Goal: Task Accomplishment & Management: Manage account settings

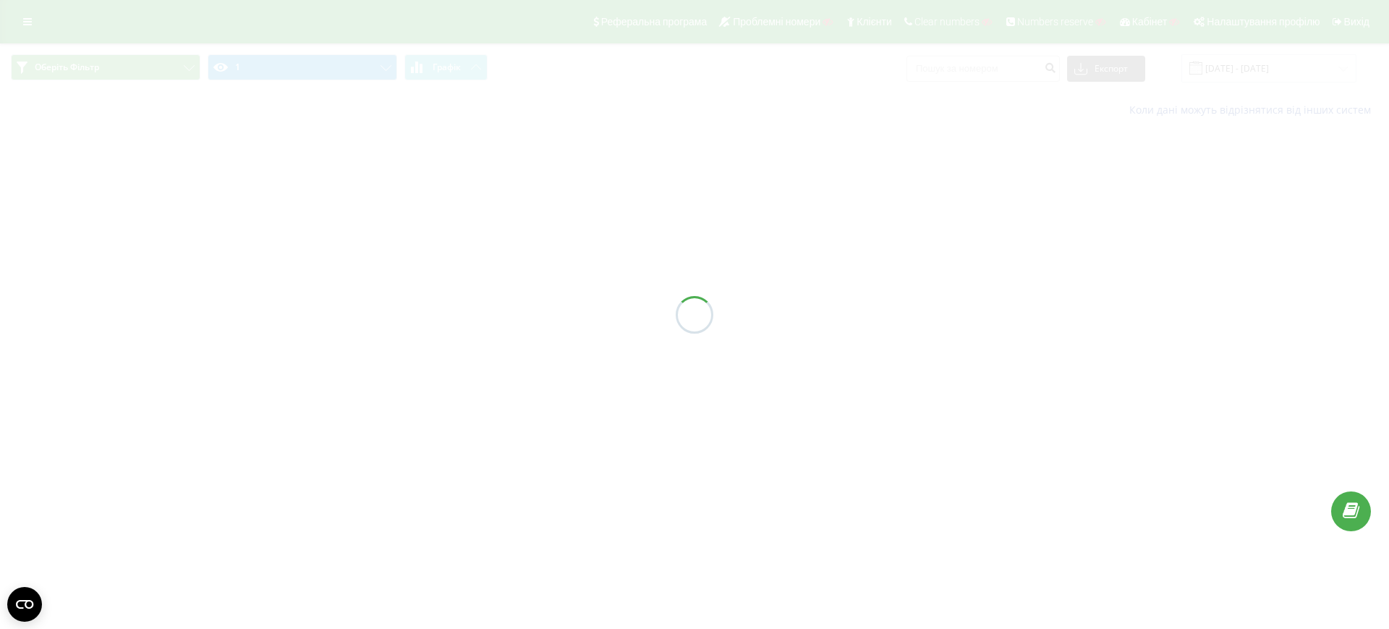
click at [692, 106] on div at bounding box center [694, 314] width 1389 height 629
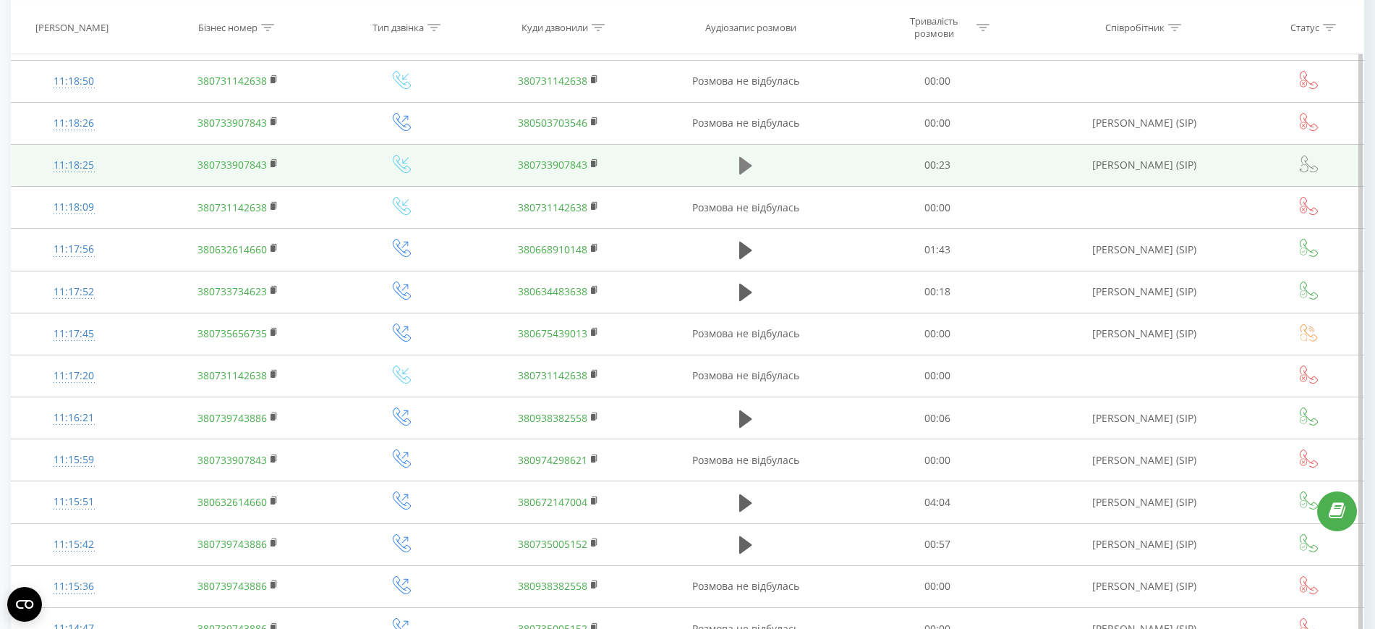
scroll to position [1187, 0]
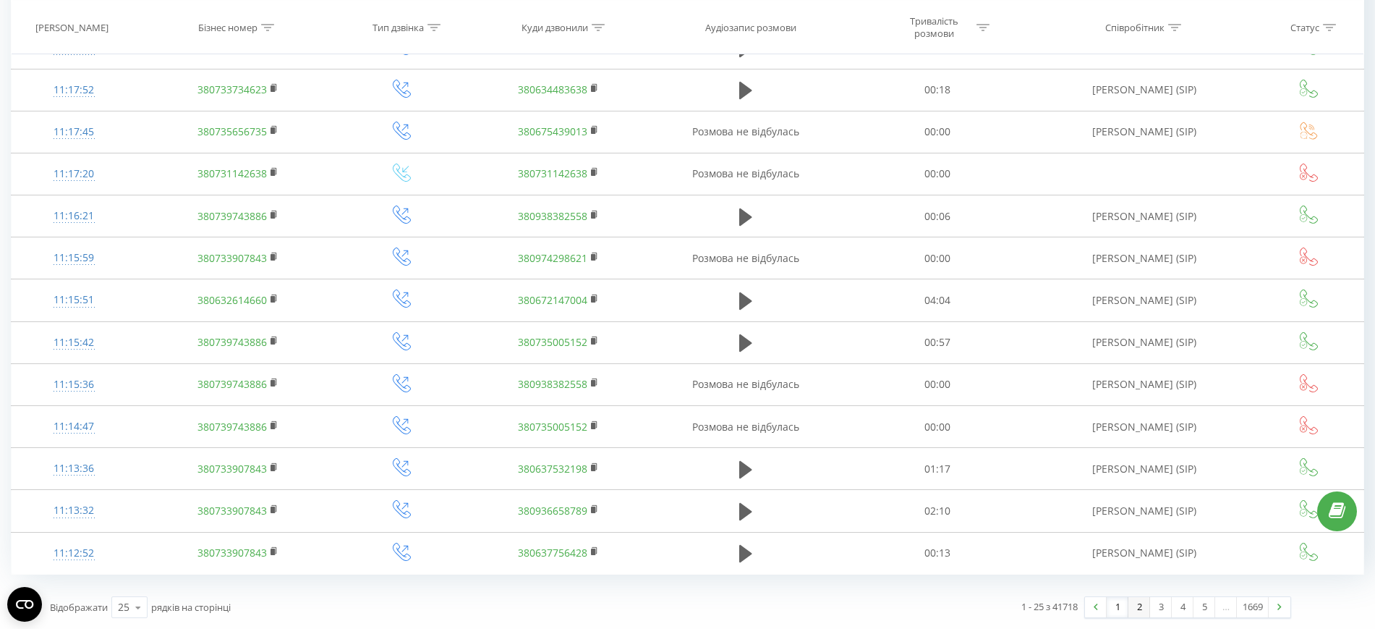
click at [1140, 605] on link "2" at bounding box center [1140, 607] width 22 height 20
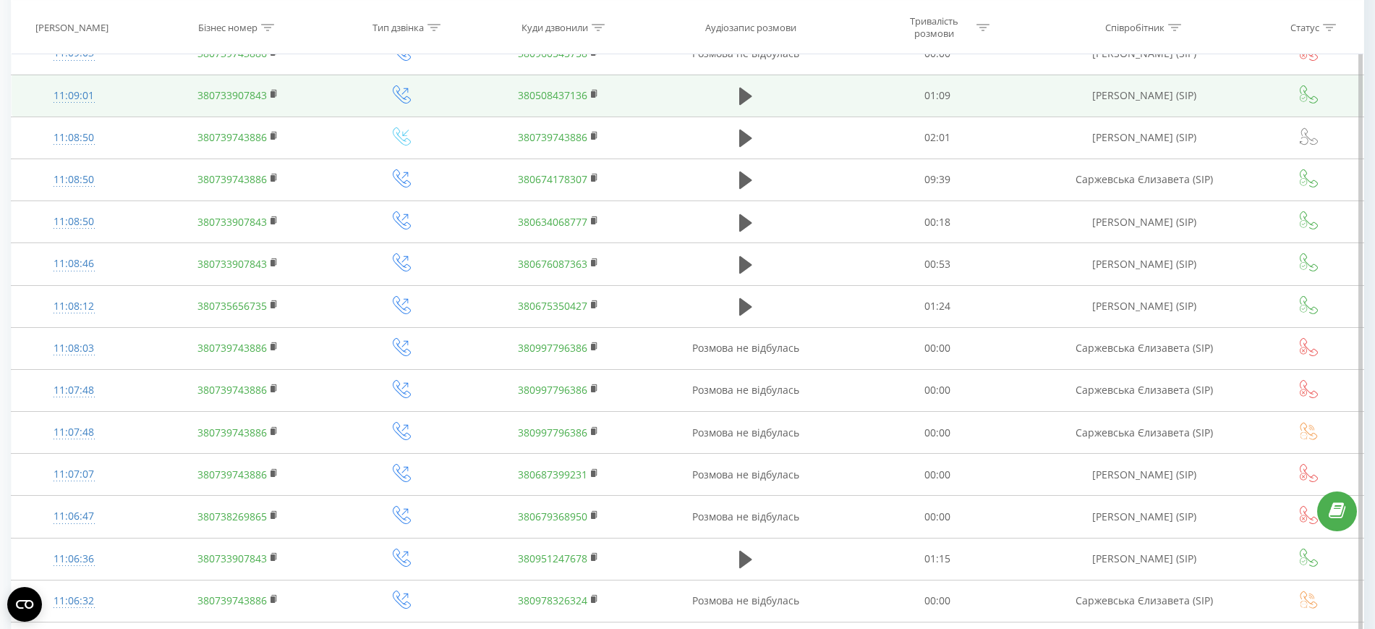
scroll to position [1131, 0]
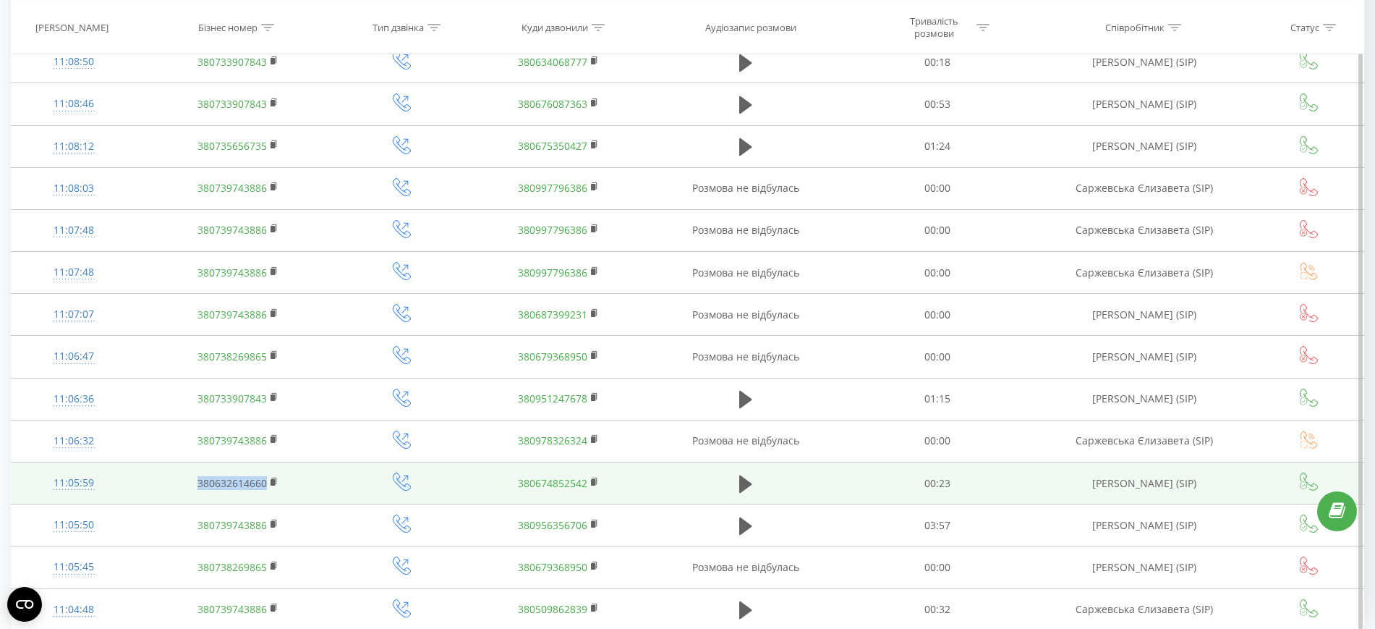
drag, startPoint x: 190, startPoint y: 488, endPoint x: 281, endPoint y: 478, distance: 92.4
click at [281, 478] on td "380632614660" at bounding box center [237, 483] width 203 height 42
copy link "380632614660"
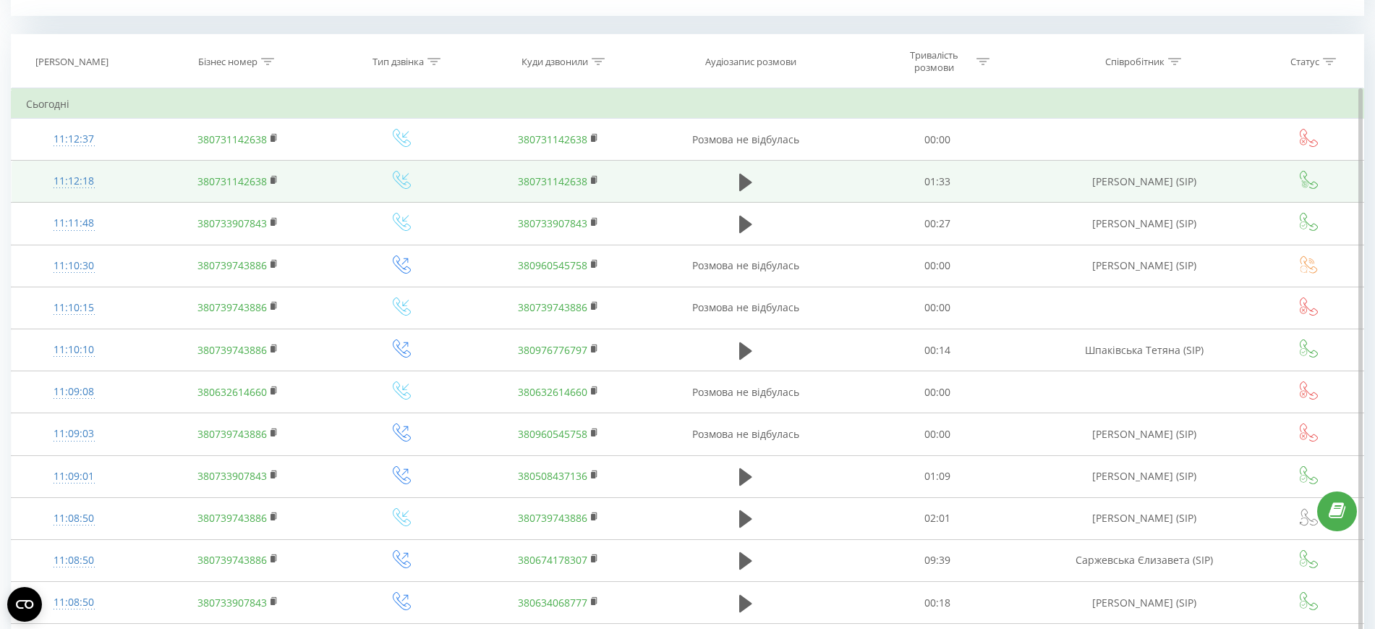
scroll to position [588, 0]
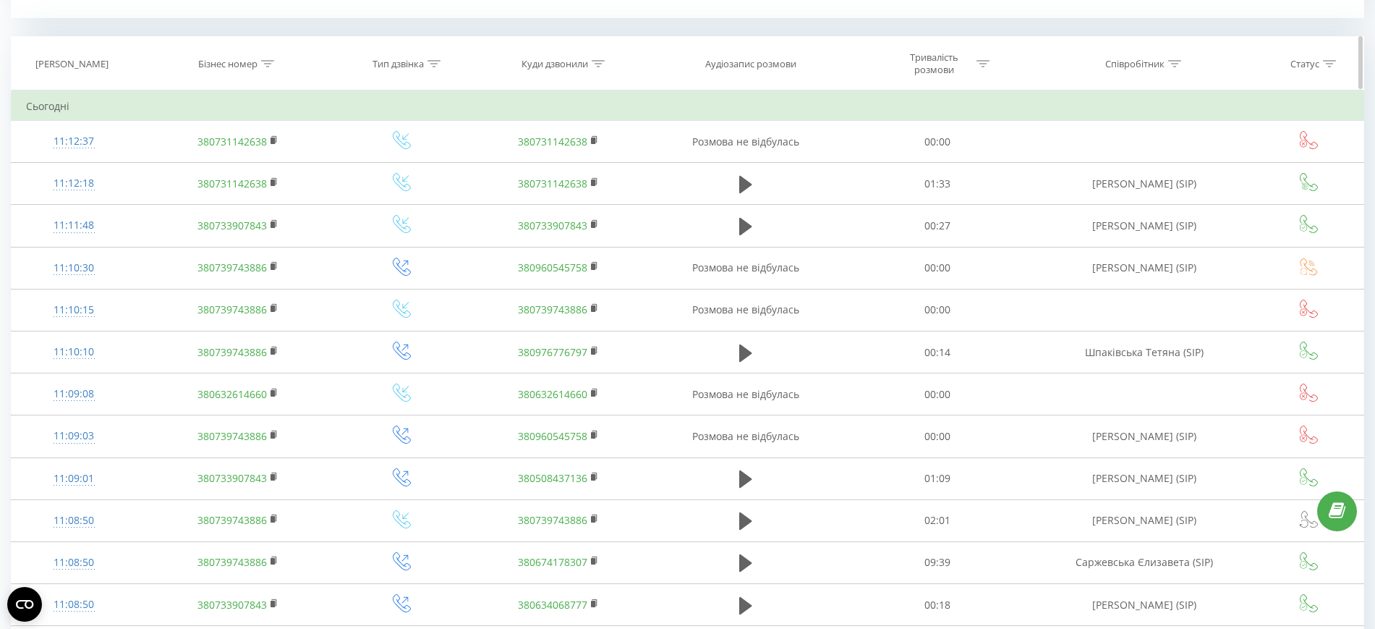
click at [268, 59] on div at bounding box center [267, 64] width 13 height 12
click at [244, 161] on input "text" at bounding box center [237, 167] width 127 height 25
paste input "380632614660"
type input "380632614660"
click at [253, 182] on div "Скасувати OK" at bounding box center [237, 196] width 127 height 33
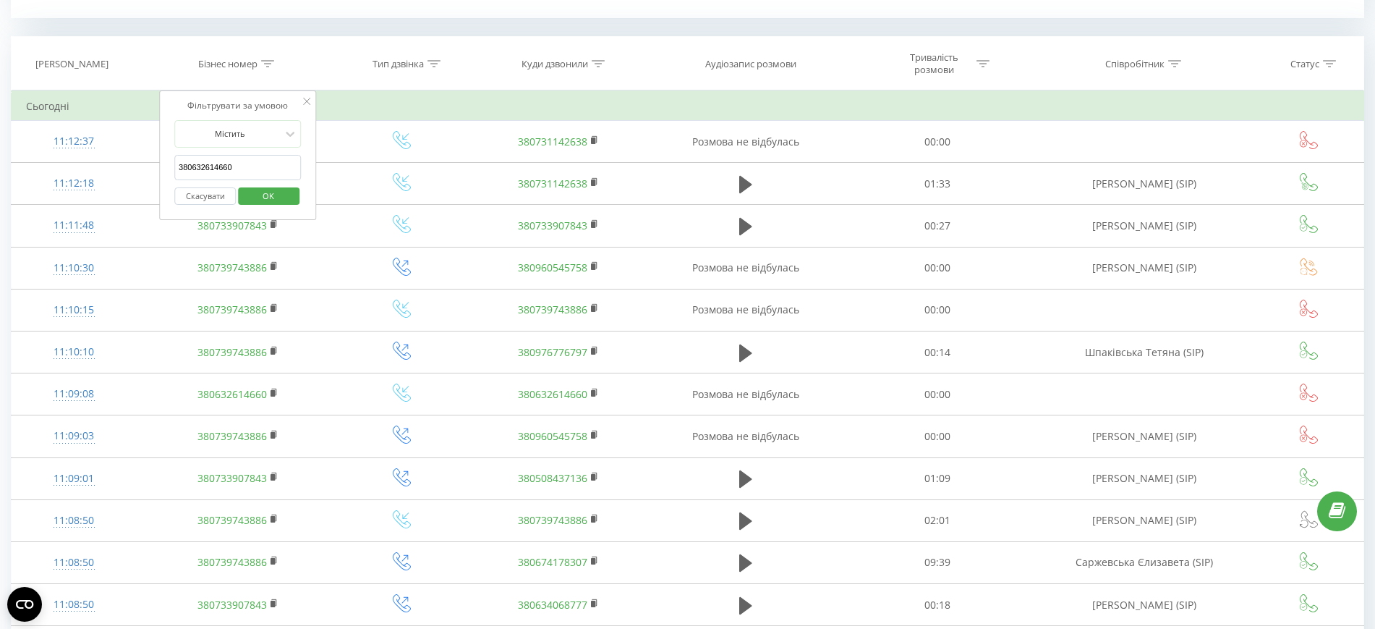
click at [255, 187] on span "OK" at bounding box center [268, 196] width 41 height 22
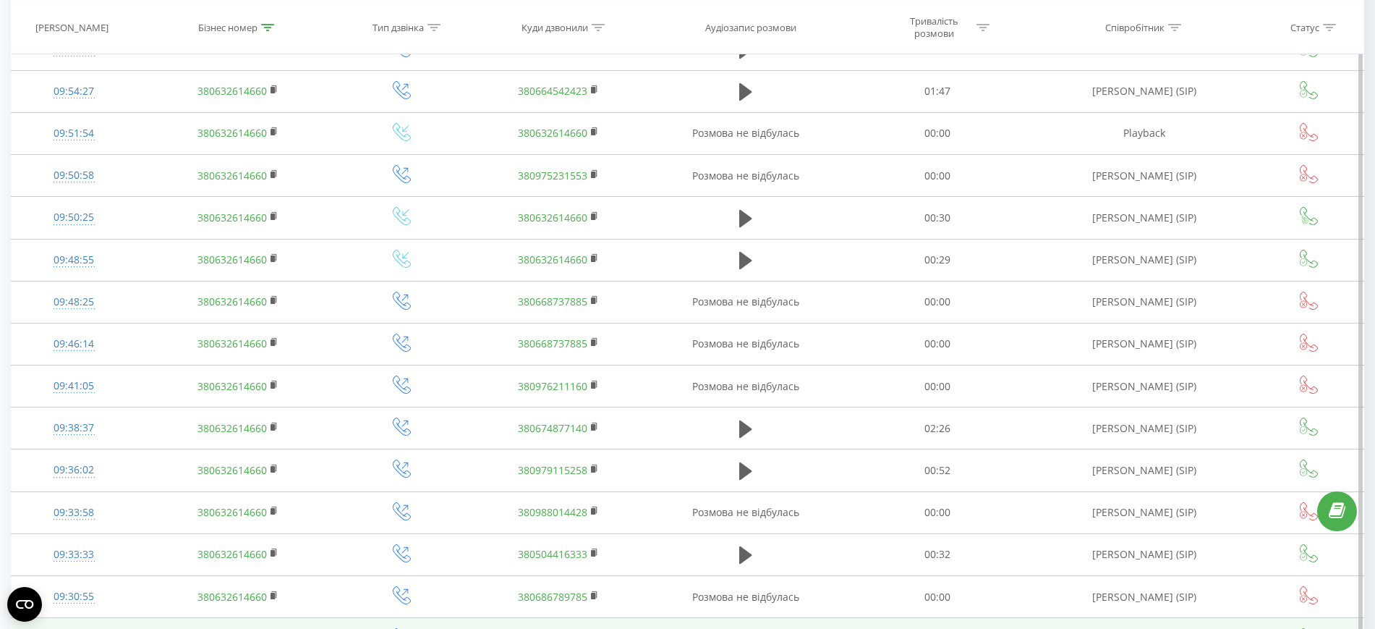
scroll to position [1187, 0]
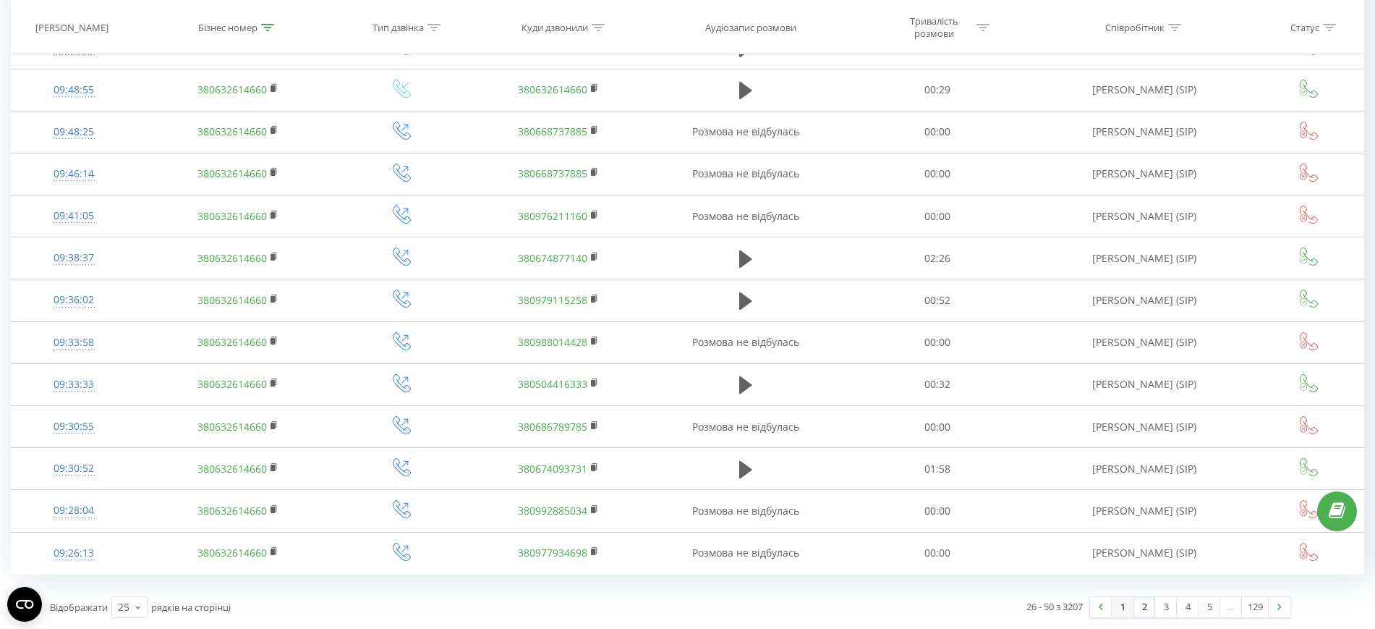
click at [1125, 605] on link "1" at bounding box center [1123, 607] width 22 height 20
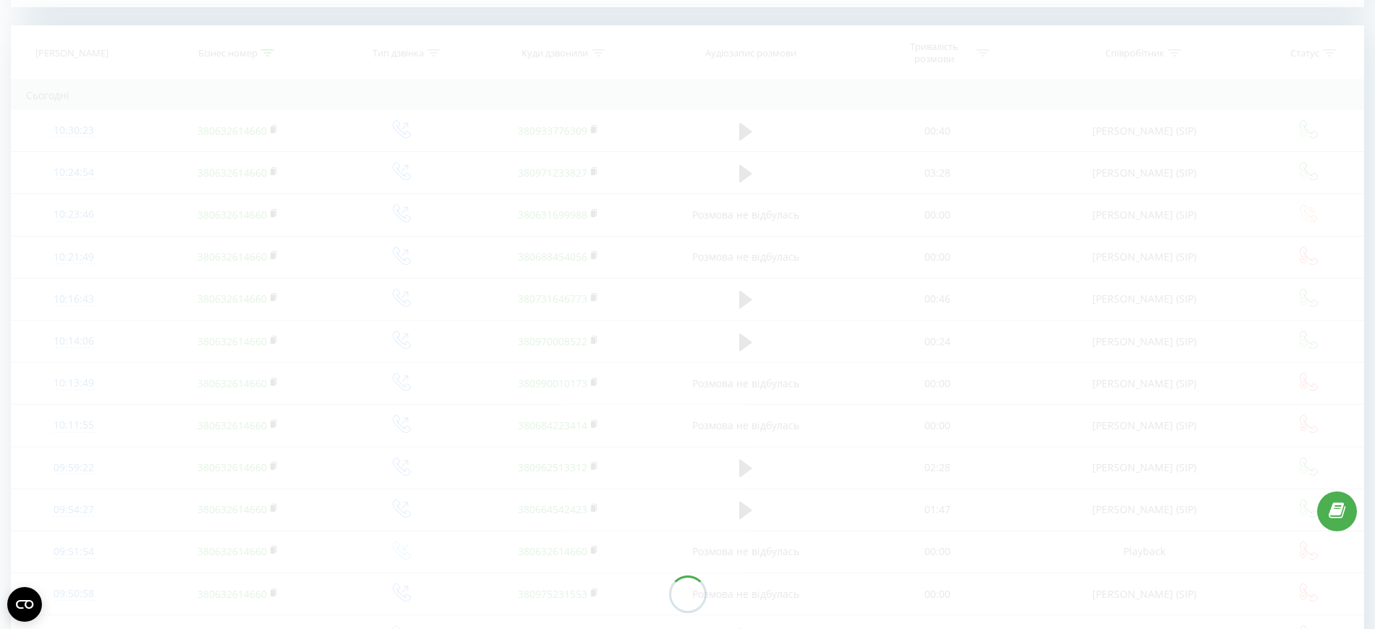
scroll to position [588, 0]
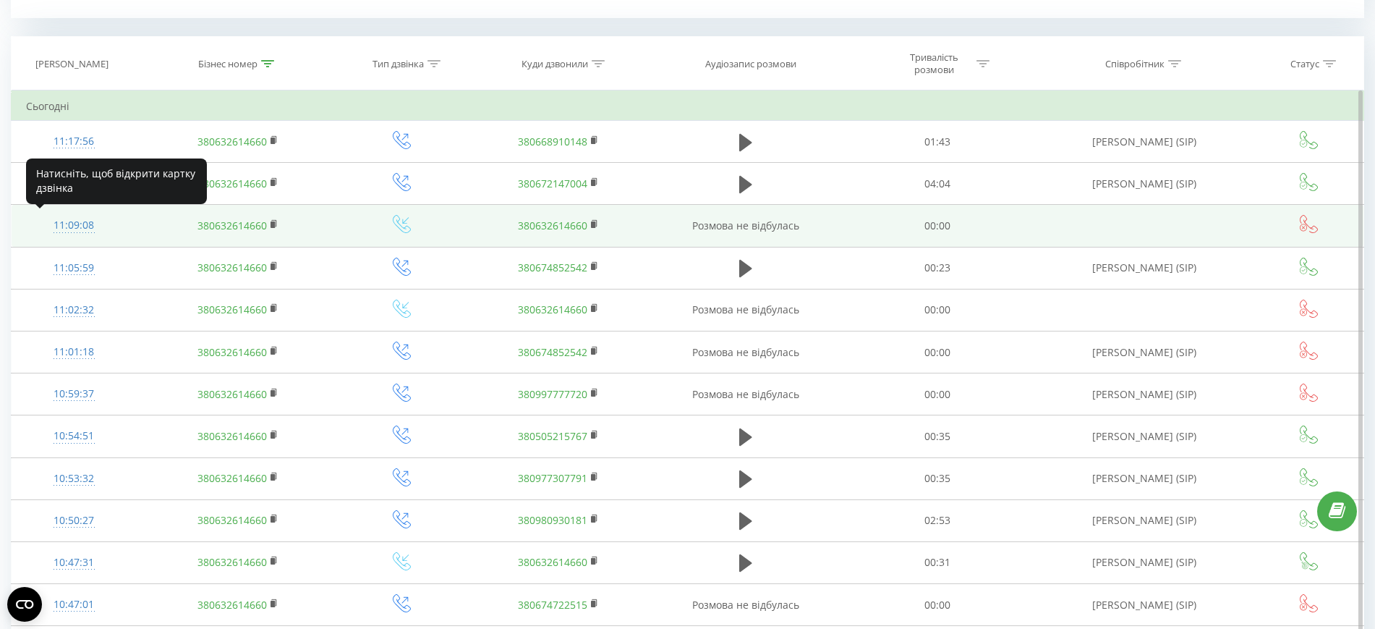
click at [77, 222] on div "11:09:08" at bounding box center [74, 225] width 96 height 28
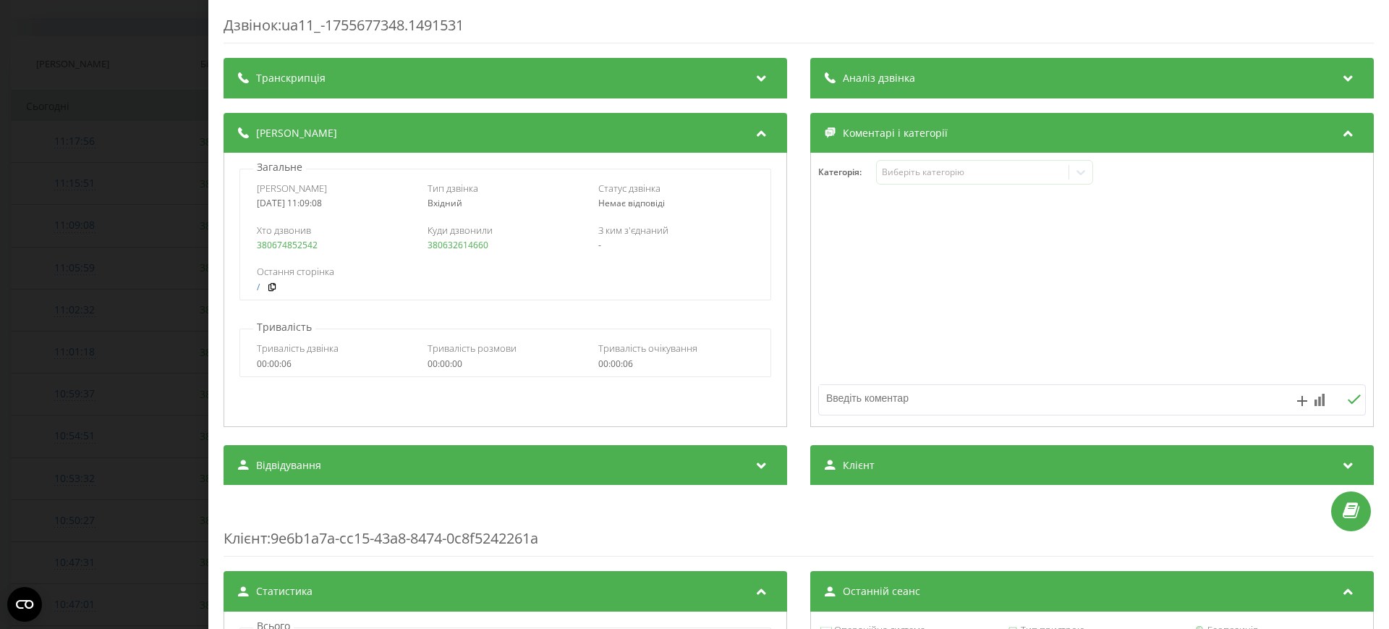
click at [305, 245] on link "380674852542" at bounding box center [287, 245] width 61 height 12
drag, startPoint x: 330, startPoint y: 244, endPoint x: 248, endPoint y: 250, distance: 82.0
click at [248, 250] on div "Хто дзвонив 380674852542 Куди дзвонили 380632614660 З ким з'єднаний -" at bounding box center [505, 237] width 530 height 42
copy link "380674852542"
click at [104, 215] on div "Дзвінок : ua11_-1755677348.1491531 Транскрипція Для AI-аналізу майбутніх дзвінк…" at bounding box center [694, 314] width 1389 height 629
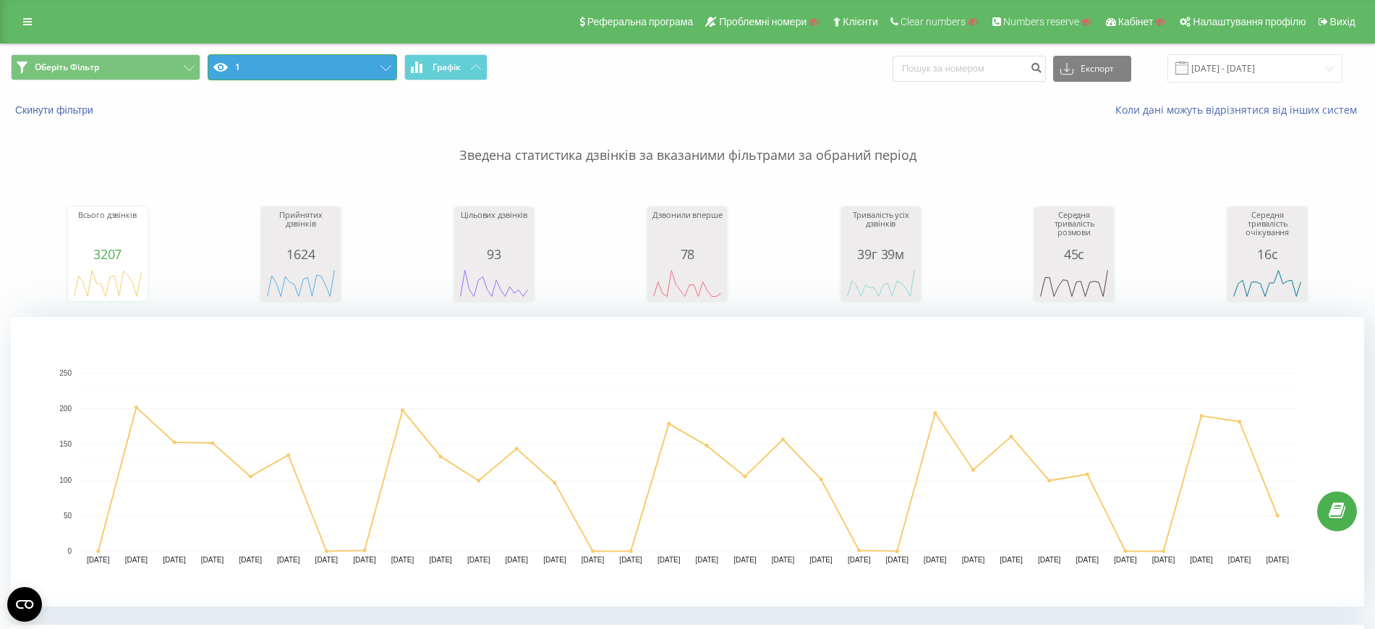
click at [368, 75] on button "1" at bounding box center [303, 67] width 190 height 26
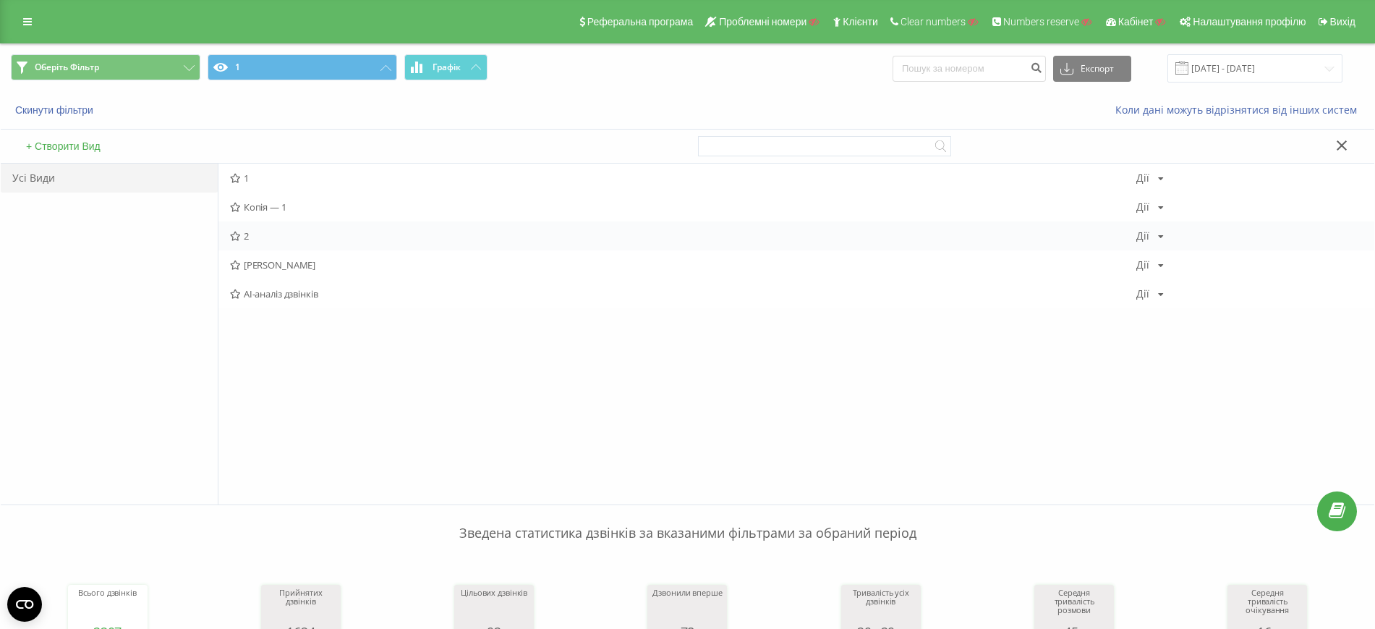
click at [342, 244] on div "2 Дії Редагувати Копіювати Видалити За замовчуванням Поділитися" at bounding box center [797, 235] width 1156 height 29
click at [268, 242] on div "2 Дії Редагувати Копіювати Видалити За замовчуванням Поділитися" at bounding box center [797, 235] width 1156 height 29
click at [238, 229] on div "2 Дії Редагувати Копіювати Видалити За замовчуванням Поділитися" at bounding box center [797, 235] width 1156 height 29
click at [277, 229] on div "2 Дії Редагувати Копіювати Видалити За замовчуванням Поділитися" at bounding box center [797, 235] width 1156 height 29
click at [133, 360] on div "Усі Види" at bounding box center [109, 334] width 217 height 341
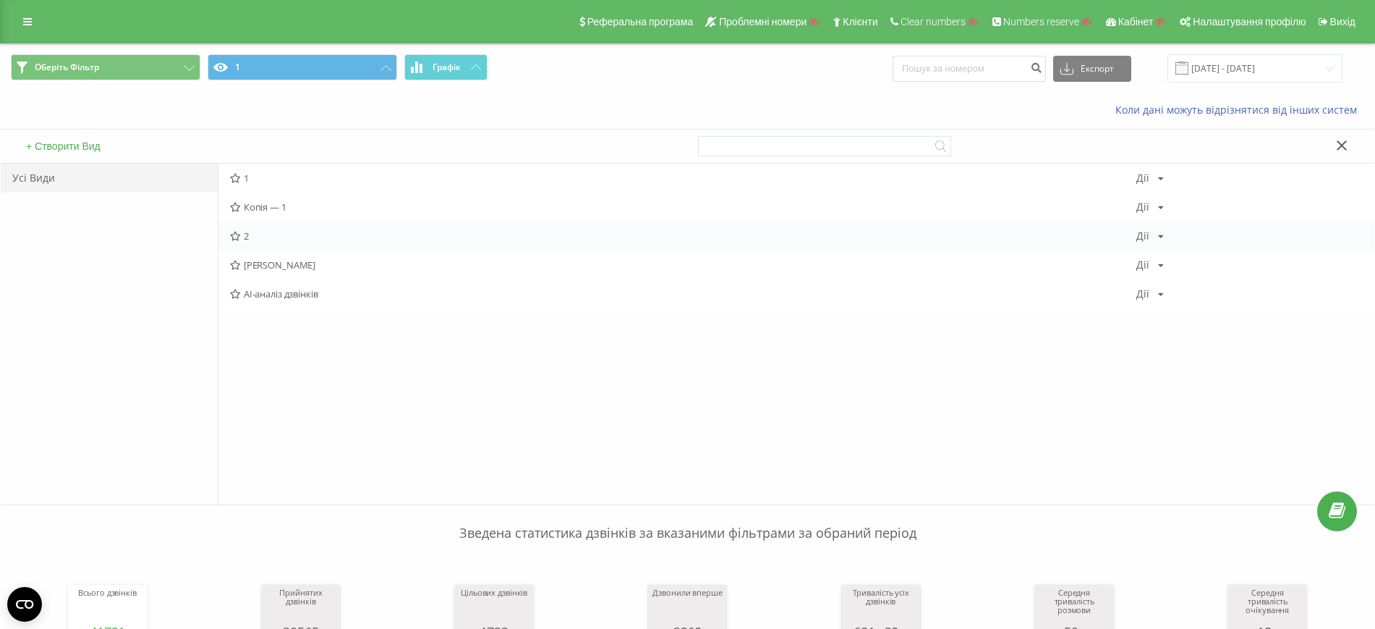
click at [295, 229] on div "2 Дії Редагувати Копіювати Видалити За замовчуванням Поділитися" at bounding box center [797, 235] width 1156 height 29
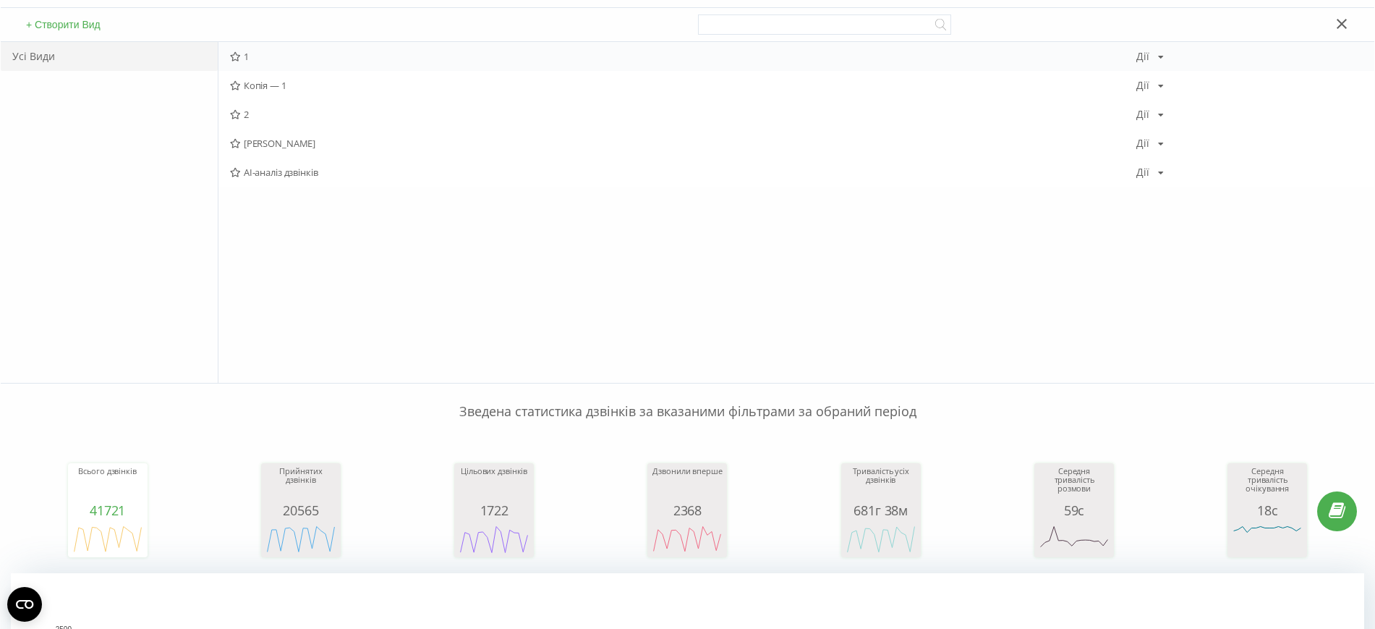
scroll to position [90, 0]
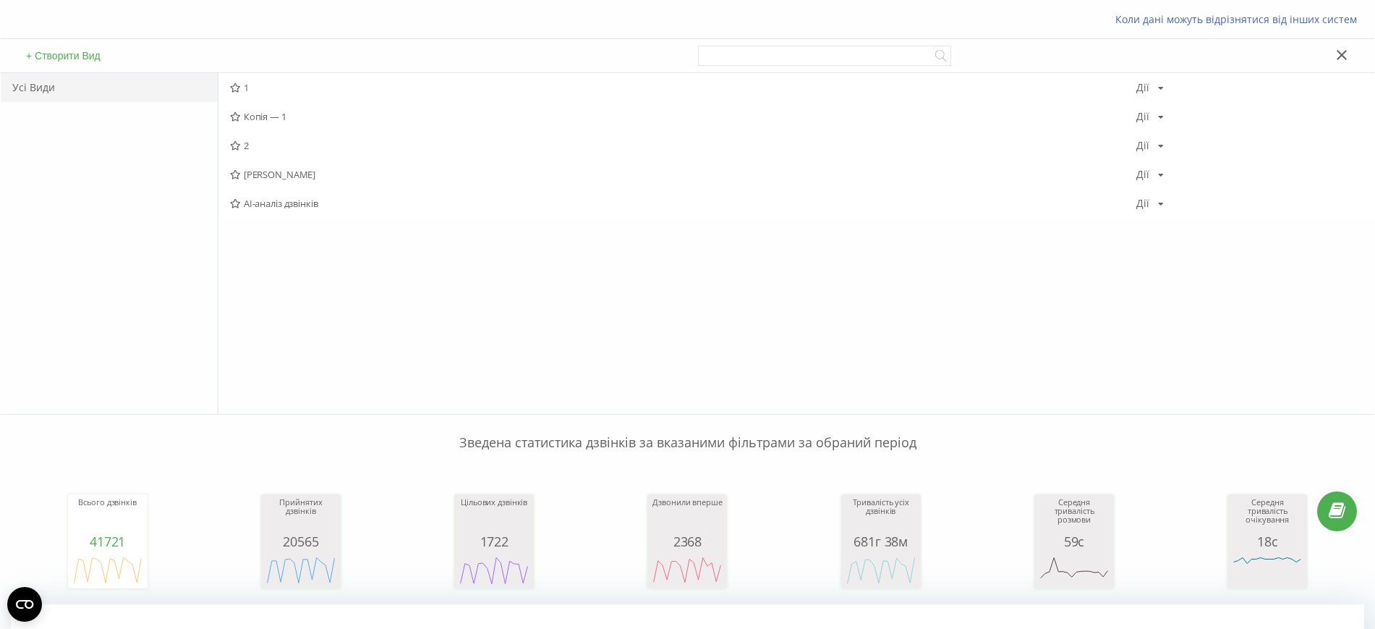
click at [237, 145] on icon at bounding box center [235, 145] width 11 height 9
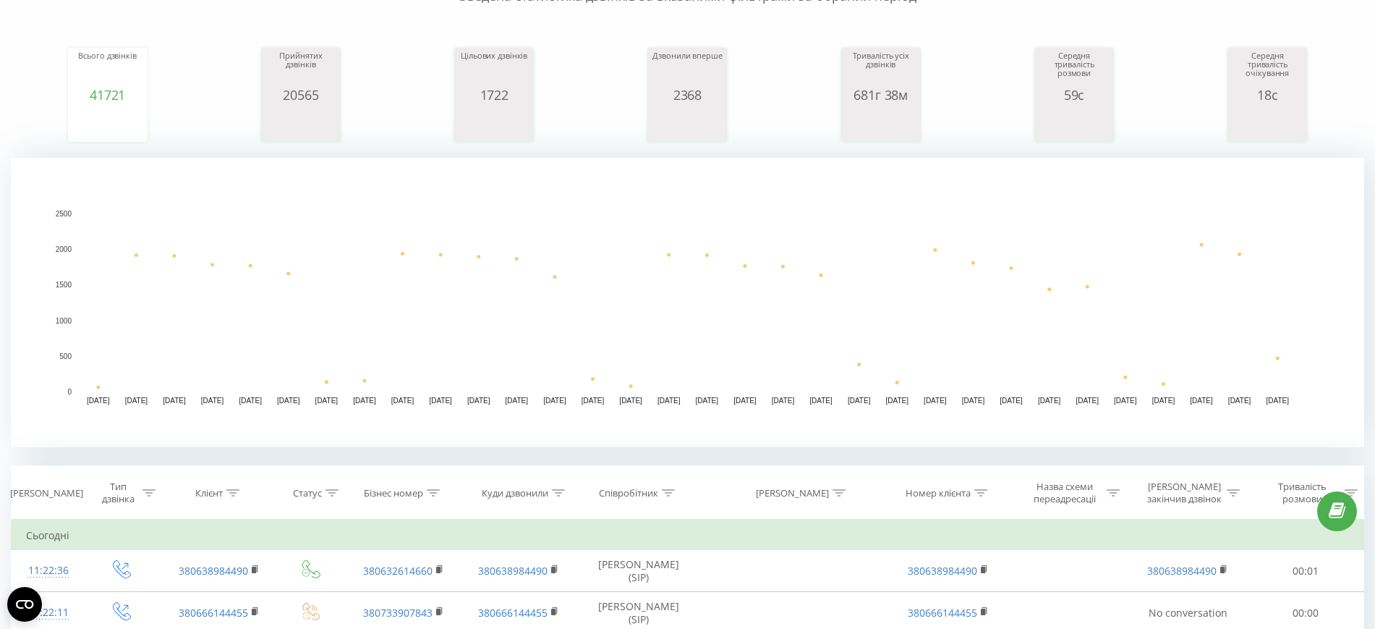
scroll to position [271, 0]
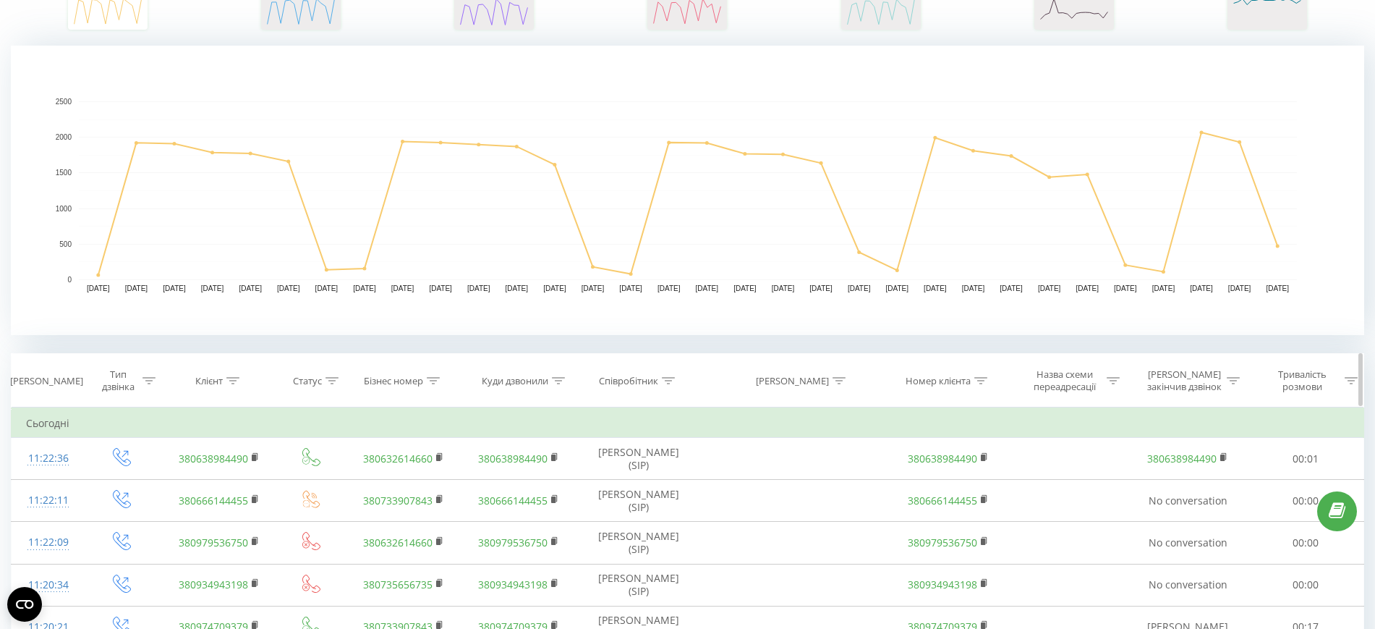
click at [228, 383] on icon at bounding box center [232, 380] width 13 height 7
click at [242, 483] on input "text" at bounding box center [219, 484] width 127 height 25
paste input "380674852542"
type input "380674852542"
click at [262, 514] on span "OK" at bounding box center [249, 512] width 41 height 22
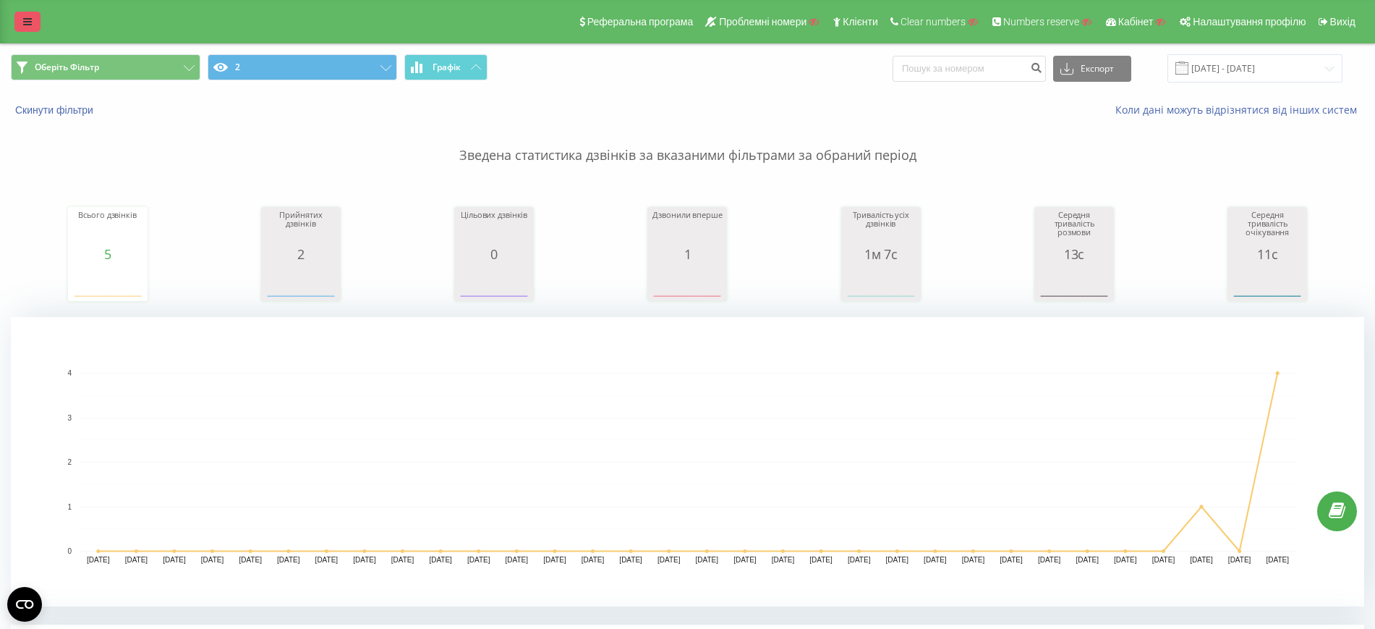
click at [21, 23] on link at bounding box center [27, 22] width 26 height 20
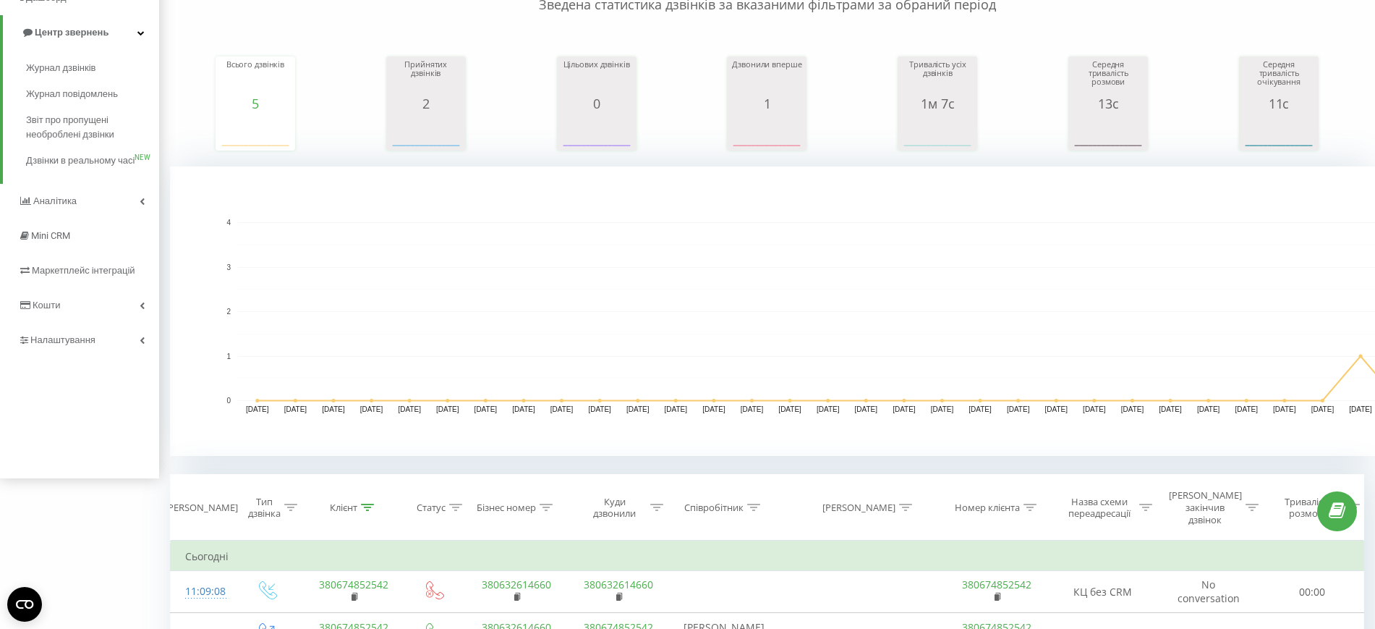
scroll to position [362, 0]
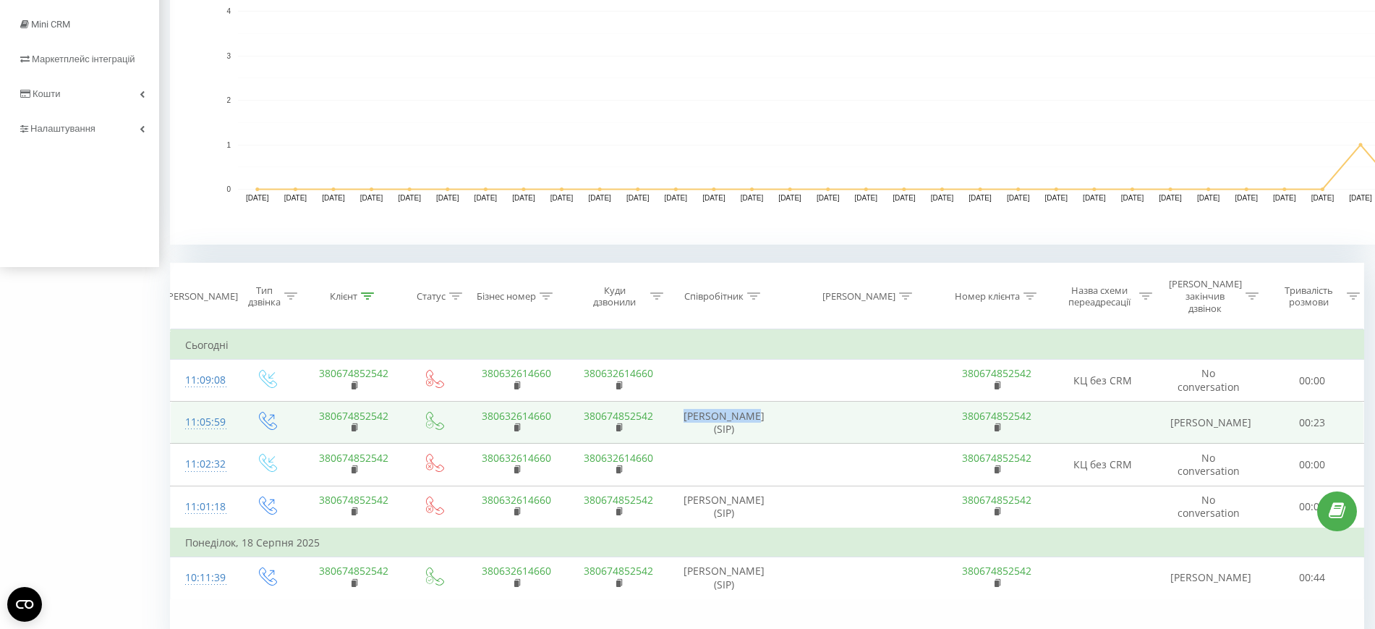
drag, startPoint x: 692, startPoint y: 399, endPoint x: 760, endPoint y: 409, distance: 68.8
click at [760, 409] on td "Бондар Дарʼя (SIP)" at bounding box center [724, 423] width 114 height 42
copy td "Бондар Дарʼя"
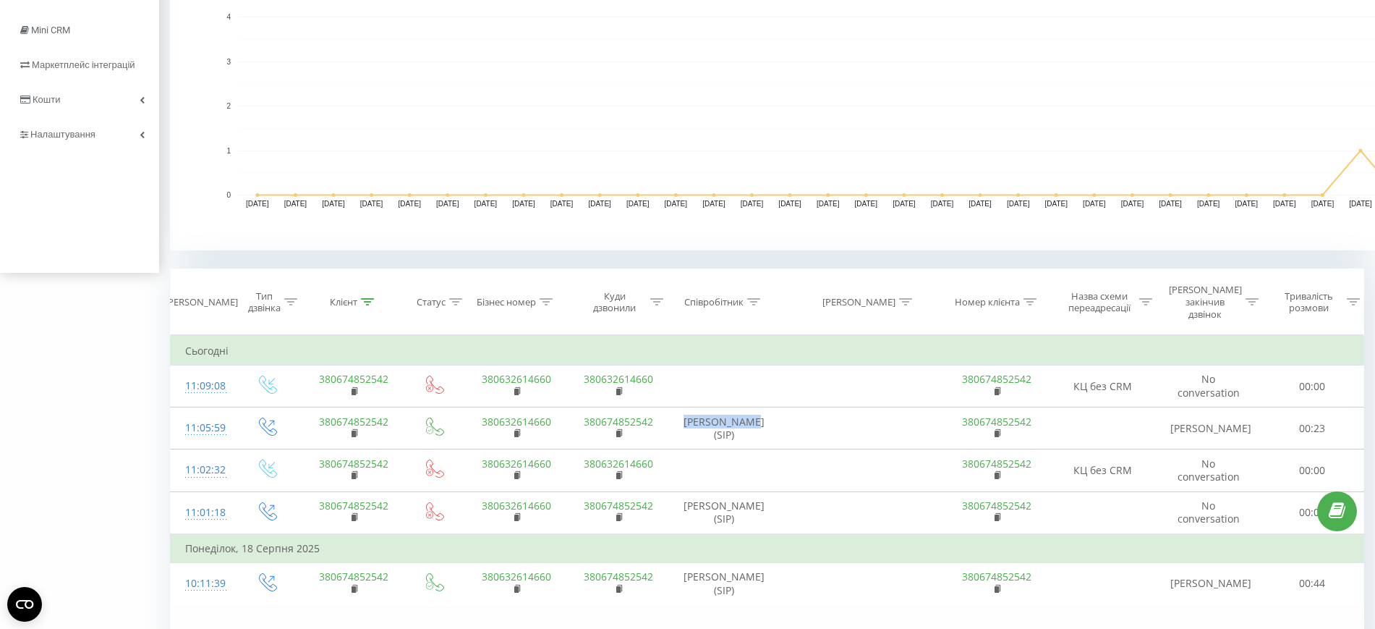
scroll to position [0, 0]
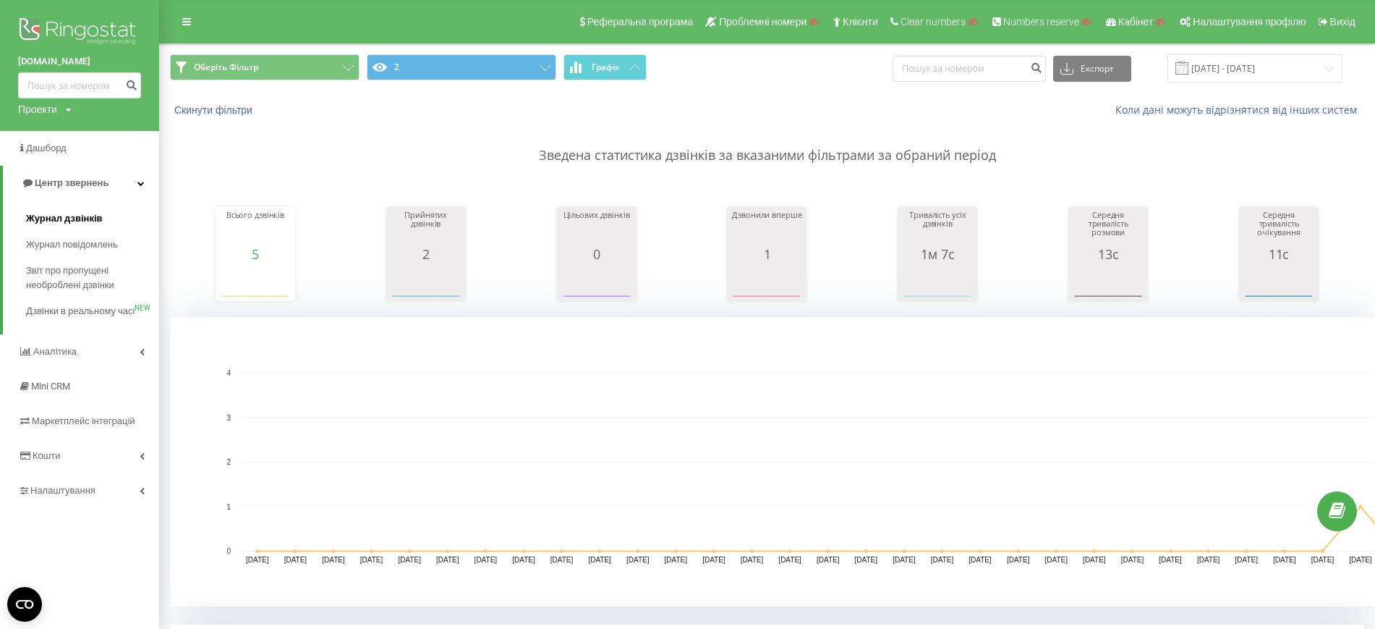
drag, startPoint x: 96, startPoint y: 203, endPoint x: 92, endPoint y: 217, distance: 14.2
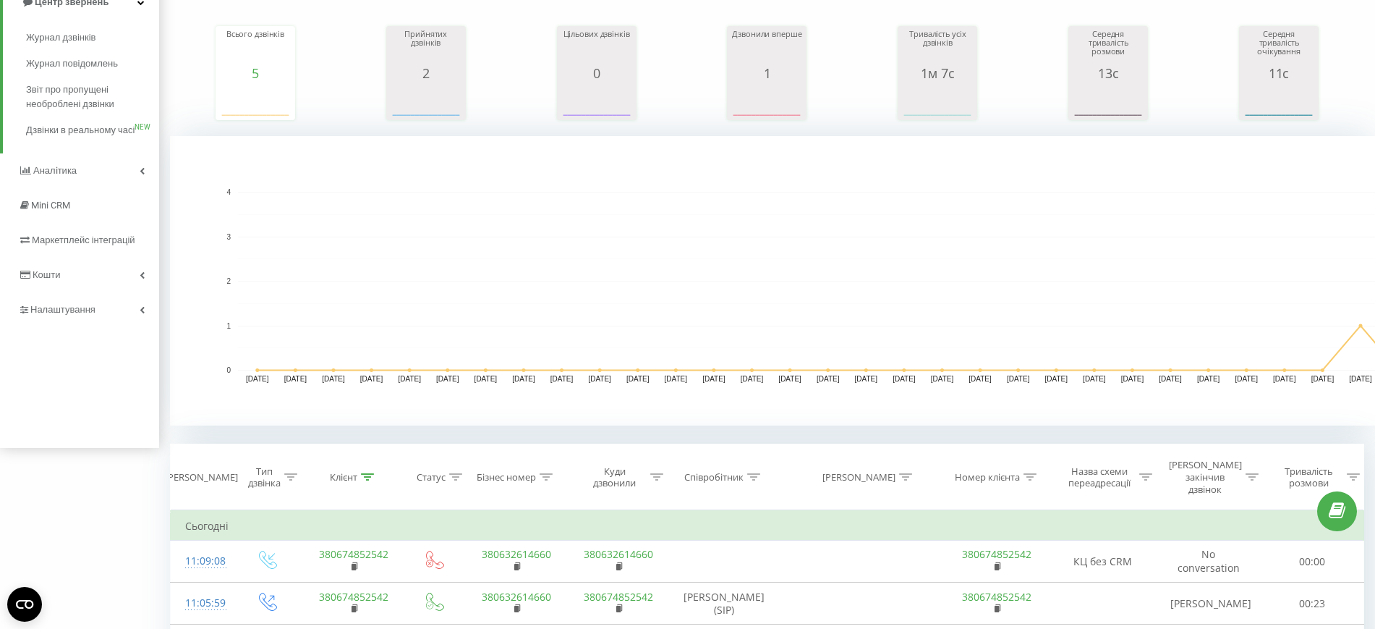
scroll to position [430, 0]
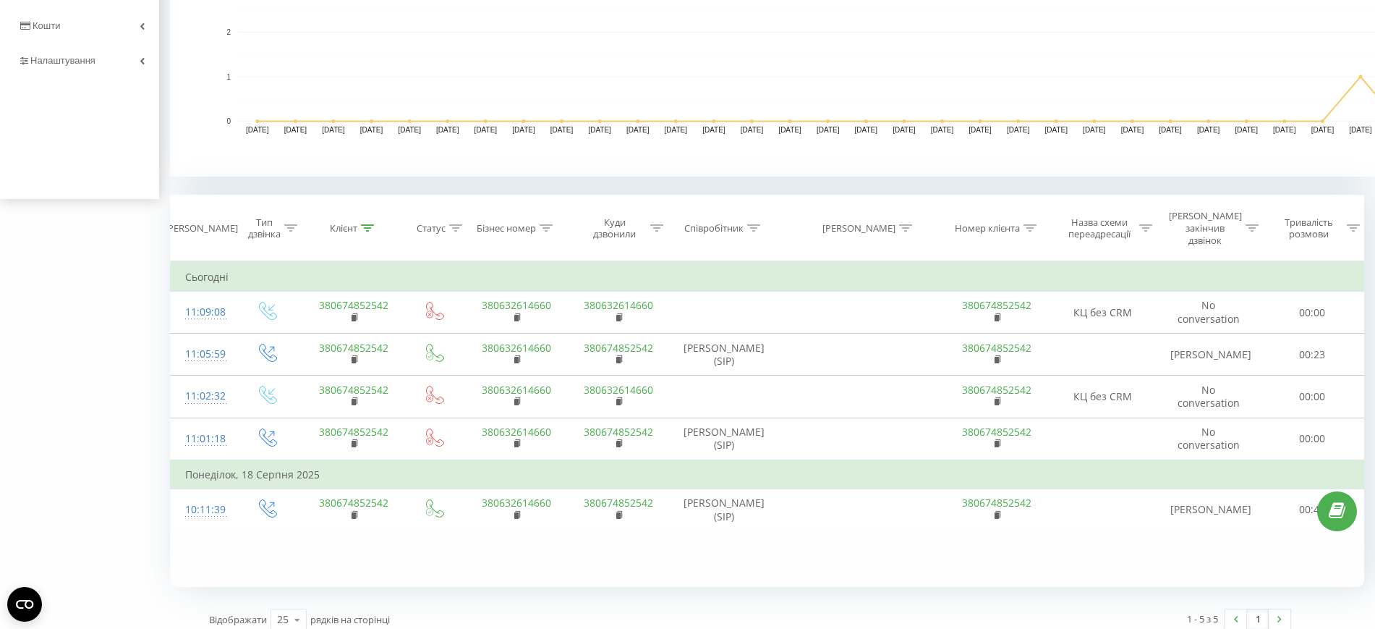
click at [412, 547] on div "Фільтрувати за умовою Дорівнює Введіть значення Скасувати OK Фільтрувати за умо…" at bounding box center [767, 424] width 1195 height 326
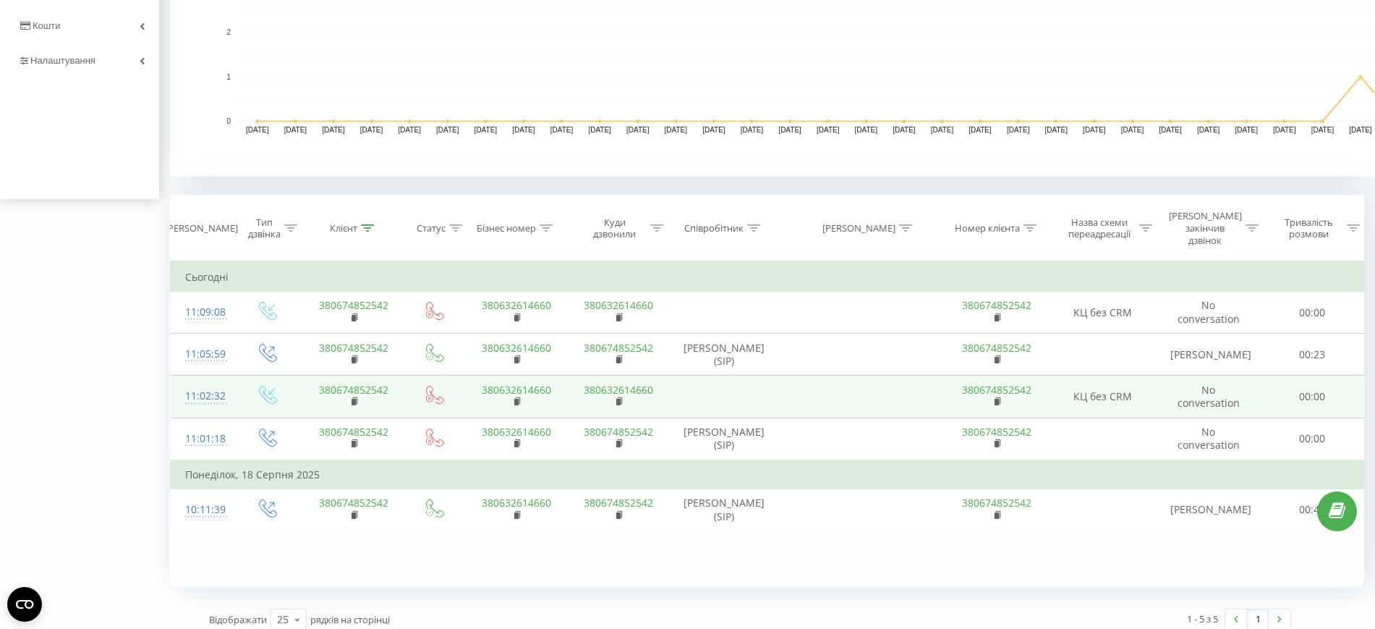
click at [210, 382] on div "11:02:32" at bounding box center [203, 396] width 36 height 28
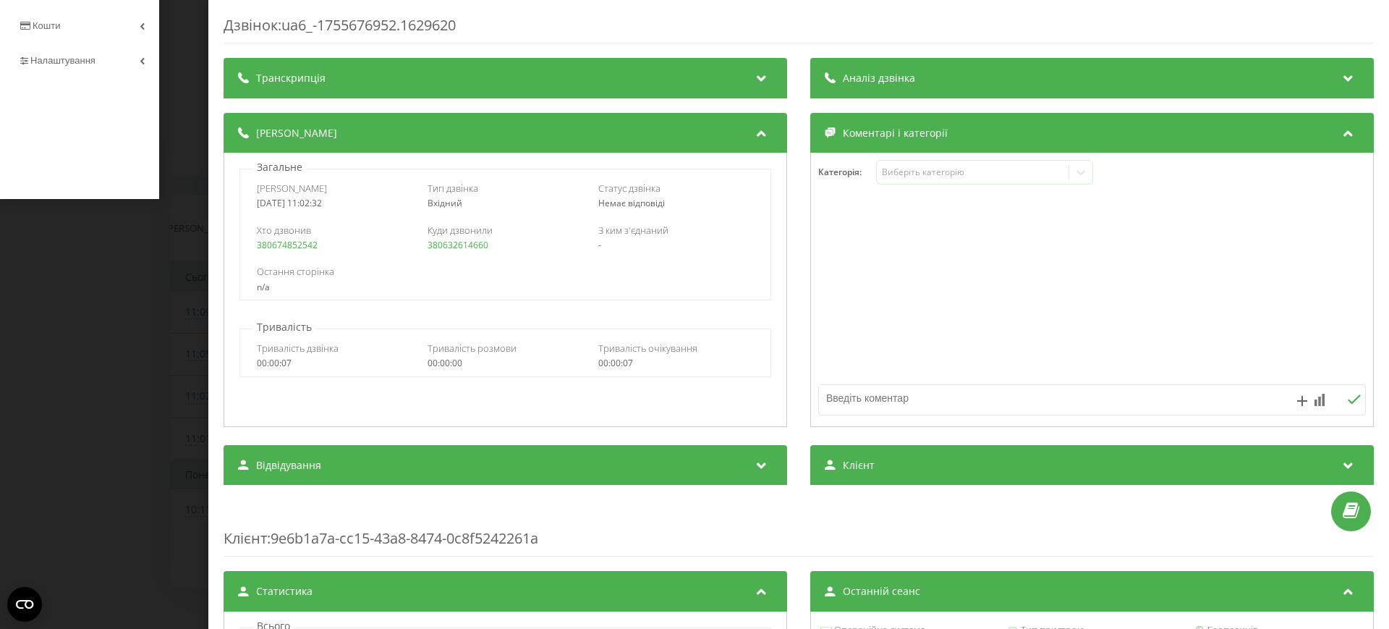
click at [182, 374] on div "Дзвінок : ua6_-1755676952.1629620 Транскрипція Для AI-аналізу майбутніх дзвінкі…" at bounding box center [694, 314] width 1389 height 629
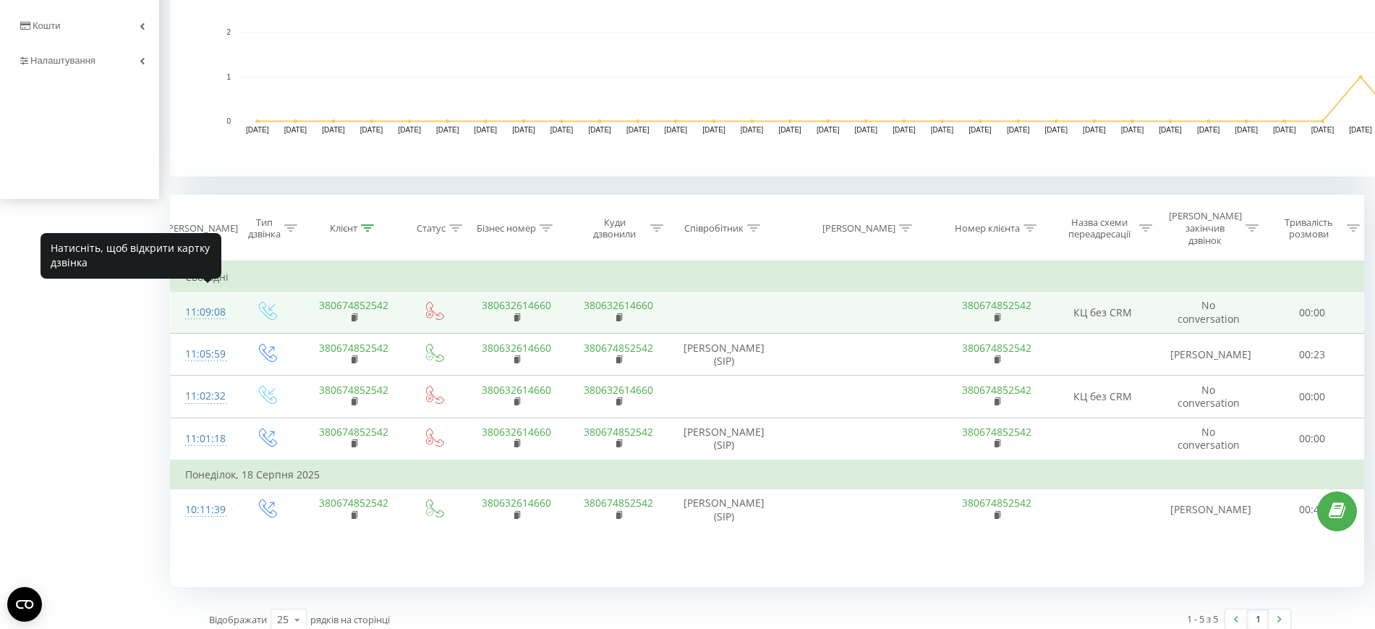
click at [215, 298] on div "11:09:08" at bounding box center [203, 312] width 36 height 28
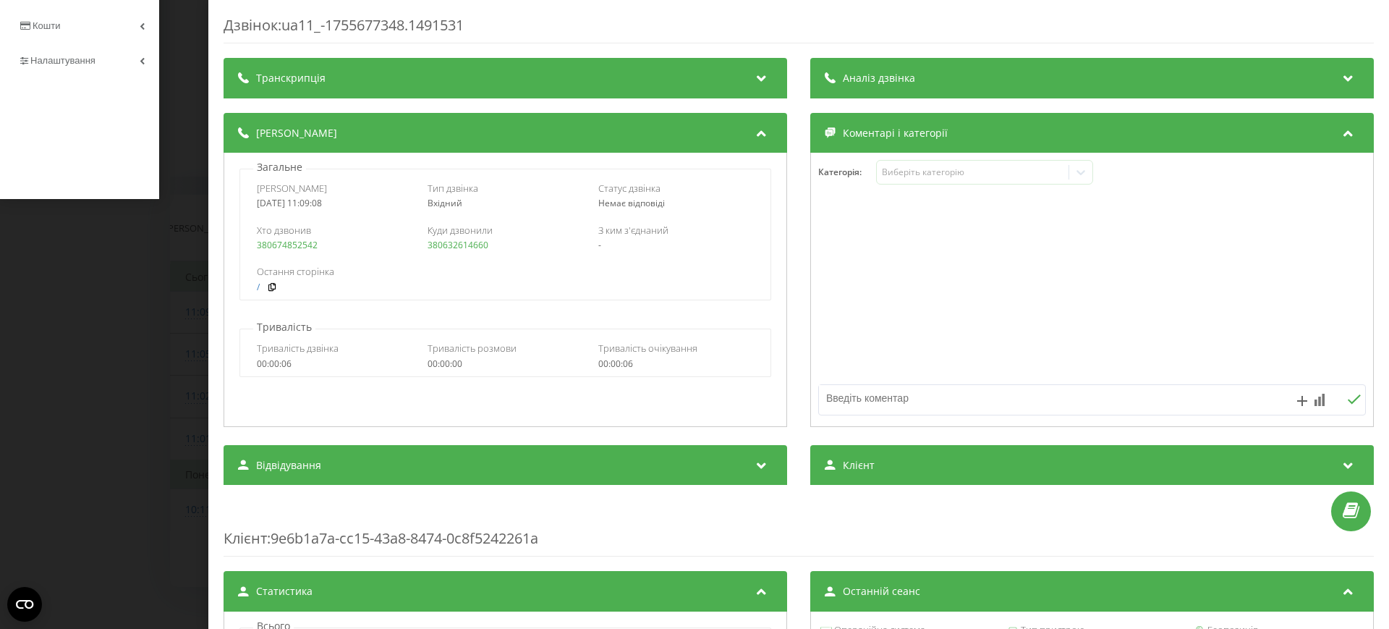
click at [122, 407] on div "Дзвінок : ua11_-1755677348.1491531 Транскрипція Для AI-аналізу майбутніх дзвінк…" at bounding box center [694, 314] width 1389 height 629
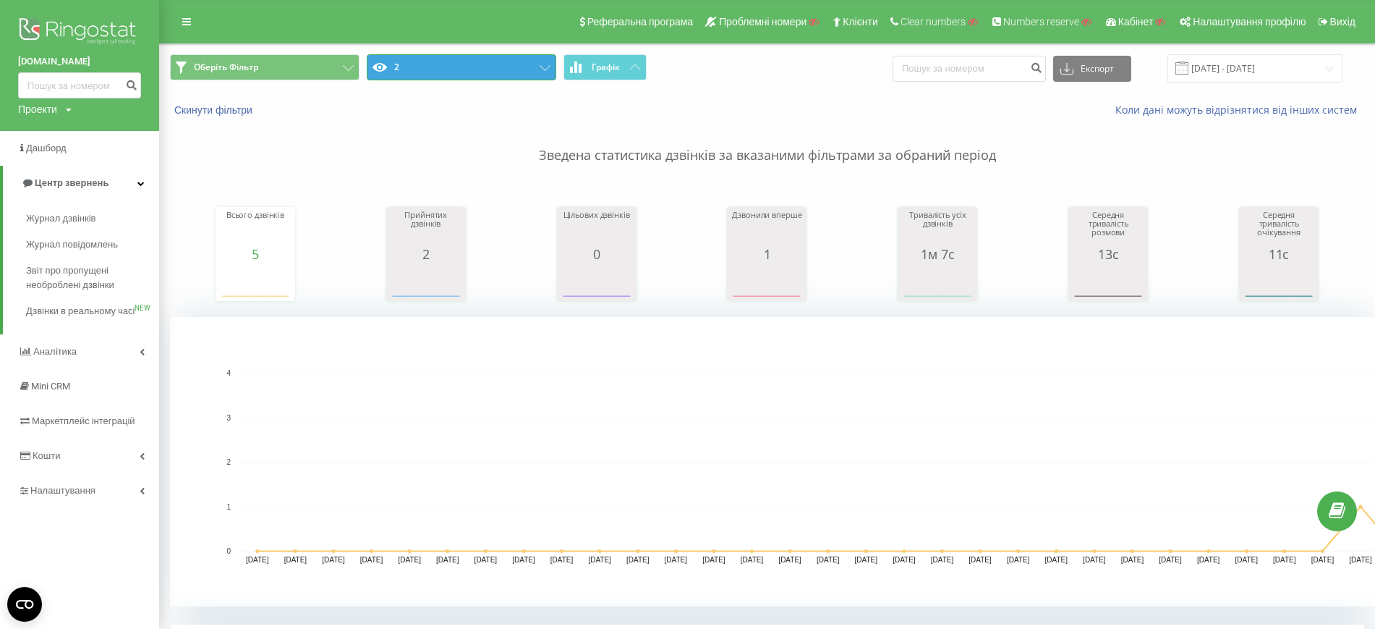
click at [444, 75] on button "2" at bounding box center [462, 67] width 190 height 26
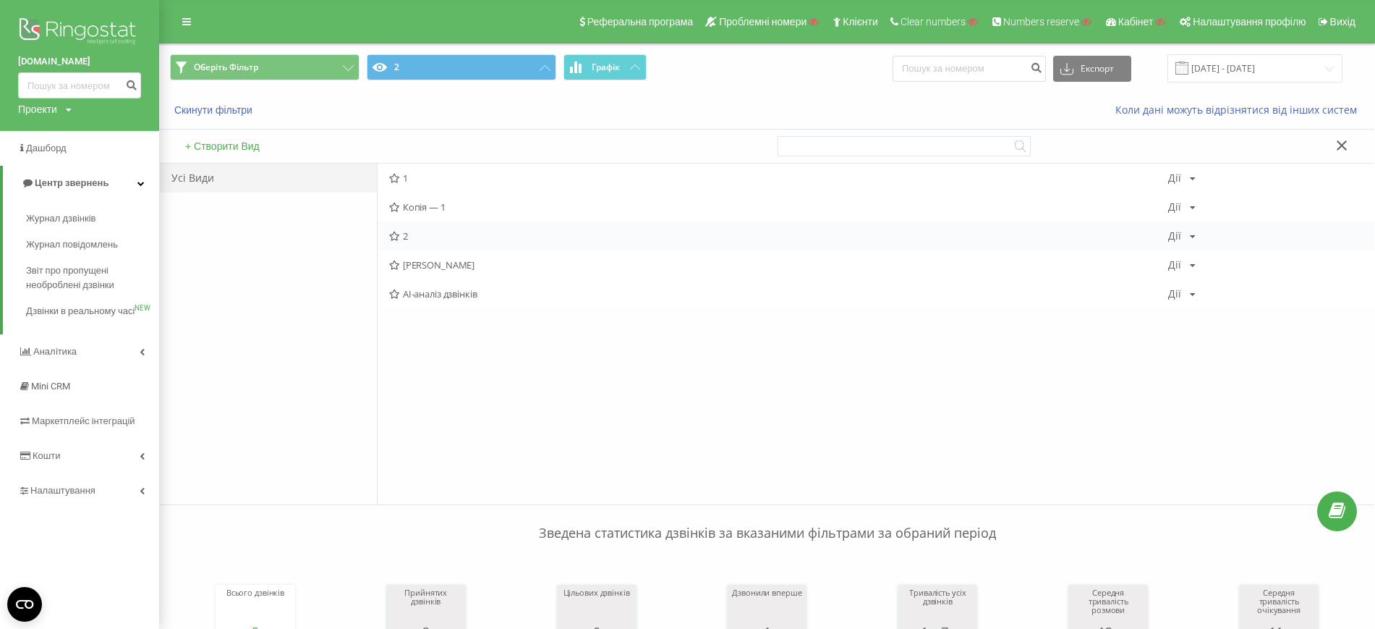
click at [1192, 233] on icon at bounding box center [1193, 236] width 6 height 9
click at [1204, 261] on div "Редагувати" at bounding box center [1238, 255] width 138 height 27
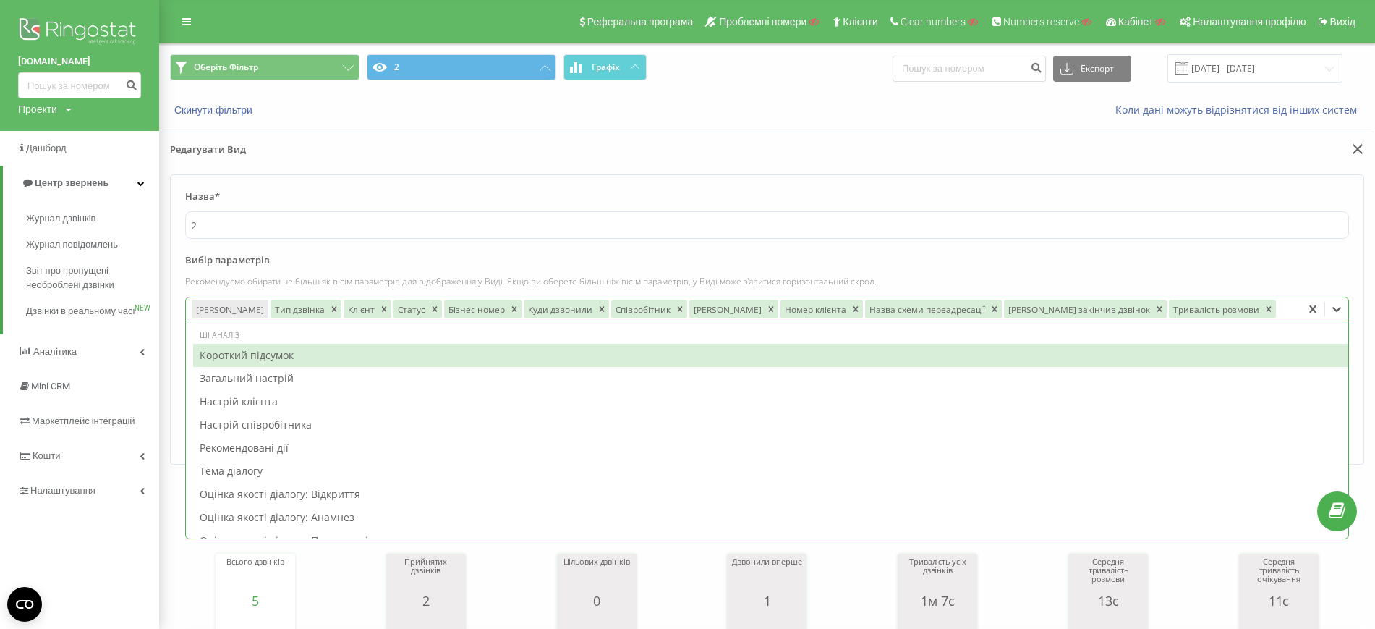
click at [1235, 318] on div "Дата дзвінка Тип дзвінка Клієнт Статус Бізнес номер Куди дзвонили Співробітник …" at bounding box center [744, 308] width 1116 height 23
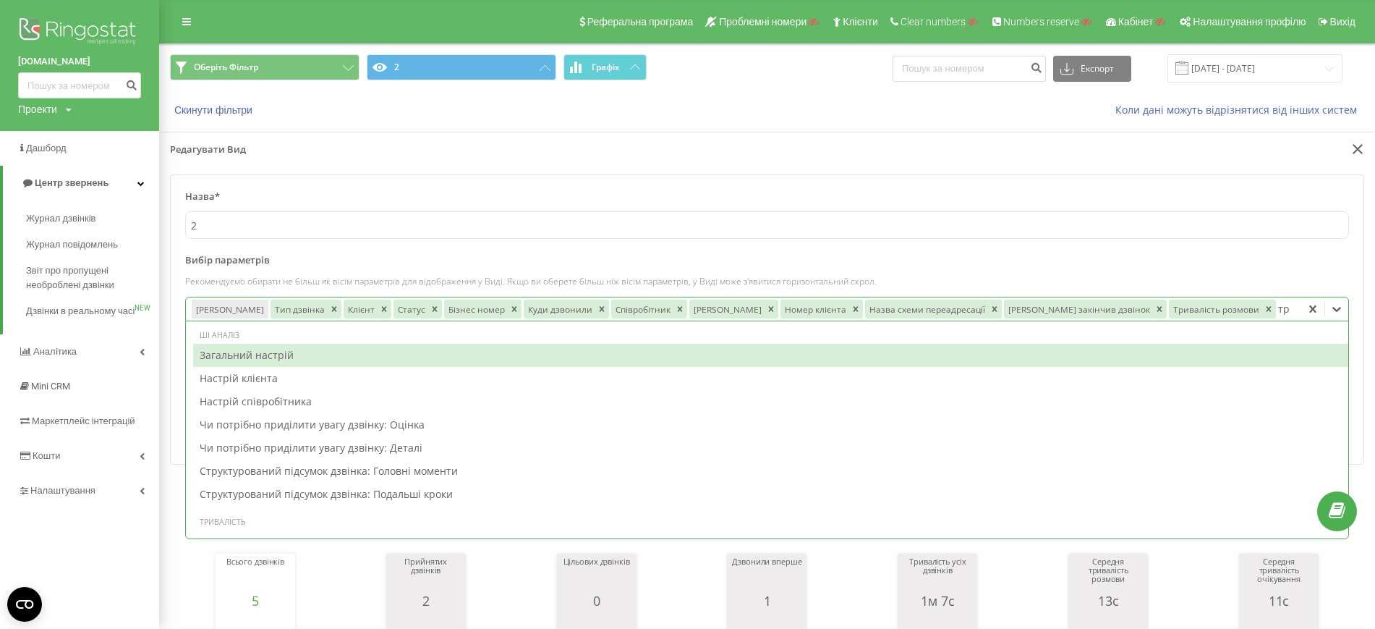
type input "три"
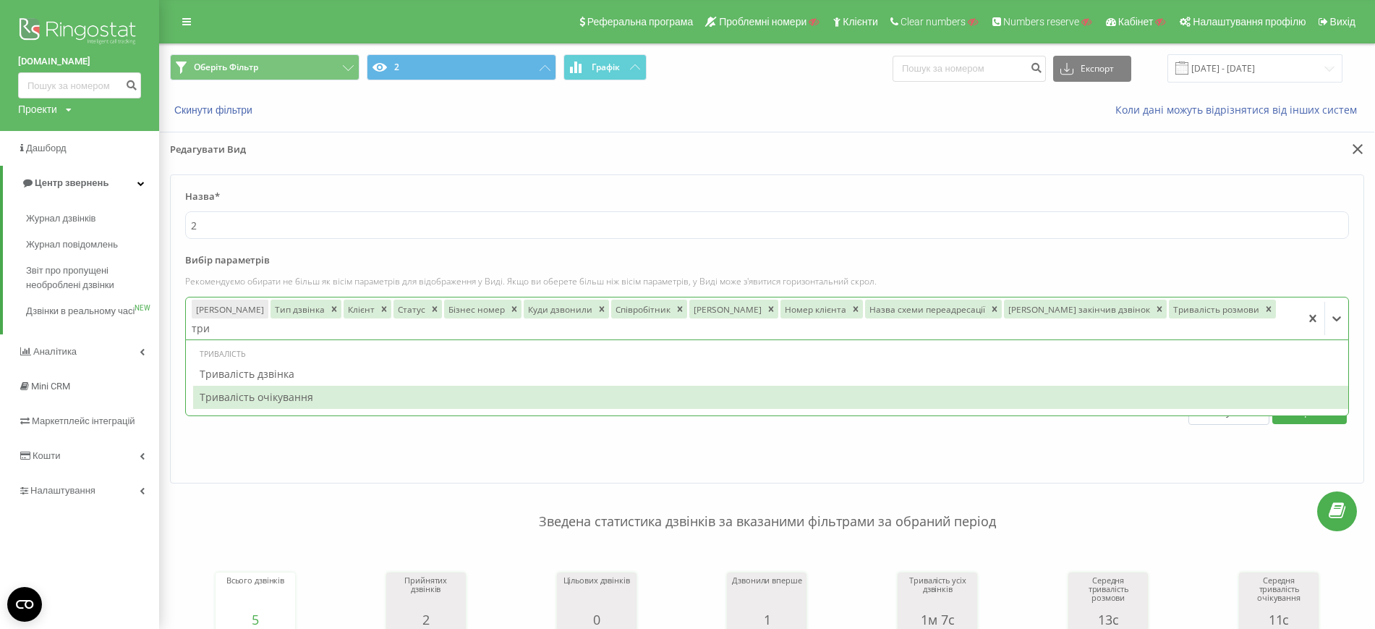
click at [1216, 386] on div "Тривалість очікування" at bounding box center [771, 397] width 1156 height 23
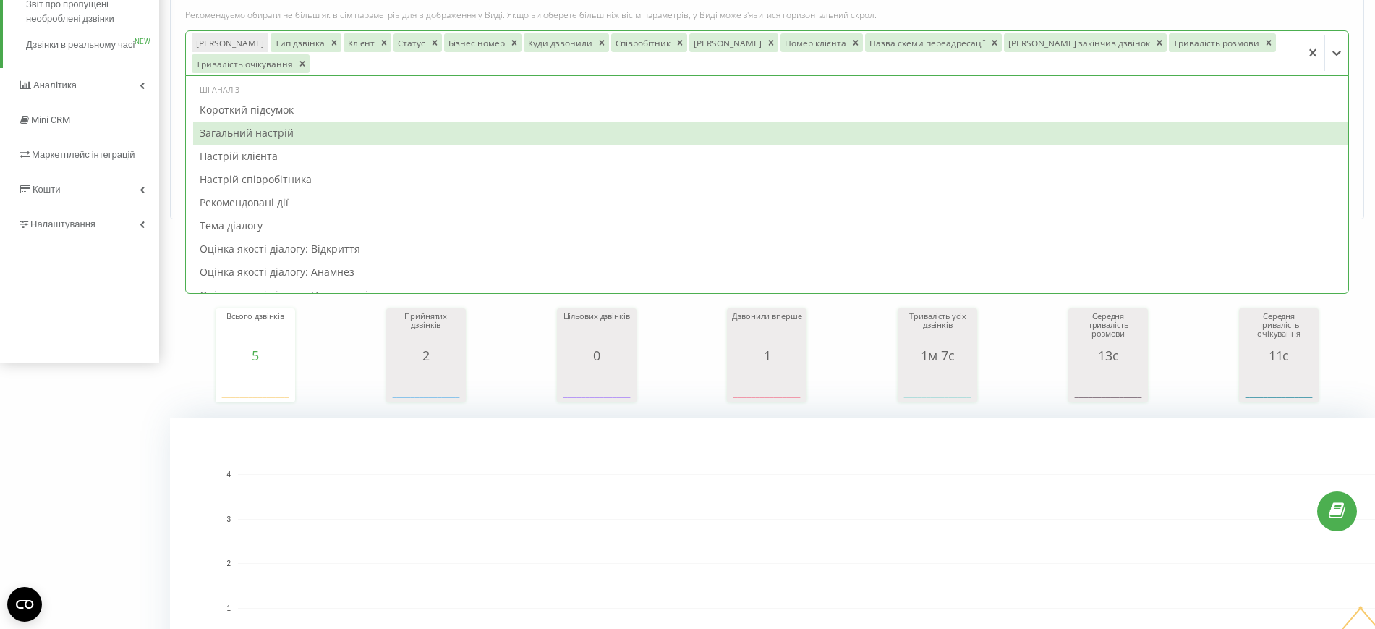
scroll to position [188, 0]
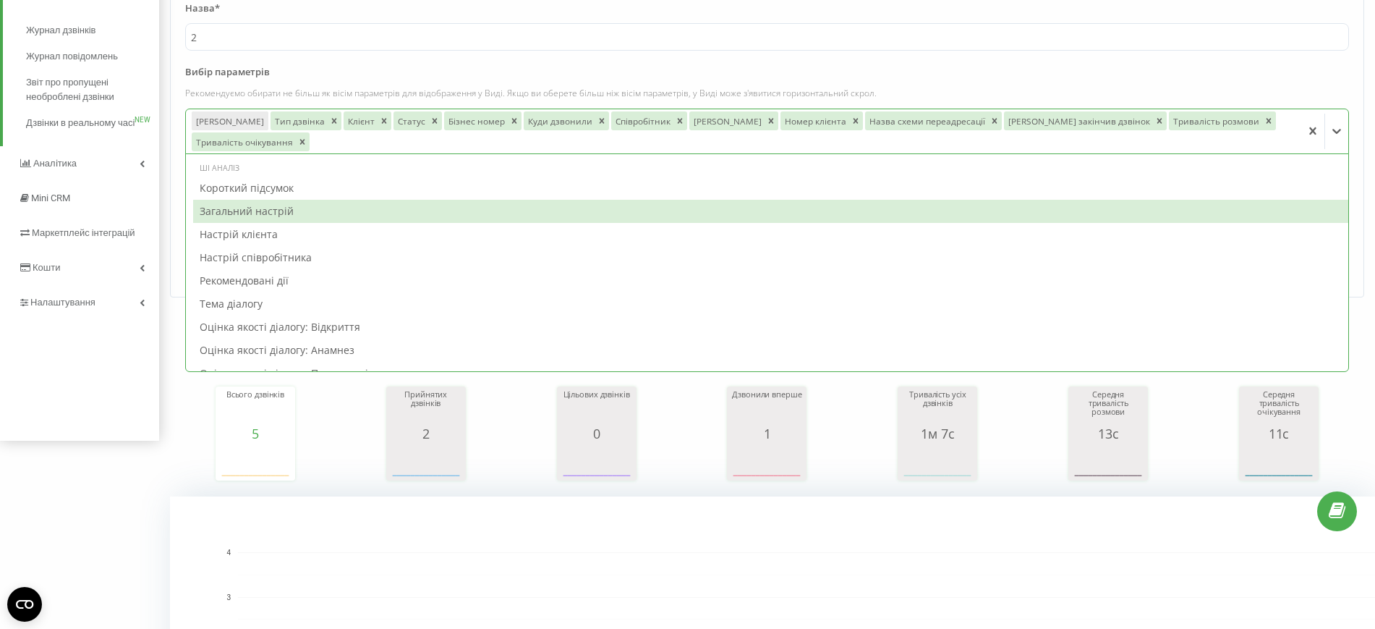
click at [1309, 71] on label "Вибір параметрів" at bounding box center [767, 76] width 1164 height 22
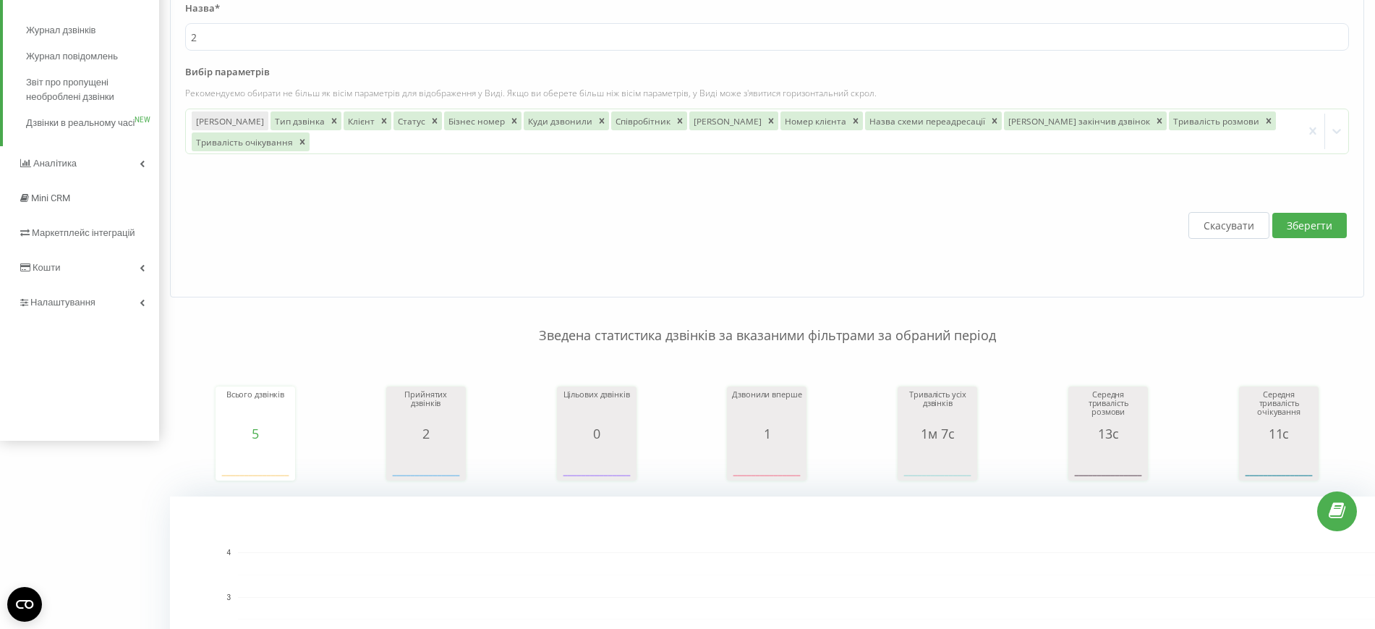
click at [1317, 228] on button "Зберегти" at bounding box center [1310, 225] width 75 height 25
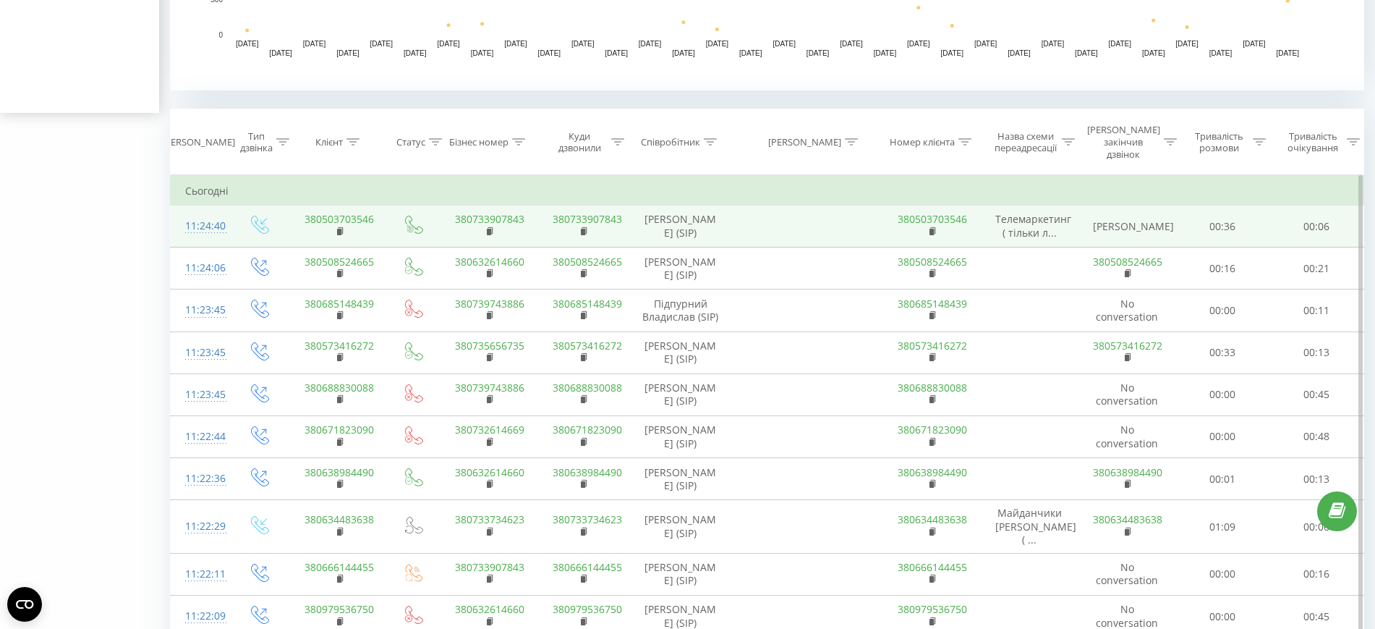
scroll to position [543, 0]
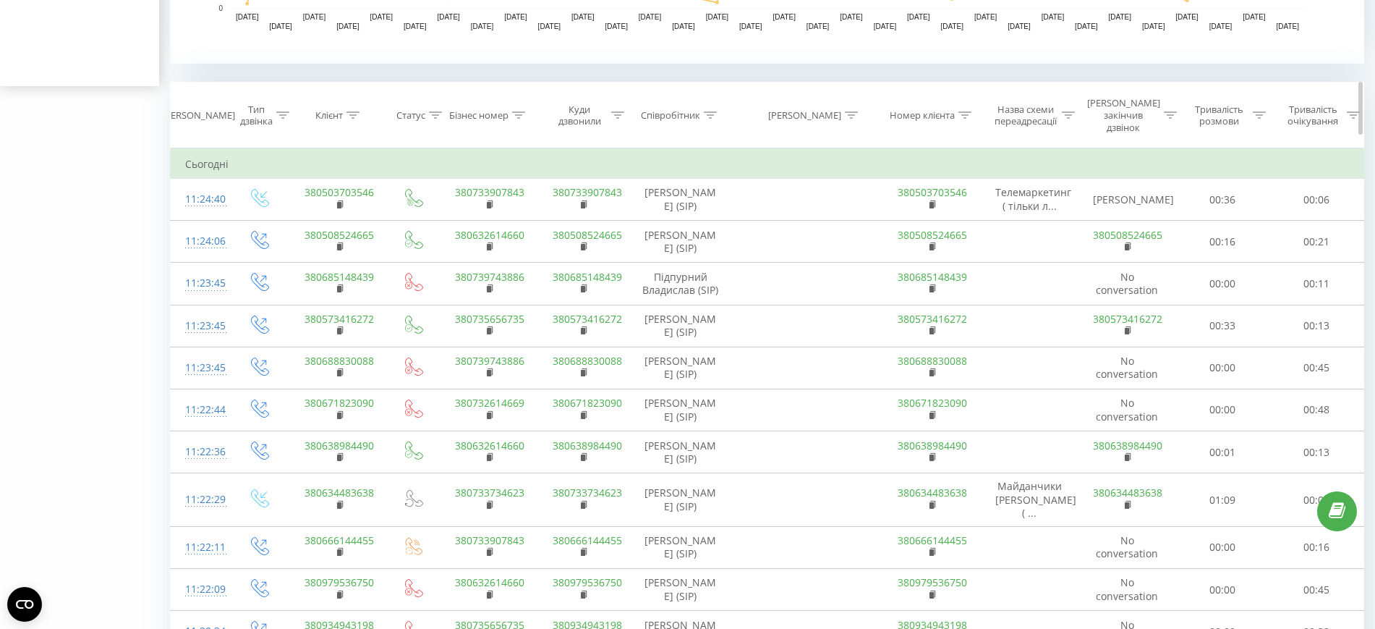
click at [349, 111] on icon at bounding box center [353, 114] width 13 height 7
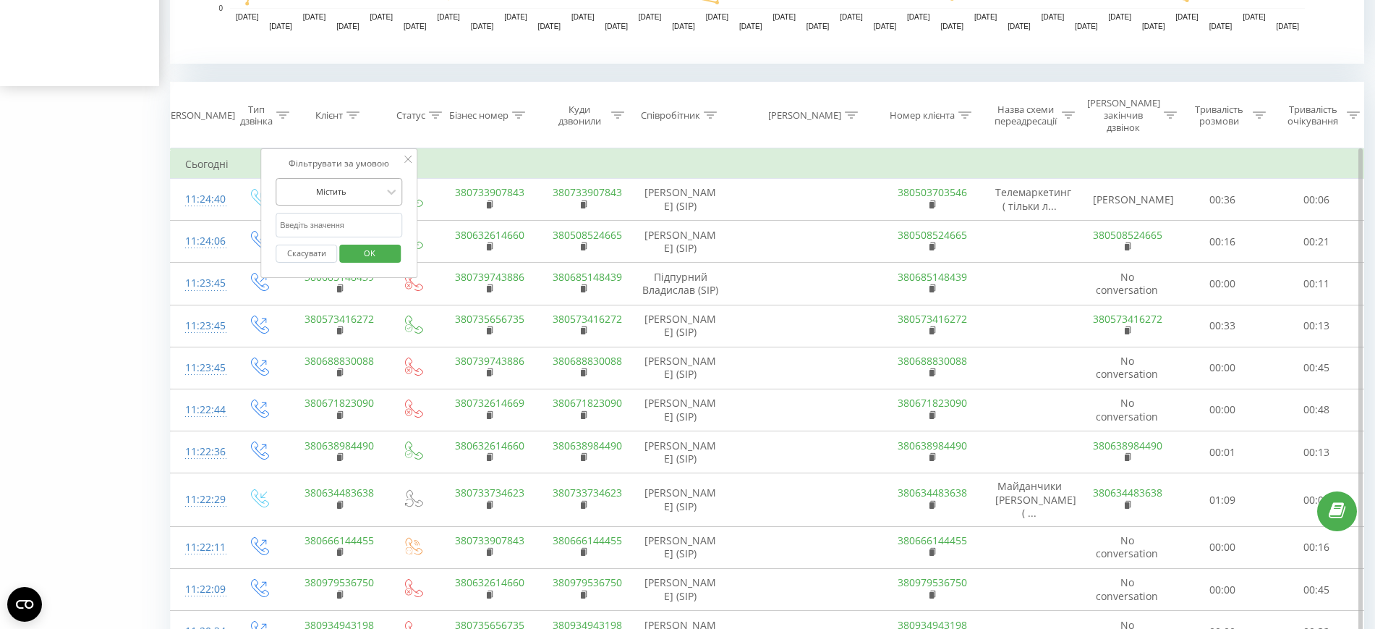
click at [363, 194] on div "Містить" at bounding box center [339, 191] width 127 height 27
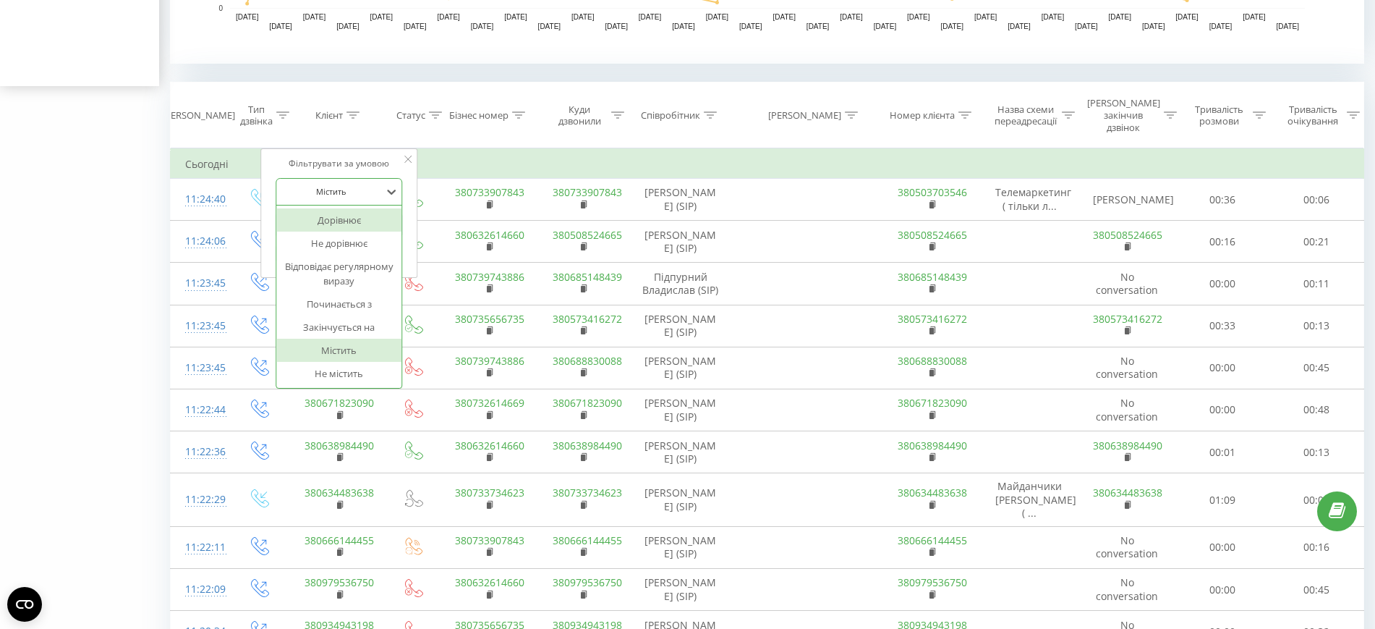
click at [79, 207] on div "Оберіть Фільтр 2 Графік Експорт .csv .xls .xlsx 20.07.2025 - 20.08.2025 Коли да…" at bounding box center [687, 435] width 1375 height 1869
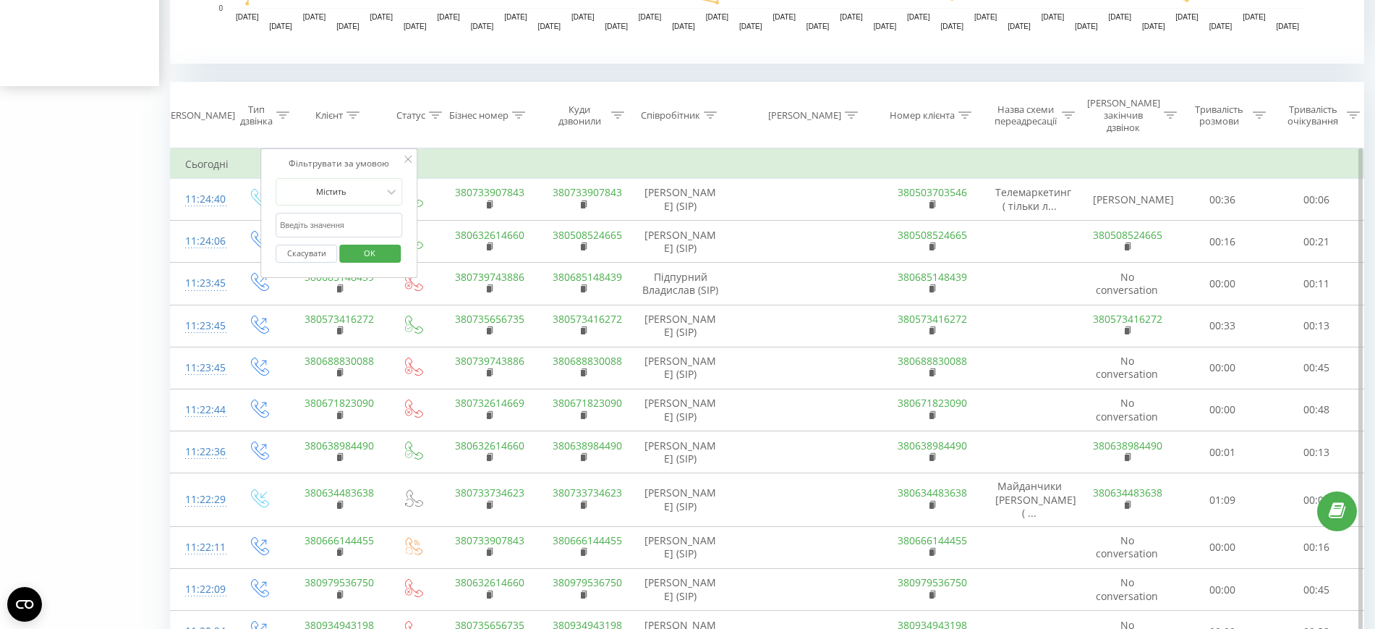
click at [376, 219] on input "text" at bounding box center [339, 225] width 127 height 25
paste input "Бондар Дарʼя"
type input "Бондар Дарʼя"
click at [361, 213] on input "Бондар Дарʼя" at bounding box center [339, 225] width 127 height 25
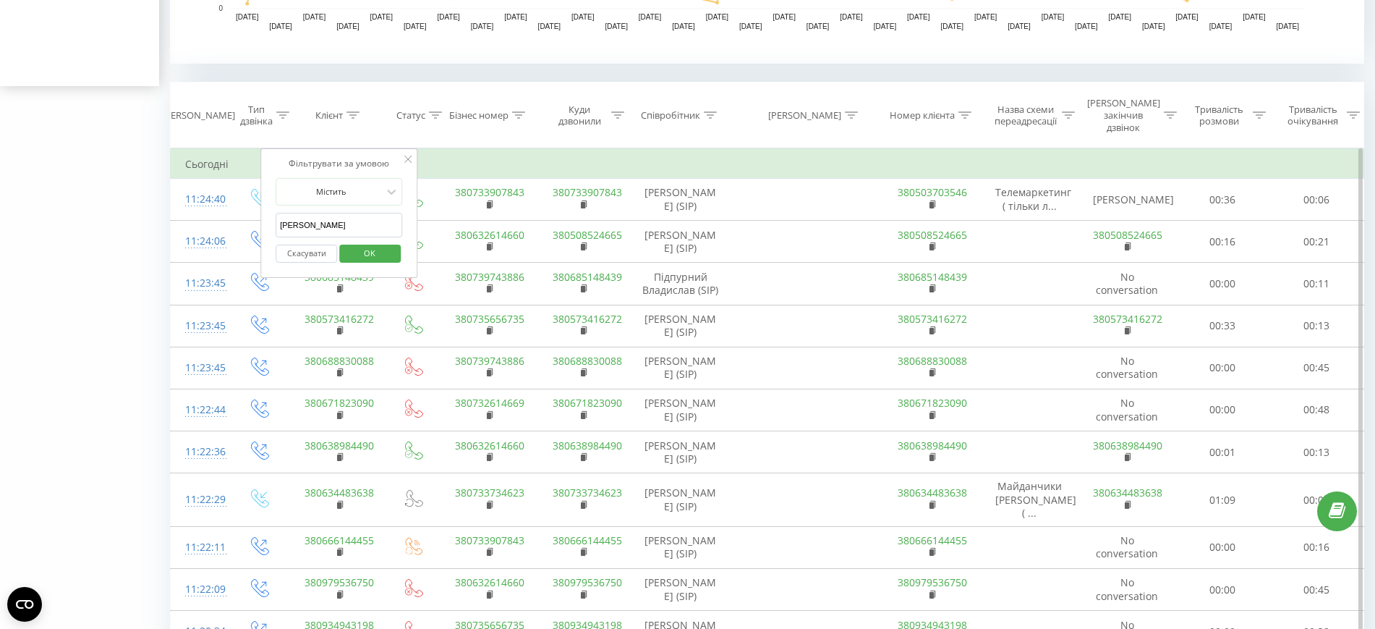
click at [361, 213] on input "Бондар Дарʼя" at bounding box center [339, 225] width 127 height 25
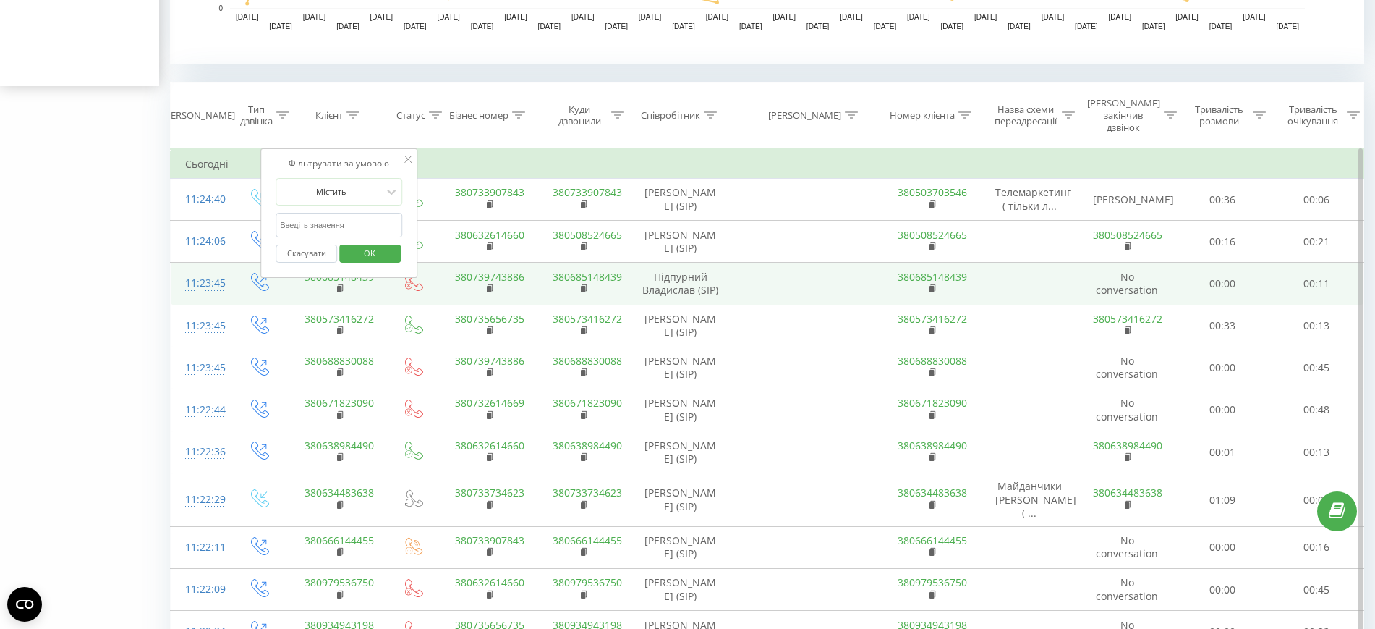
paste input "380674852542"
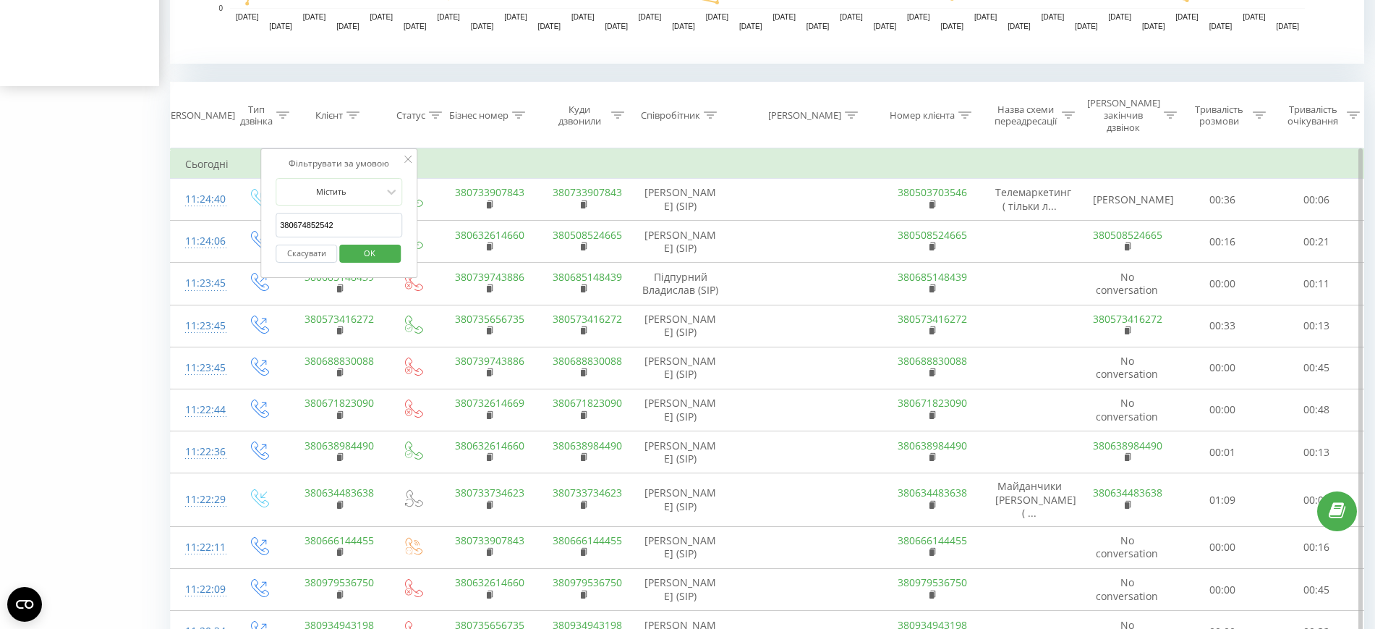
type input "380674852542"
click at [378, 250] on span "OK" at bounding box center [369, 253] width 41 height 22
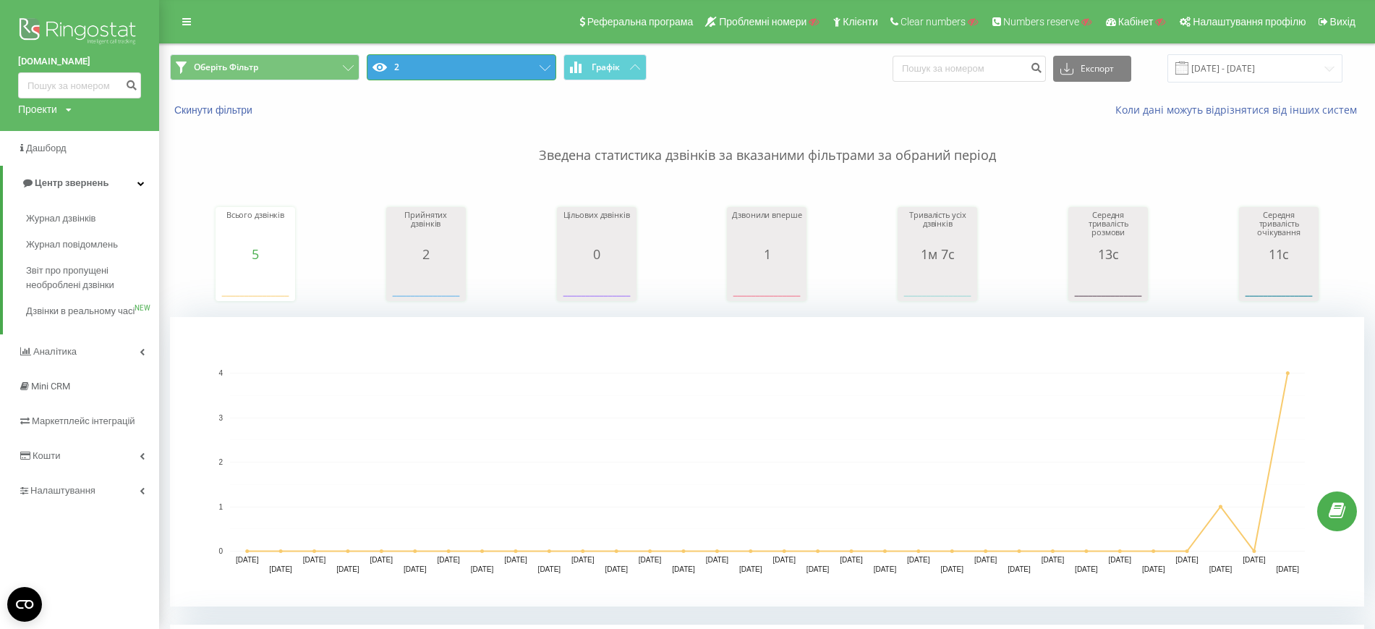
click at [538, 71] on button "2" at bounding box center [462, 67] width 190 height 26
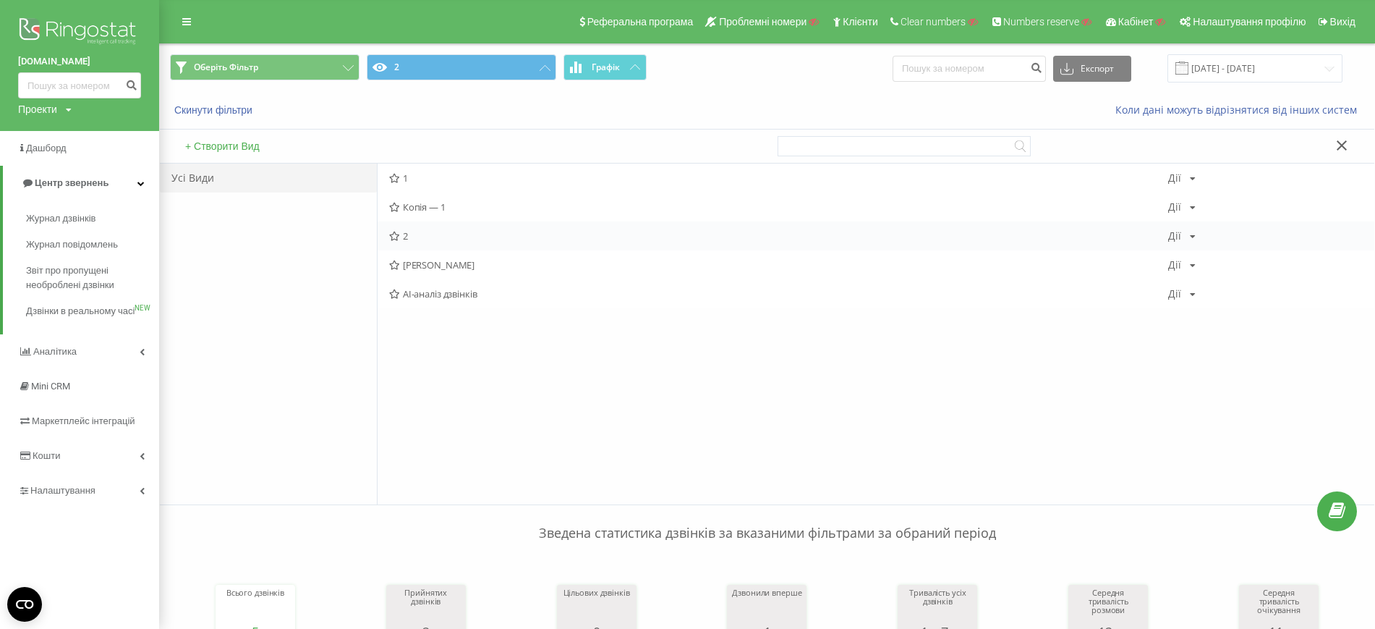
click at [1190, 235] on icon at bounding box center [1193, 236] width 6 height 9
click at [1231, 257] on span "Редагувати" at bounding box center [1232, 255] width 48 height 12
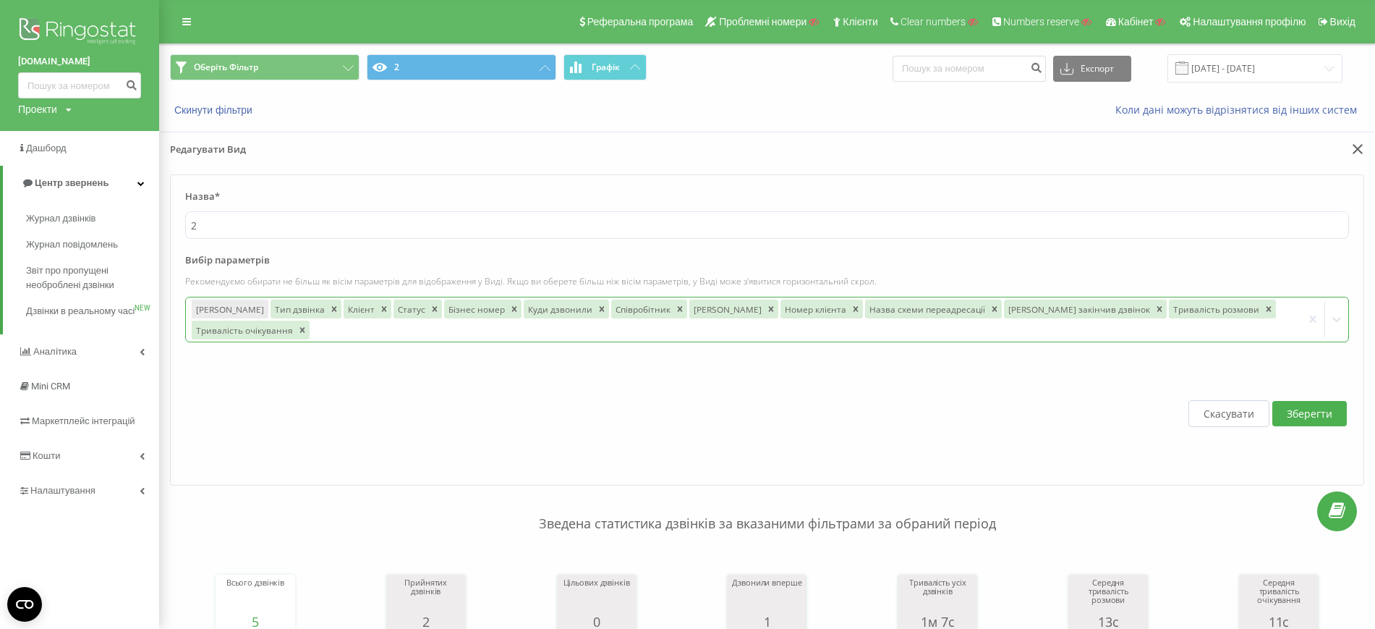
click at [1249, 334] on div at bounding box center [804, 329] width 985 height 17
click at [1064, 261] on label "Вибір параметрів" at bounding box center [767, 264] width 1164 height 22
click at [1327, 410] on button "Зберегти" at bounding box center [1310, 413] width 75 height 25
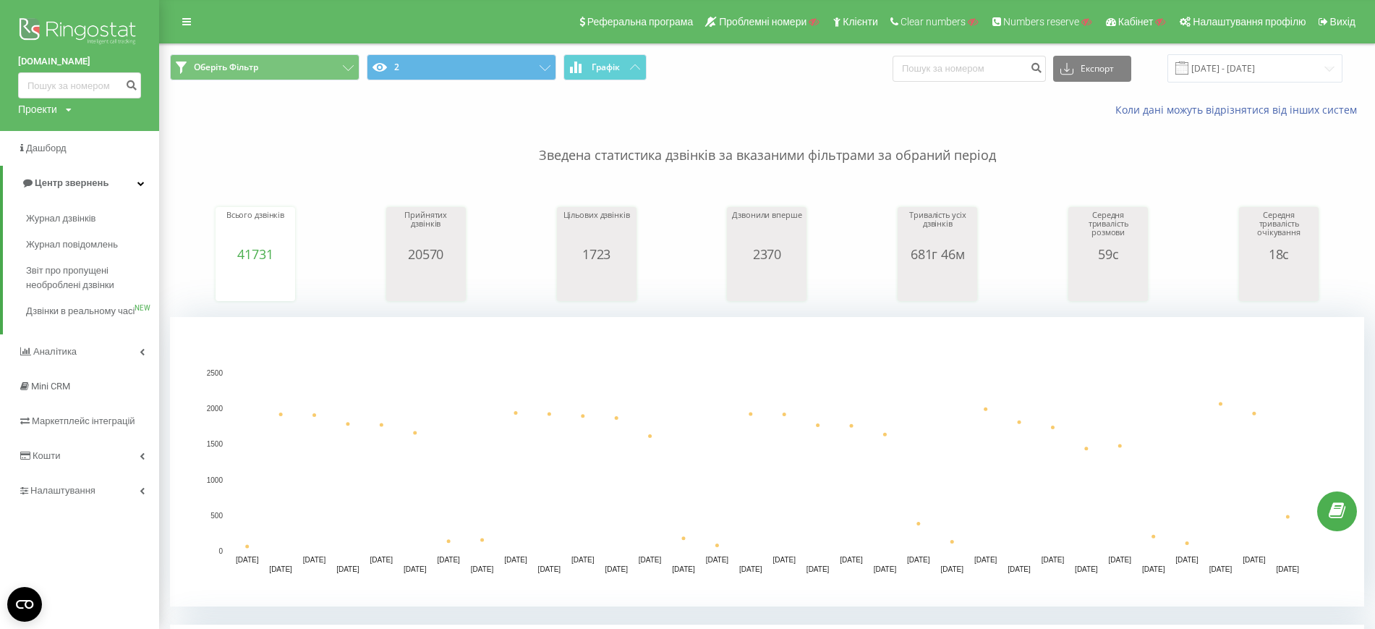
scroll to position [271, 0]
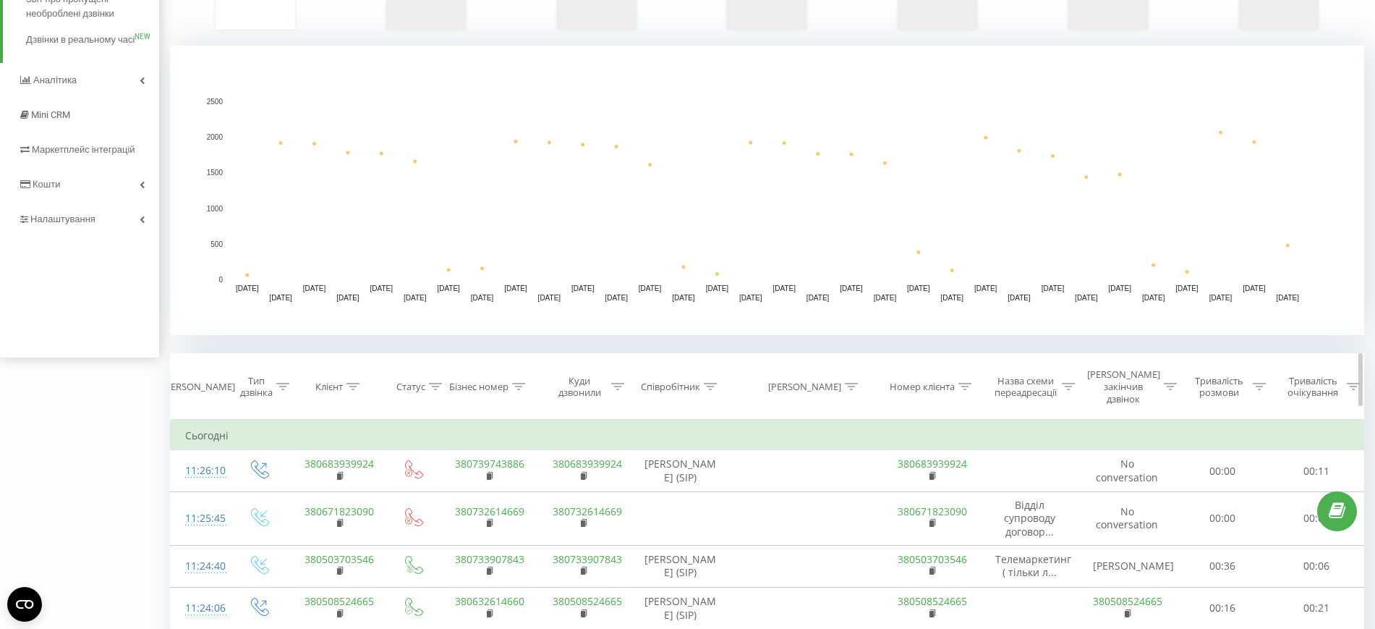
click at [349, 383] on icon at bounding box center [353, 386] width 13 height 7
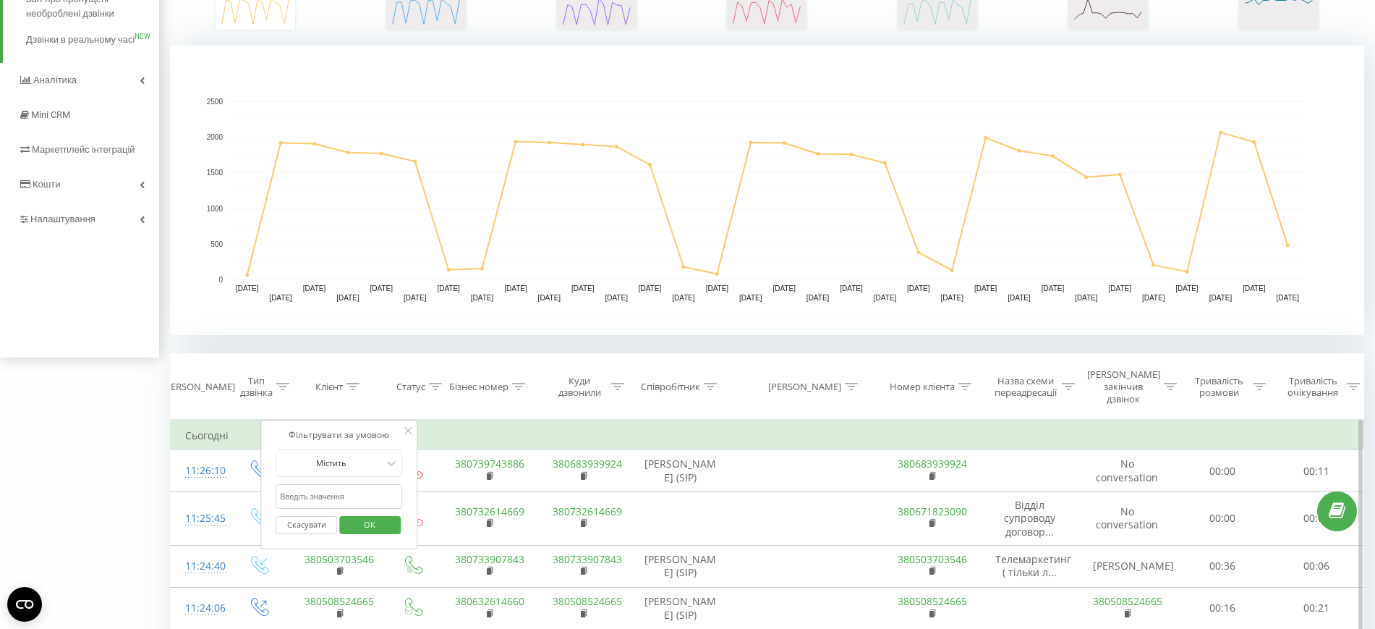
click at [347, 487] on input "text" at bounding box center [339, 496] width 127 height 25
paste input "380674852542"
click at [373, 513] on span "OK" at bounding box center [369, 524] width 41 height 22
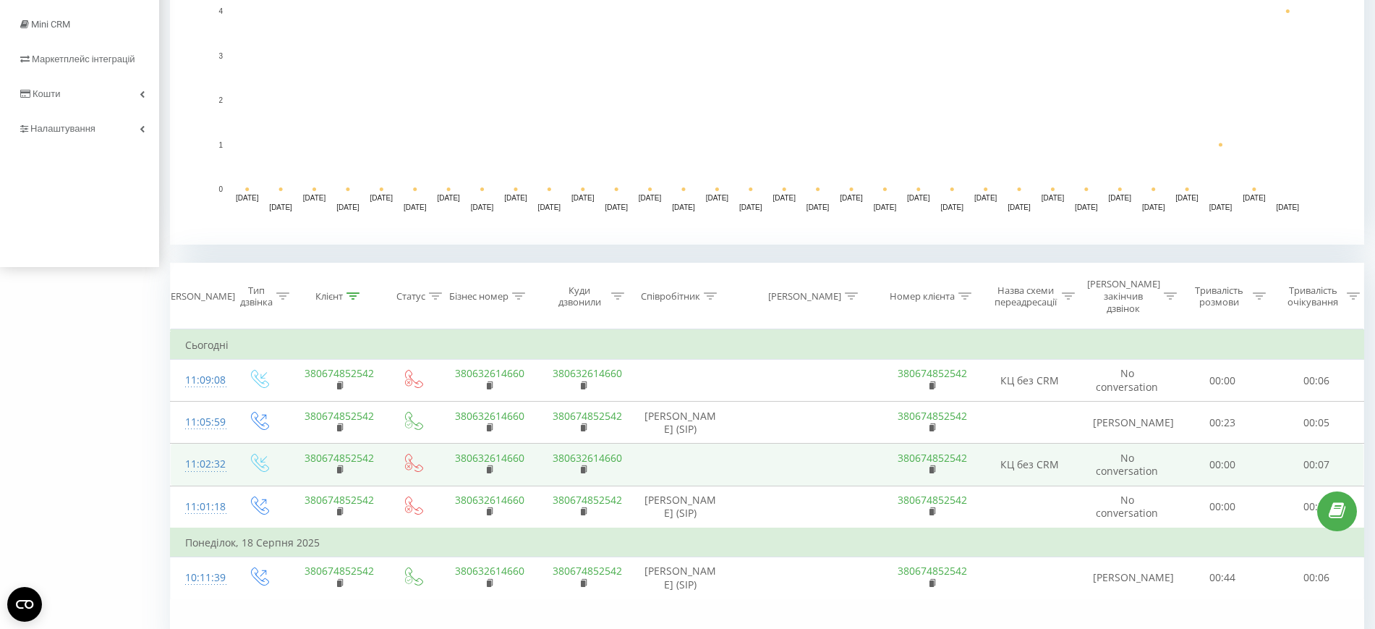
scroll to position [430, 0]
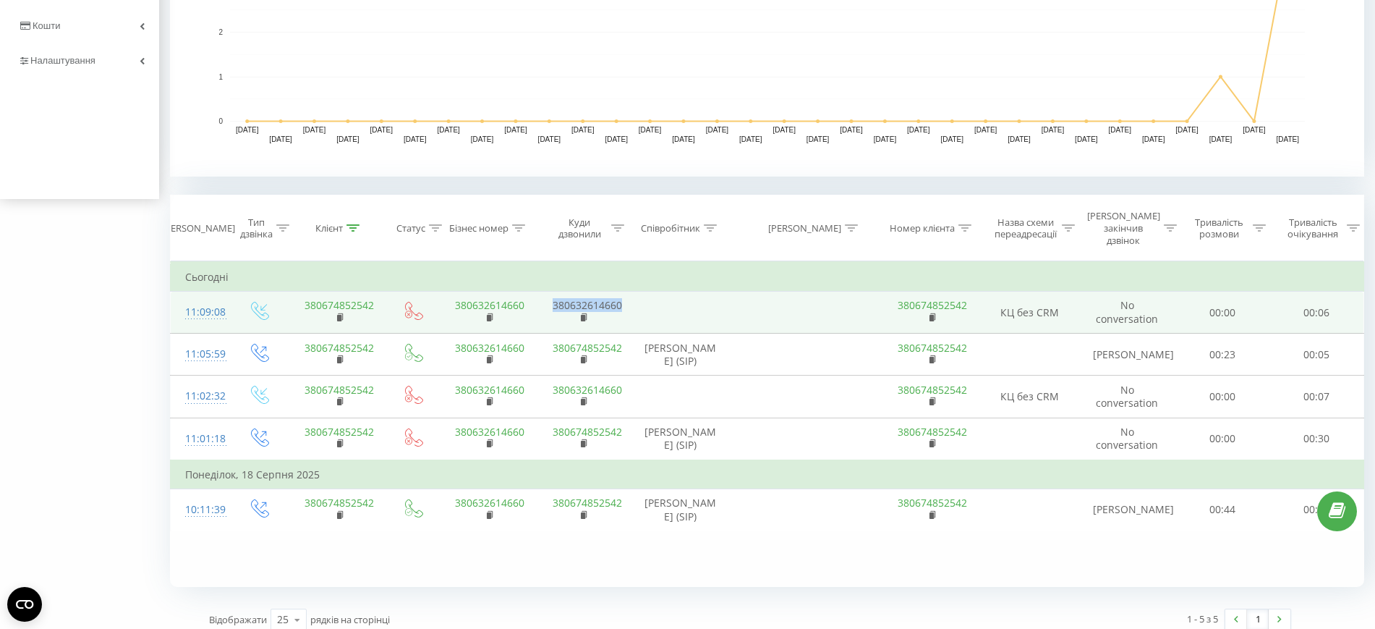
drag, startPoint x: 624, startPoint y: 293, endPoint x: 555, endPoint y: 290, distance: 69.5
click at [555, 292] on td "380632614660" at bounding box center [583, 313] width 90 height 42
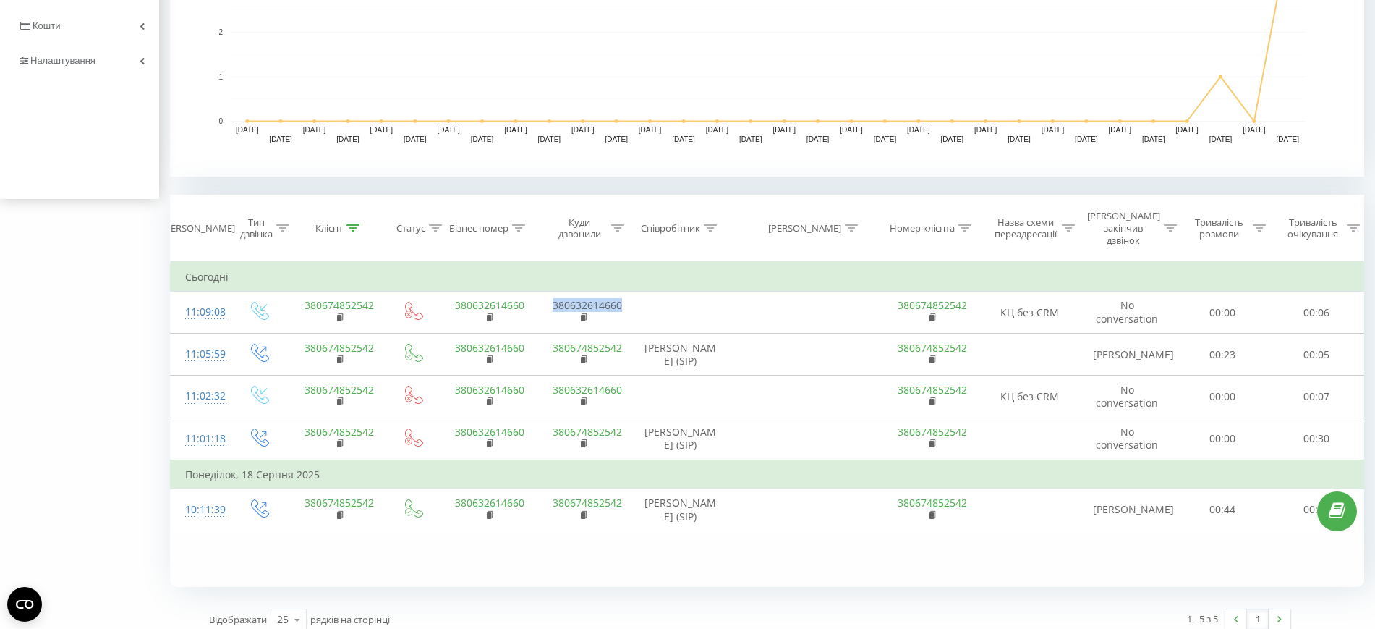
copy link "380632614660"
click at [997, 574] on div "Фільтрувати за умовою Дорівнює Введіть значення Скасувати OK Фільтрувати за умо…" at bounding box center [767, 424] width 1195 height 326
drag, startPoint x: 357, startPoint y: 220, endPoint x: 357, endPoint y: 229, distance: 8.7
click at [357, 224] on icon at bounding box center [353, 227] width 13 height 7
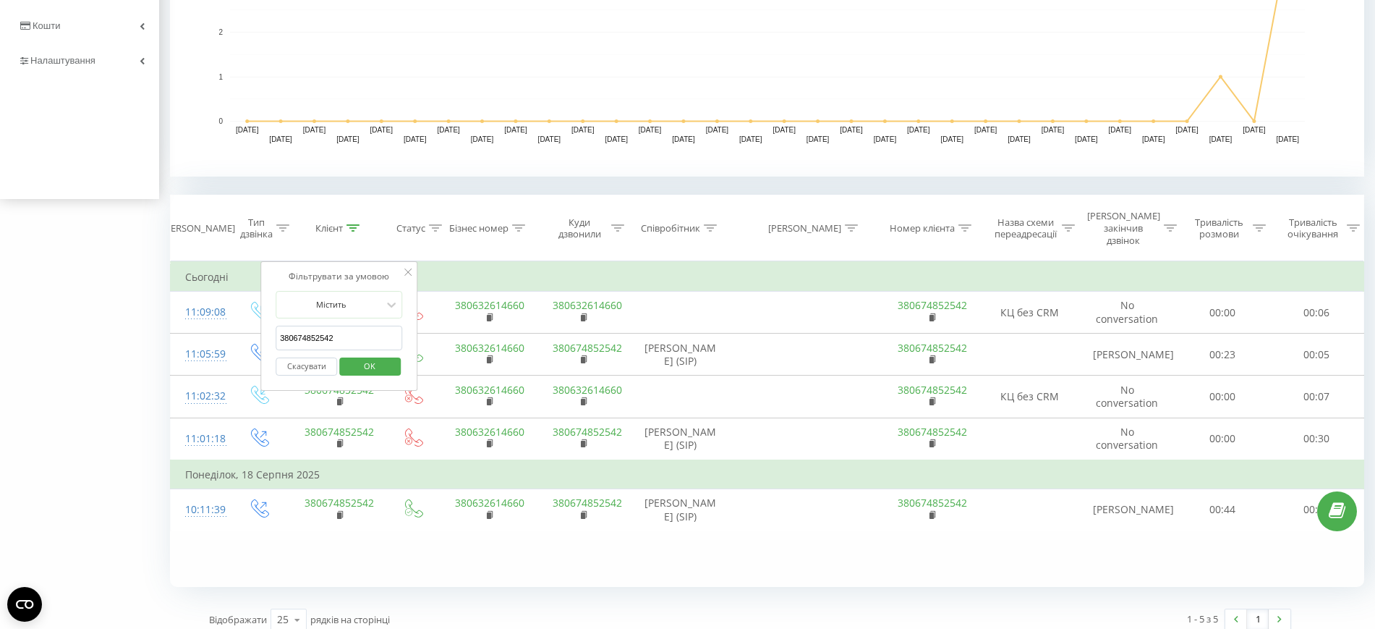
click at [363, 332] on input "380674852542" at bounding box center [339, 338] width 127 height 25
paste input "1863434"
type input "380671863434"
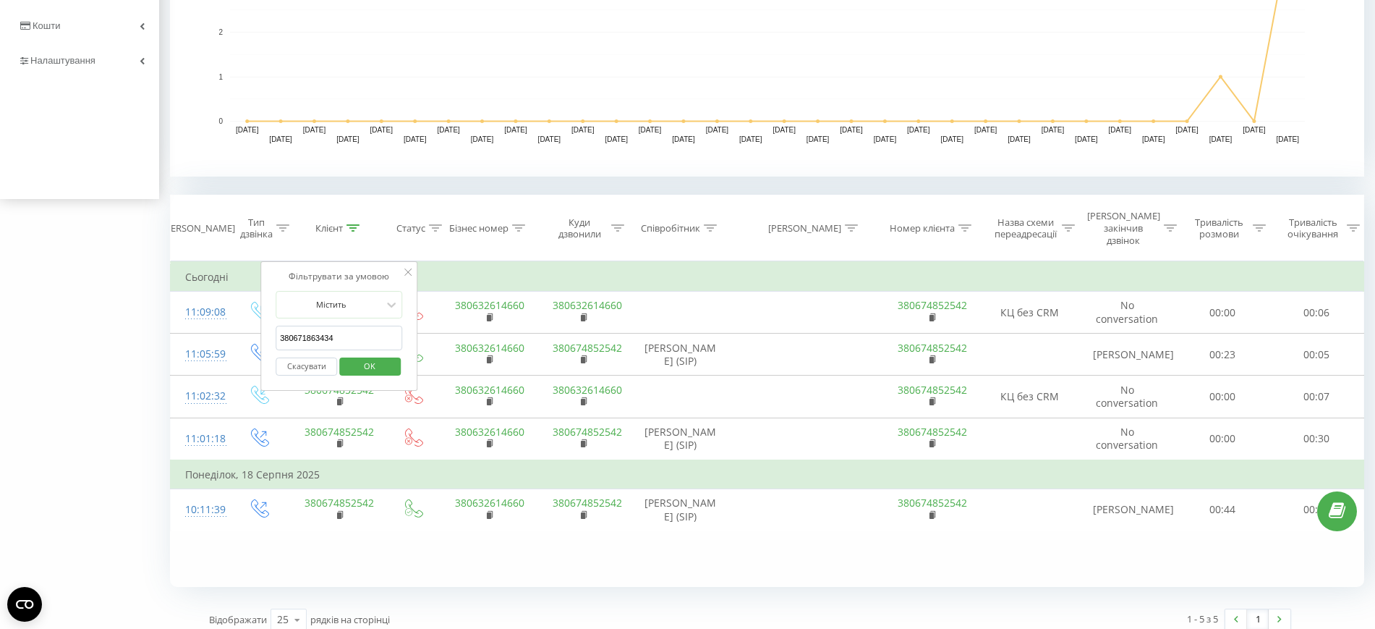
click at [385, 355] on span "OK" at bounding box center [369, 366] width 41 height 22
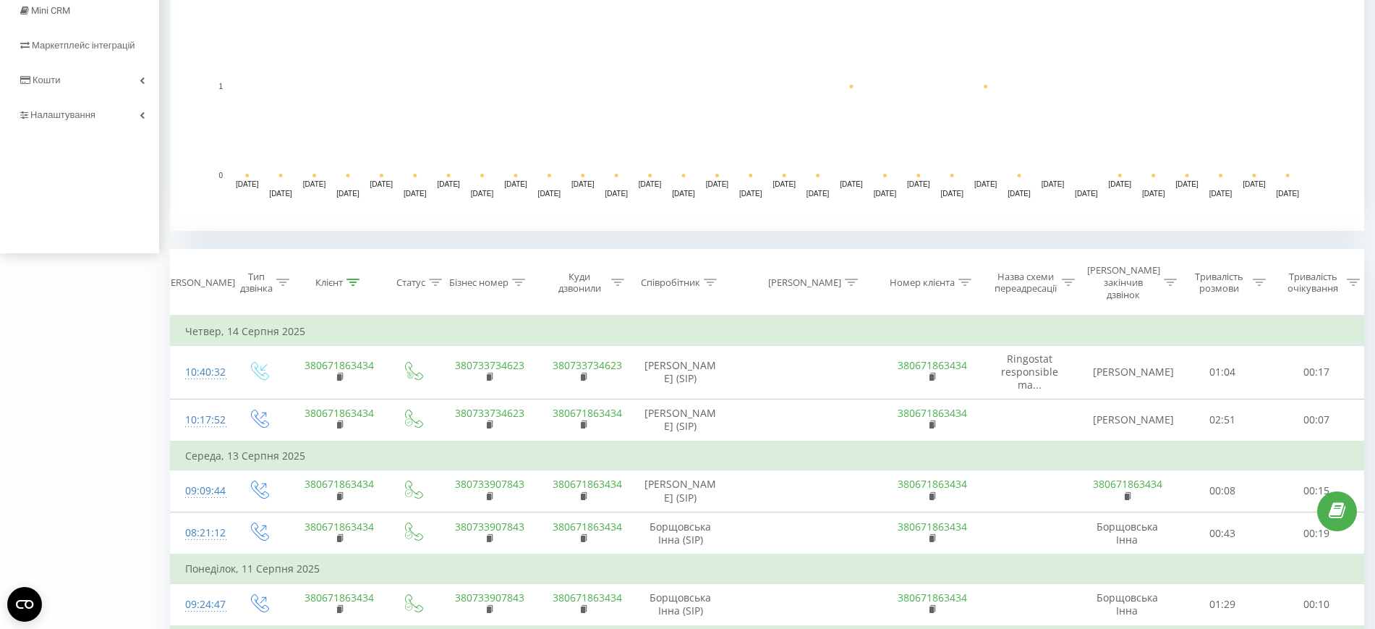
scroll to position [407, 0]
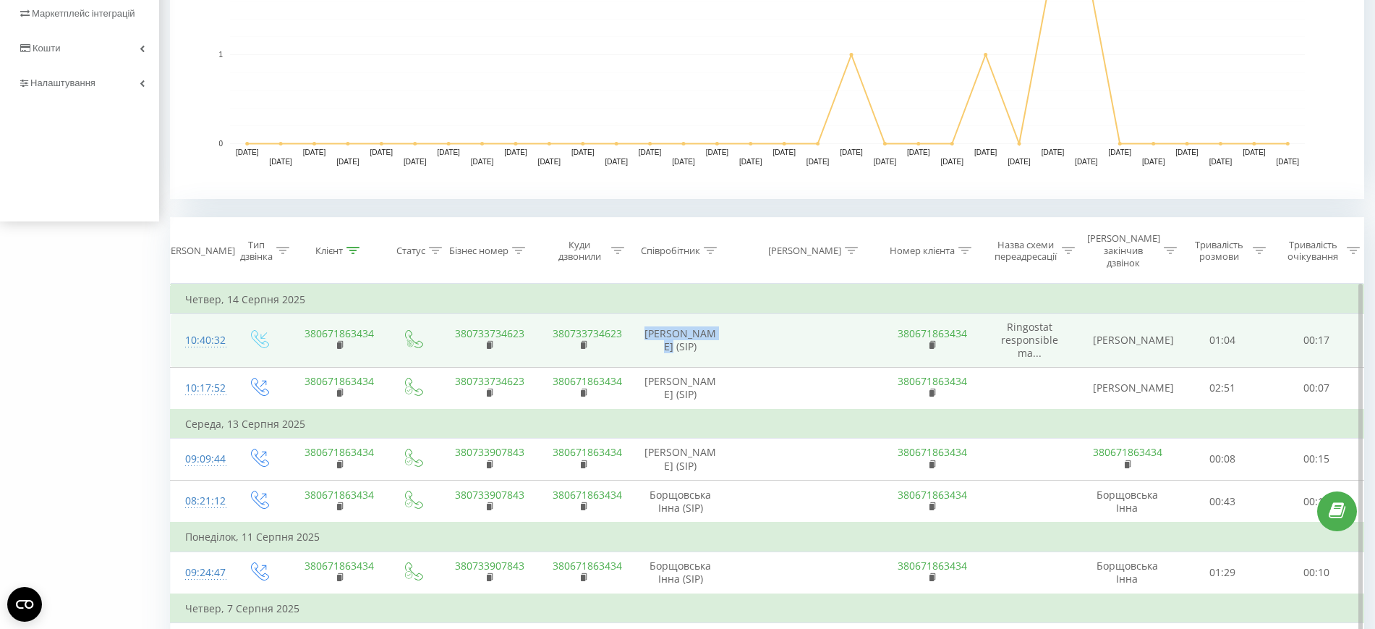
drag, startPoint x: 726, startPoint y: 316, endPoint x: 649, endPoint y: 322, distance: 76.9
click at [649, 322] on td "Куций Віталій (SIP)" at bounding box center [680, 341] width 105 height 54
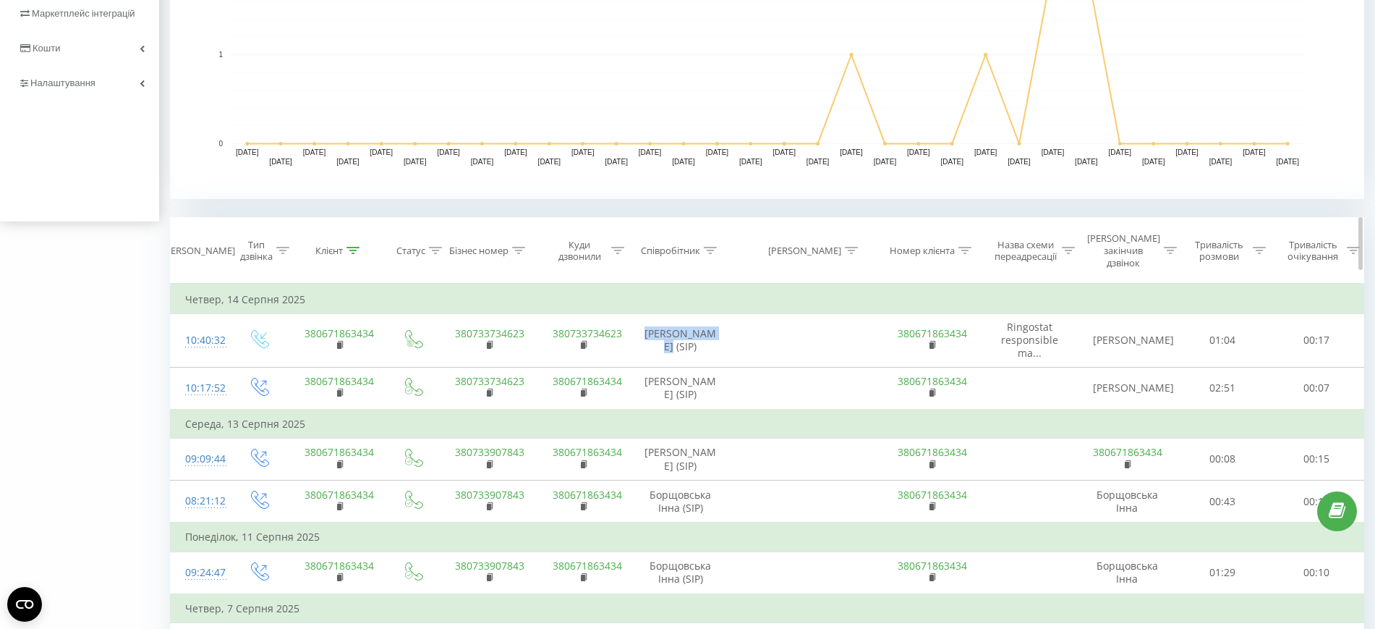
copy td "Куций Віталій"
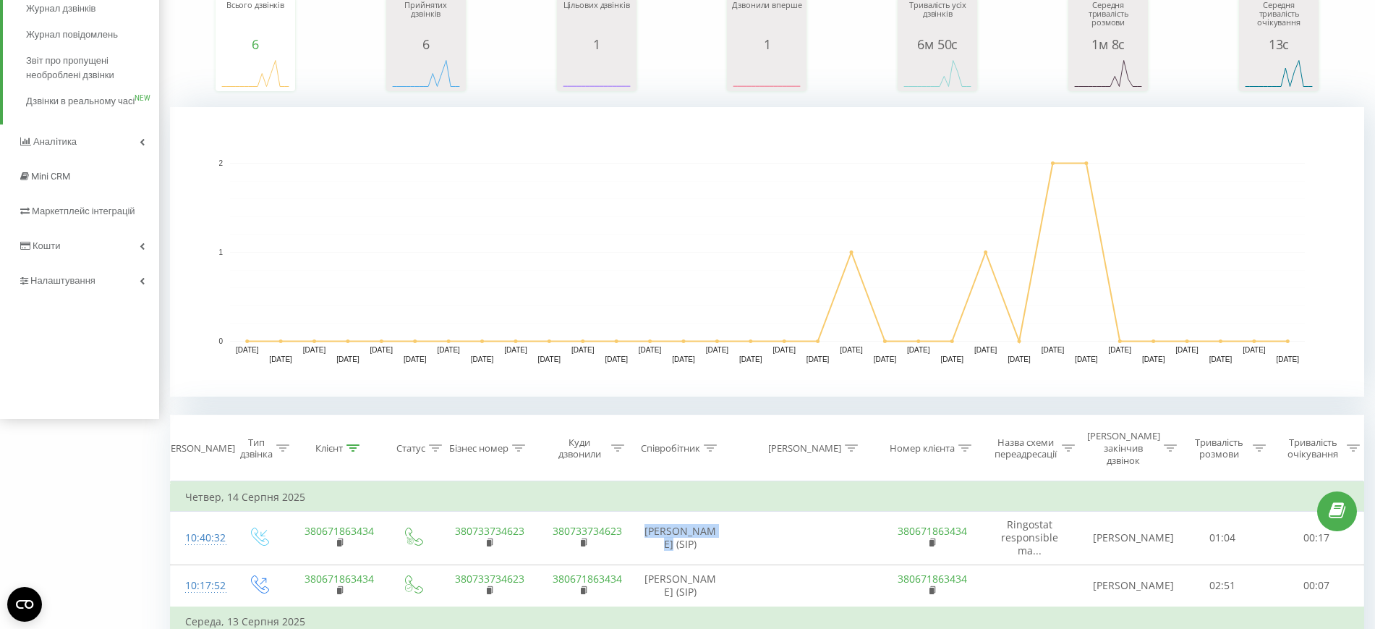
scroll to position [46, 0]
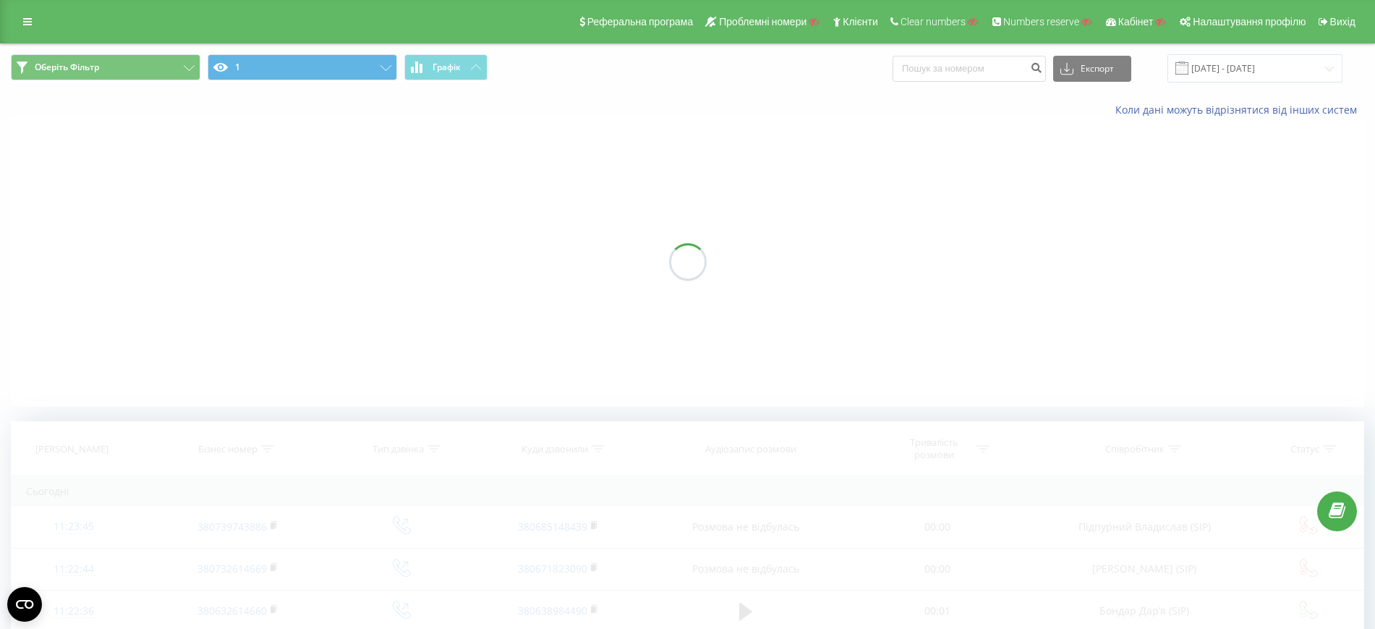
scroll to position [181, 0]
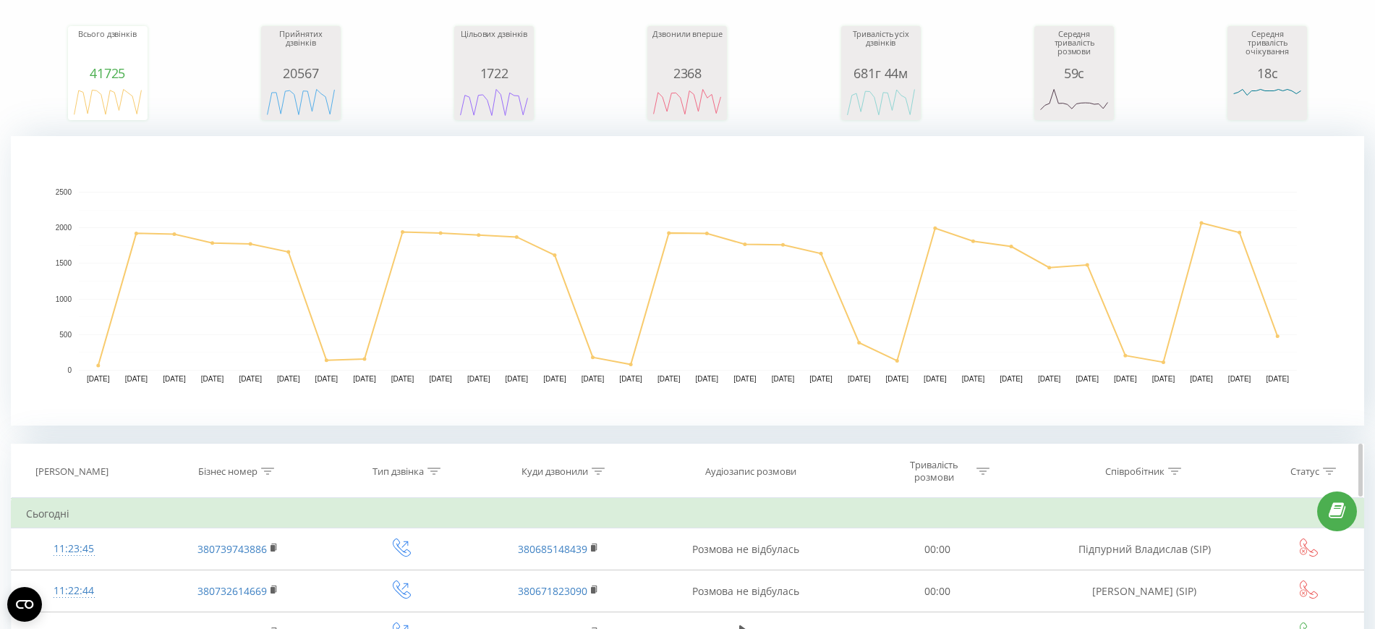
click at [1177, 467] on icon at bounding box center [1175, 470] width 13 height 7
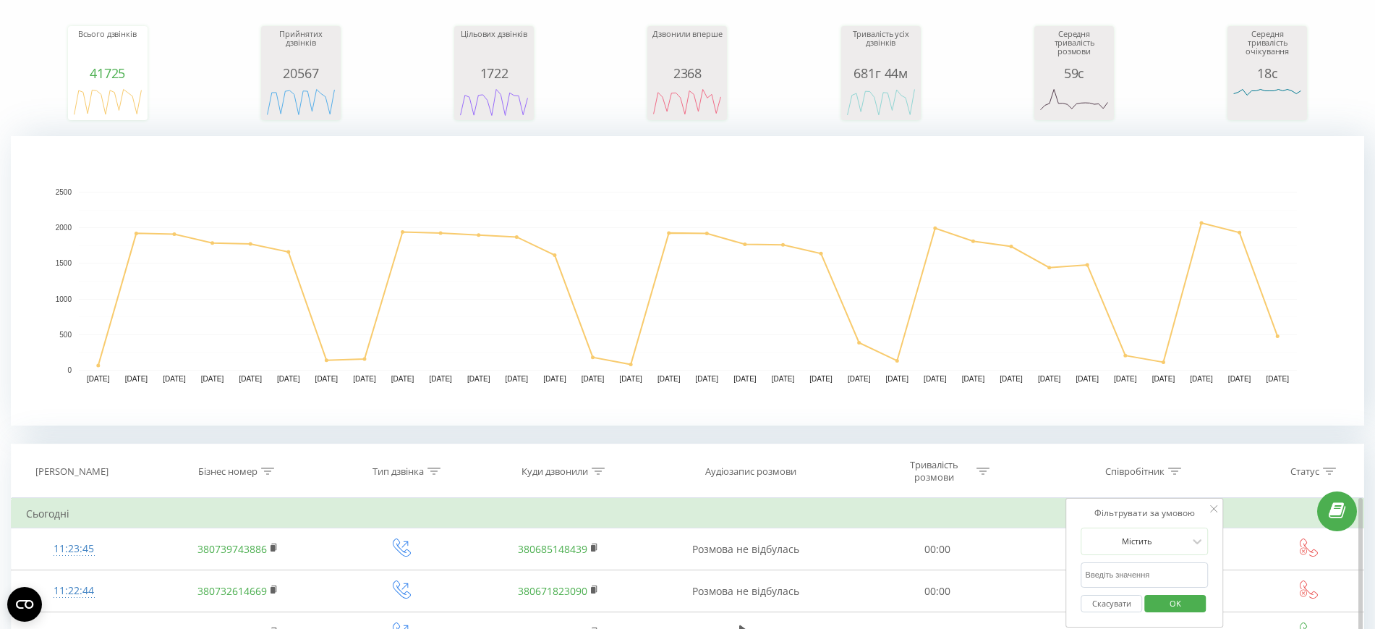
click at [1155, 565] on input "text" at bounding box center [1145, 574] width 127 height 25
paste input "Бондар Дарʼя"
type input "Бондар Дарʼя"
click at [1171, 602] on span "OK" at bounding box center [1176, 603] width 41 height 22
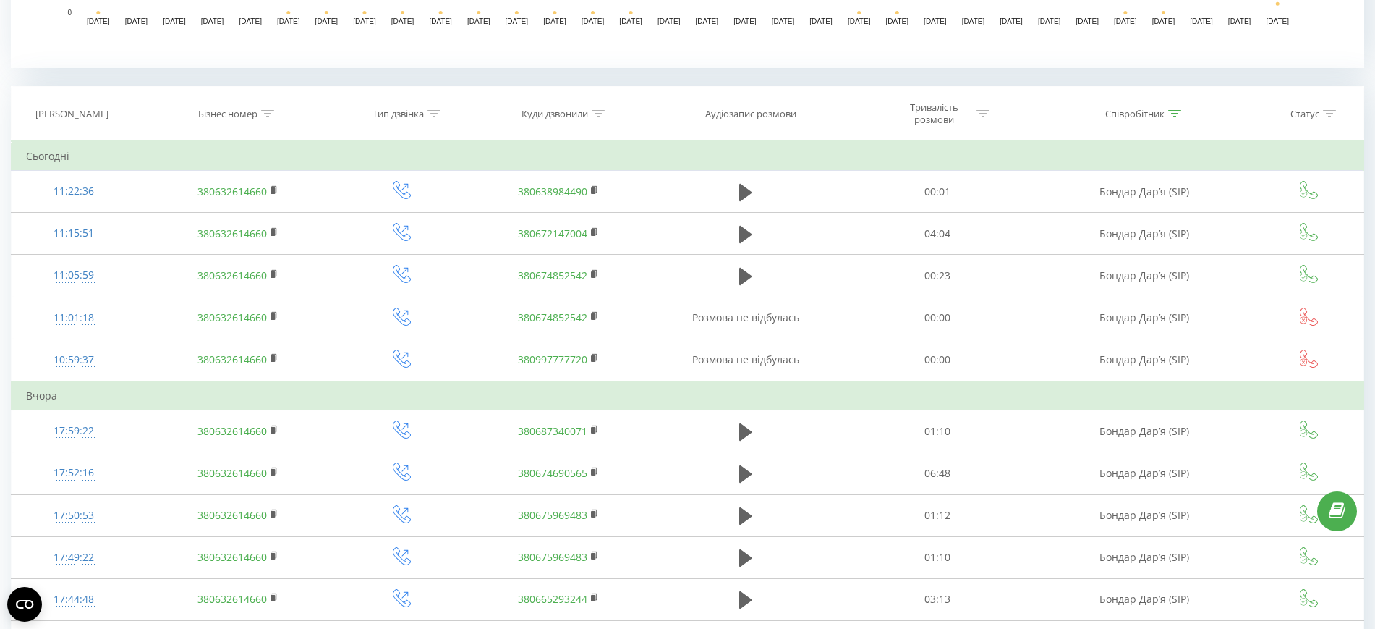
scroll to position [543, 0]
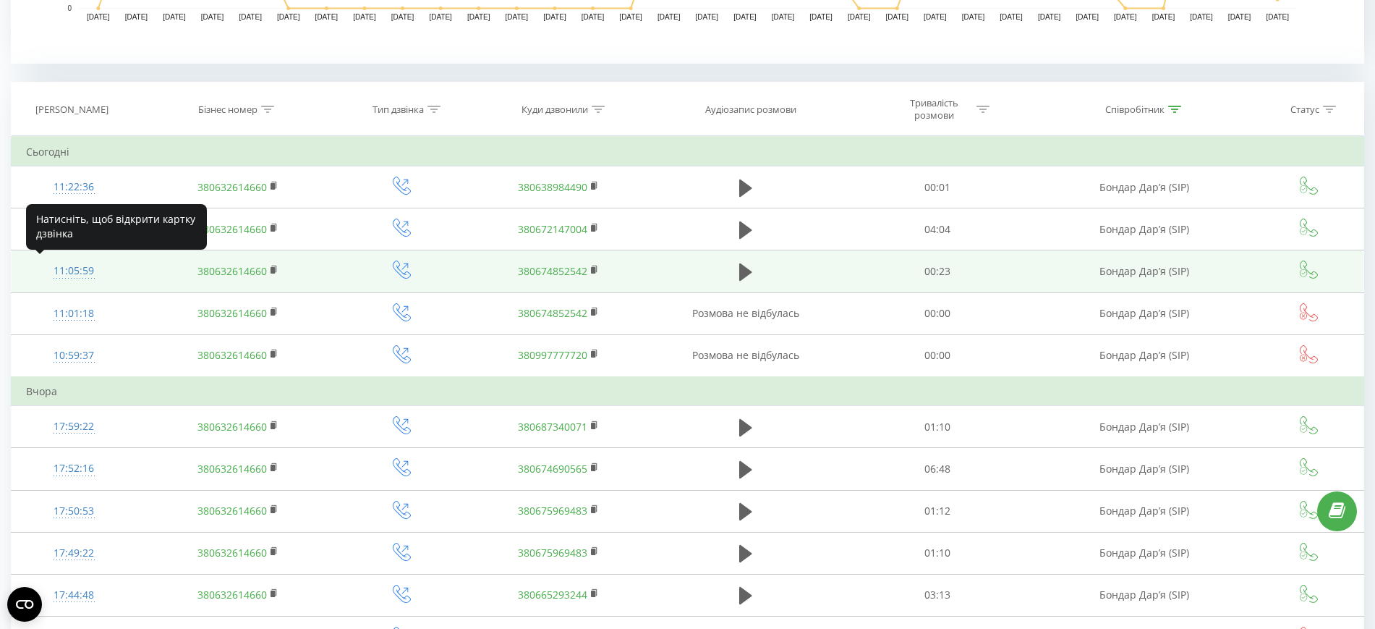
click at [73, 274] on div "11:05:59" at bounding box center [74, 271] width 96 height 28
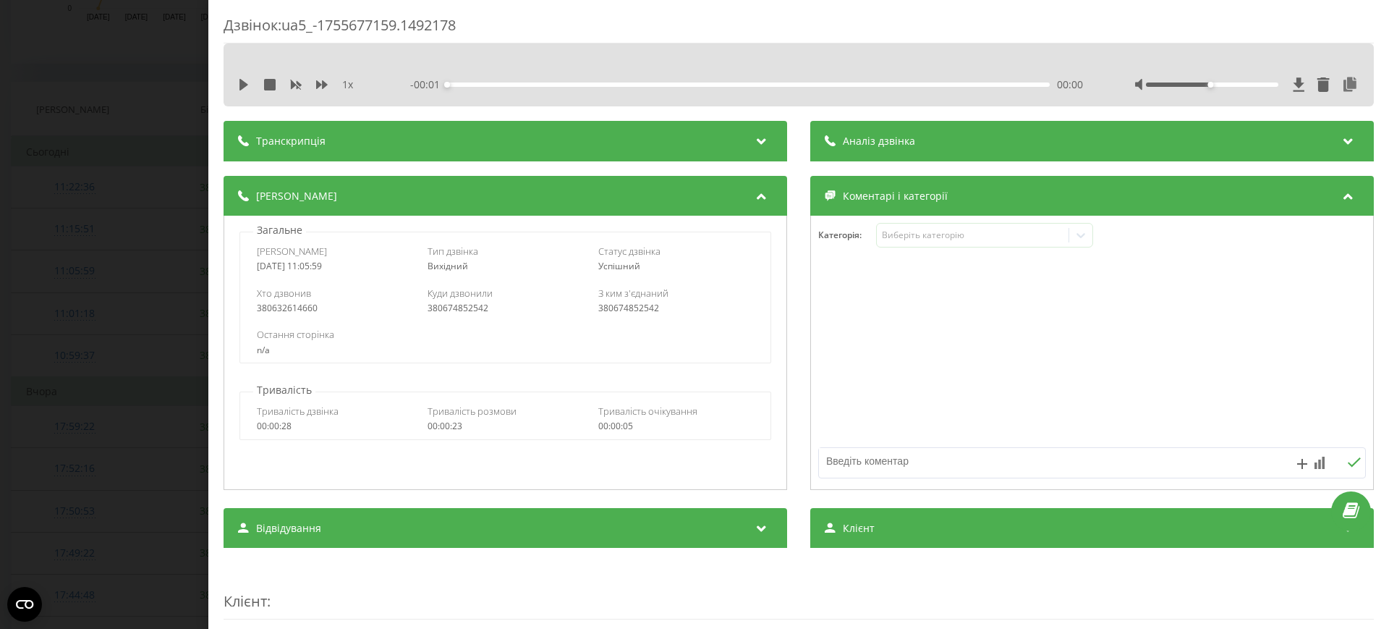
click at [323, 310] on div "380632614660" at bounding box center [335, 308] width 156 height 10
drag, startPoint x: 499, startPoint y: 308, endPoint x: 427, endPoint y: 311, distance: 71.7
click at [428, 311] on div "380674852542" at bounding box center [506, 308] width 156 height 10
copy link "380674852542"
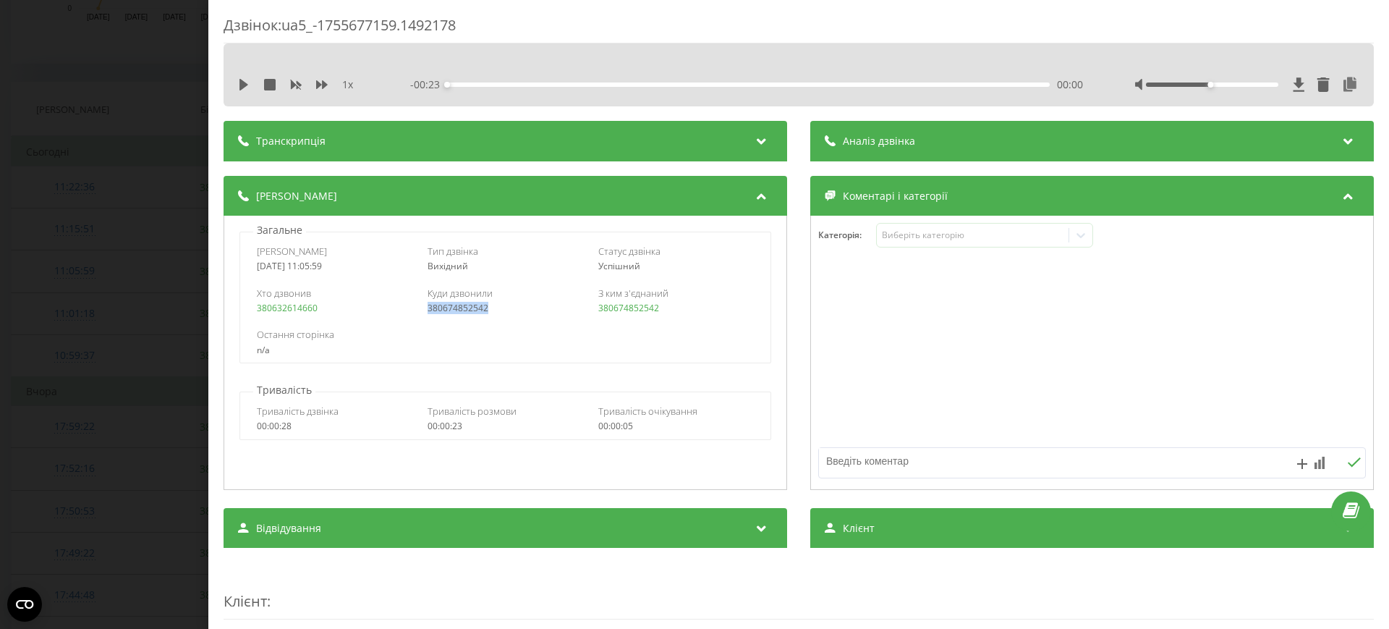
click at [82, 263] on div "Дзвінок : ua5_-1755677159.1492178 1 x - 00:23 00:00 00:00 Транскрипція Для AI-а…" at bounding box center [694, 314] width 1389 height 629
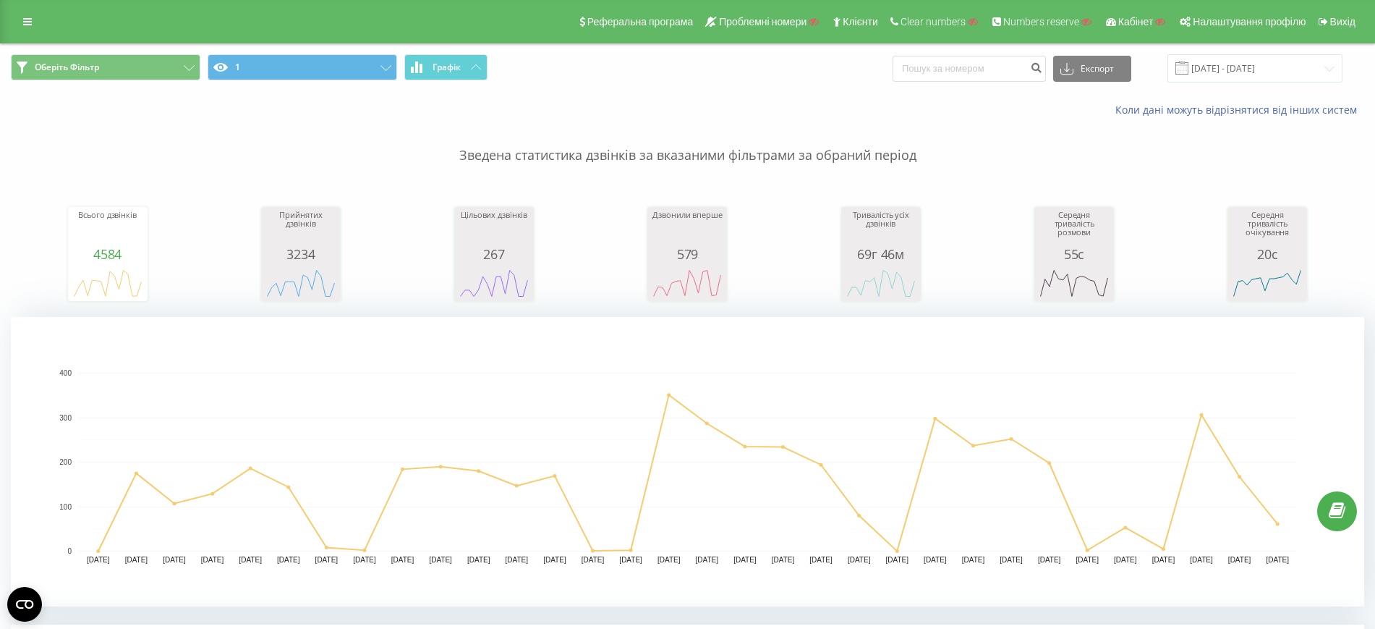
click at [394, 81] on span "Оберіть Фільтр 1 Графік" at bounding box center [344, 68] width 666 height 28
click at [386, 69] on icon at bounding box center [386, 68] width 11 height 6
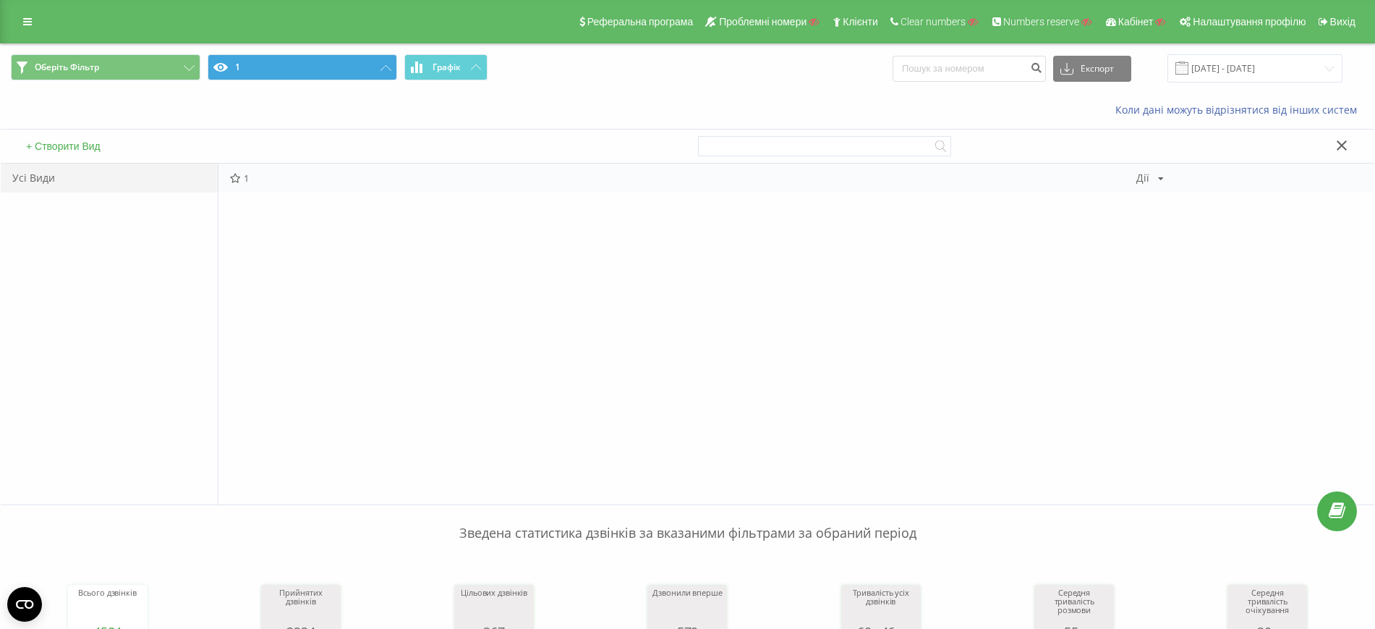
click at [1160, 179] on icon at bounding box center [1161, 178] width 6 height 9
click at [1209, 197] on span "Редагувати" at bounding box center [1200, 197] width 48 height 12
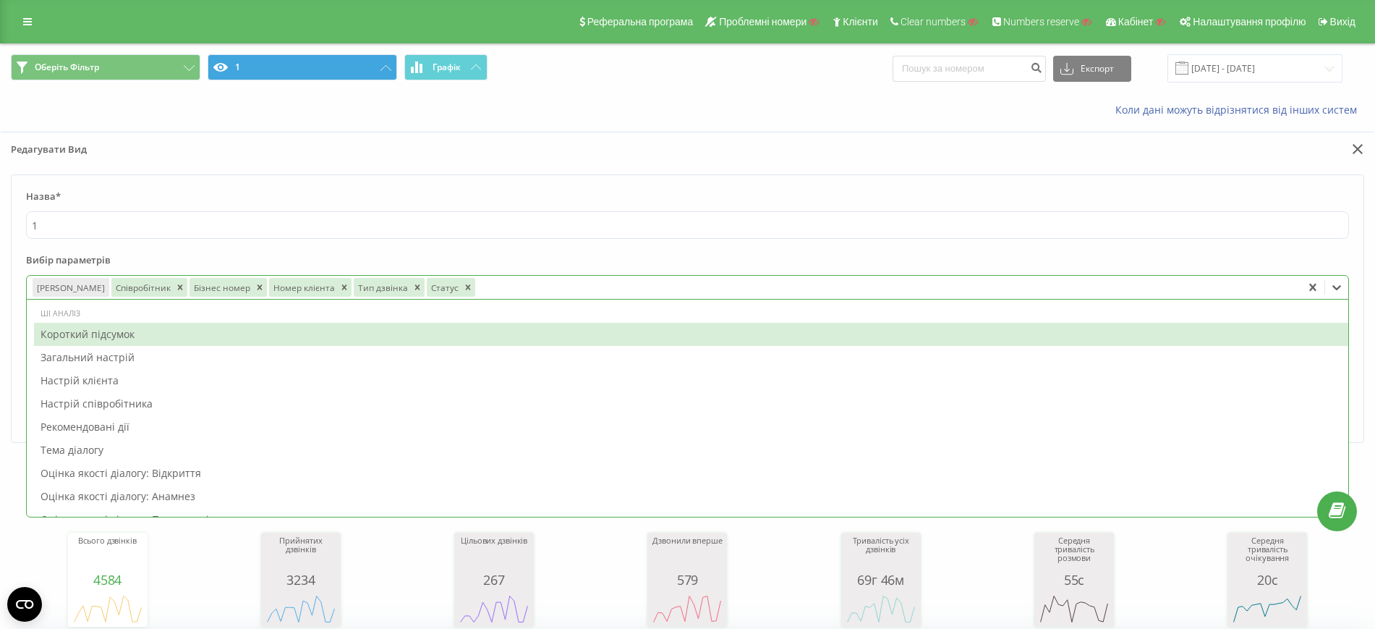
click at [629, 289] on div at bounding box center [887, 287] width 819 height 17
type input "три"
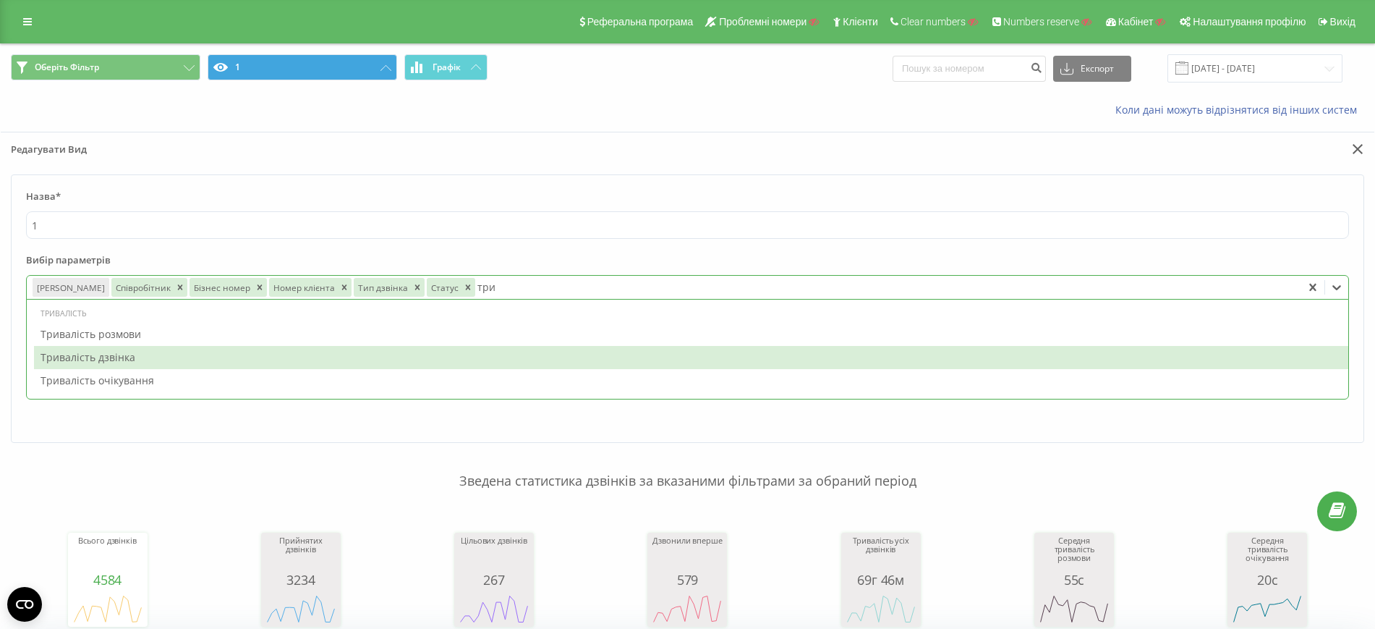
click at [609, 355] on div "Тривалість дзвінка" at bounding box center [691, 357] width 1315 height 23
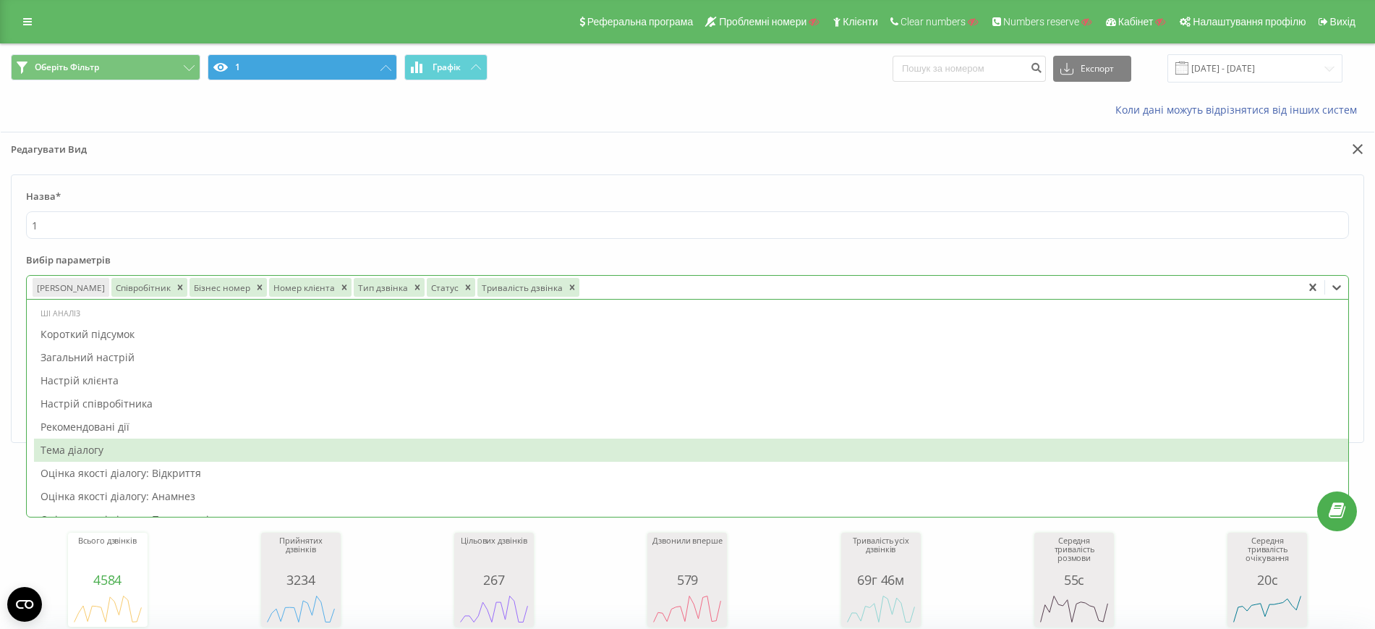
click at [1340, 180] on form "Назва* 1 Вибір параметрів option Тривалість дзвінка, selected. 66 results avail…" at bounding box center [688, 308] width 1354 height 268
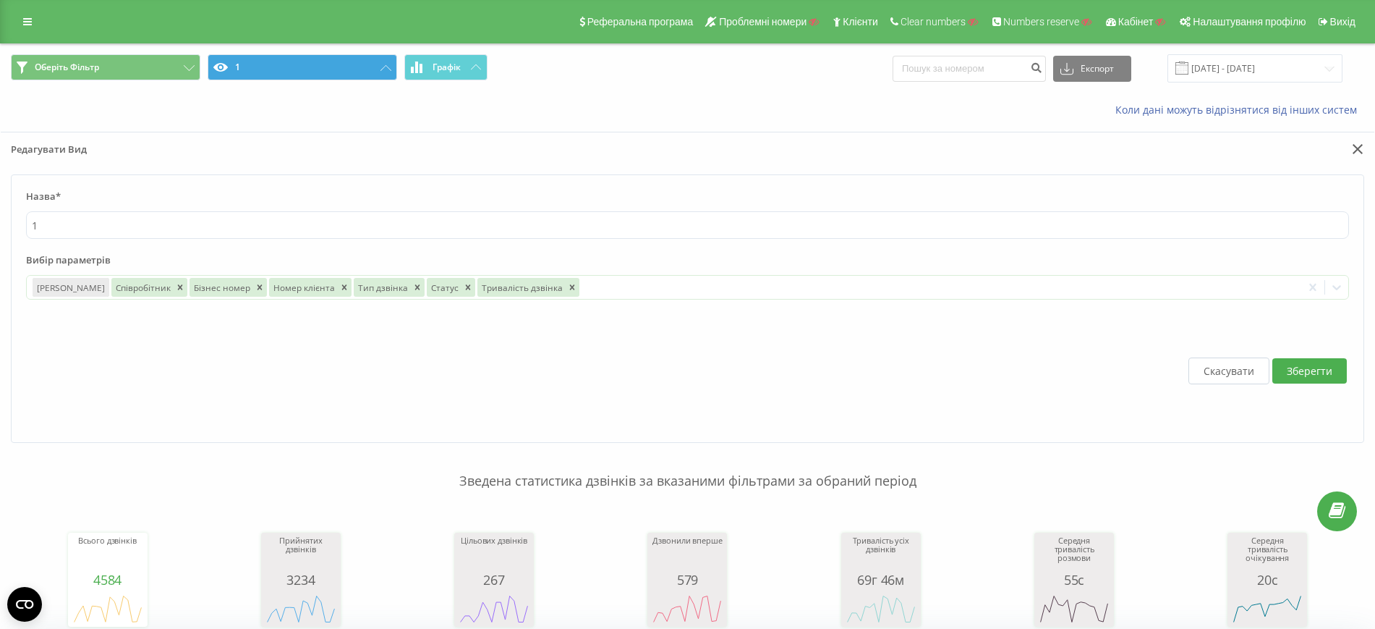
click at [1334, 377] on button "Зберегти" at bounding box center [1310, 370] width 75 height 25
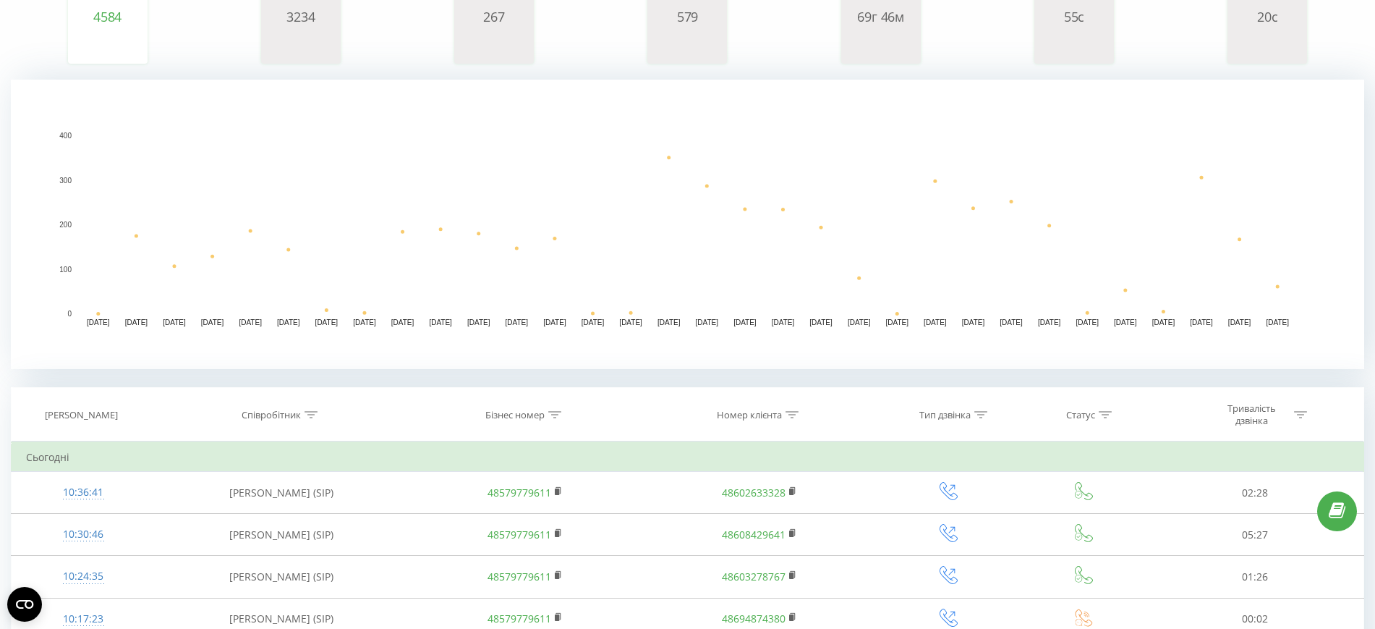
scroll to position [90, 0]
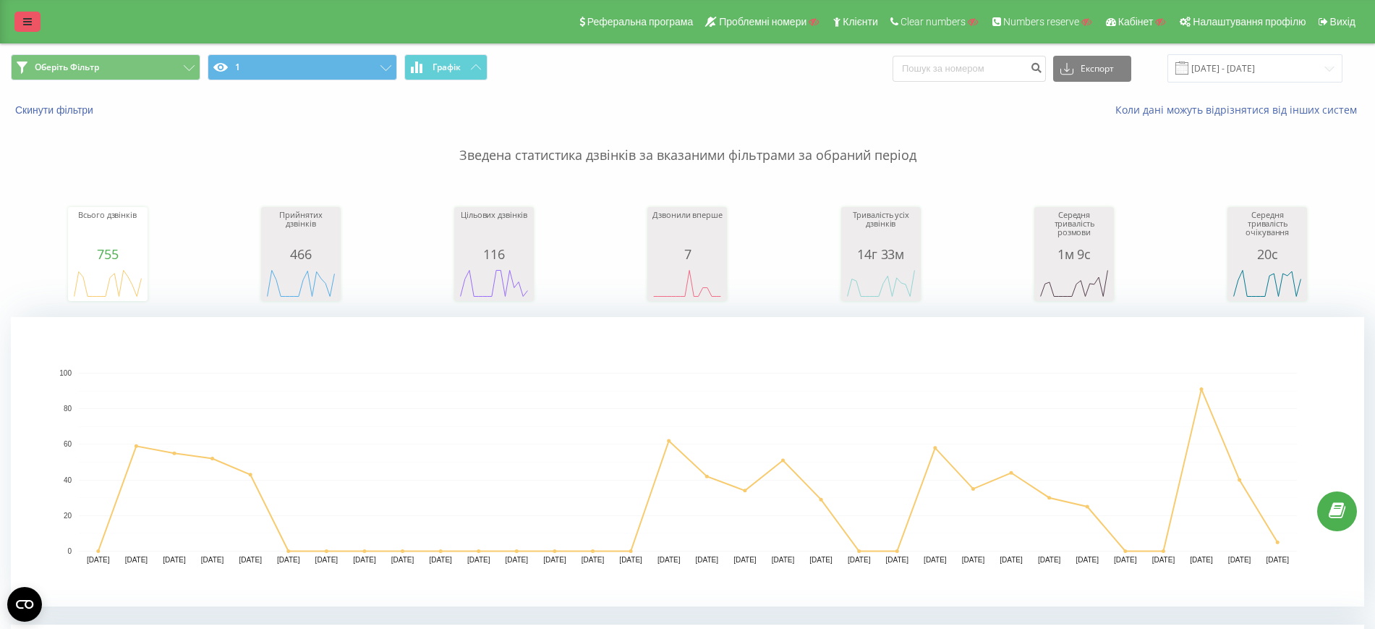
click at [35, 15] on link at bounding box center [27, 22] width 26 height 20
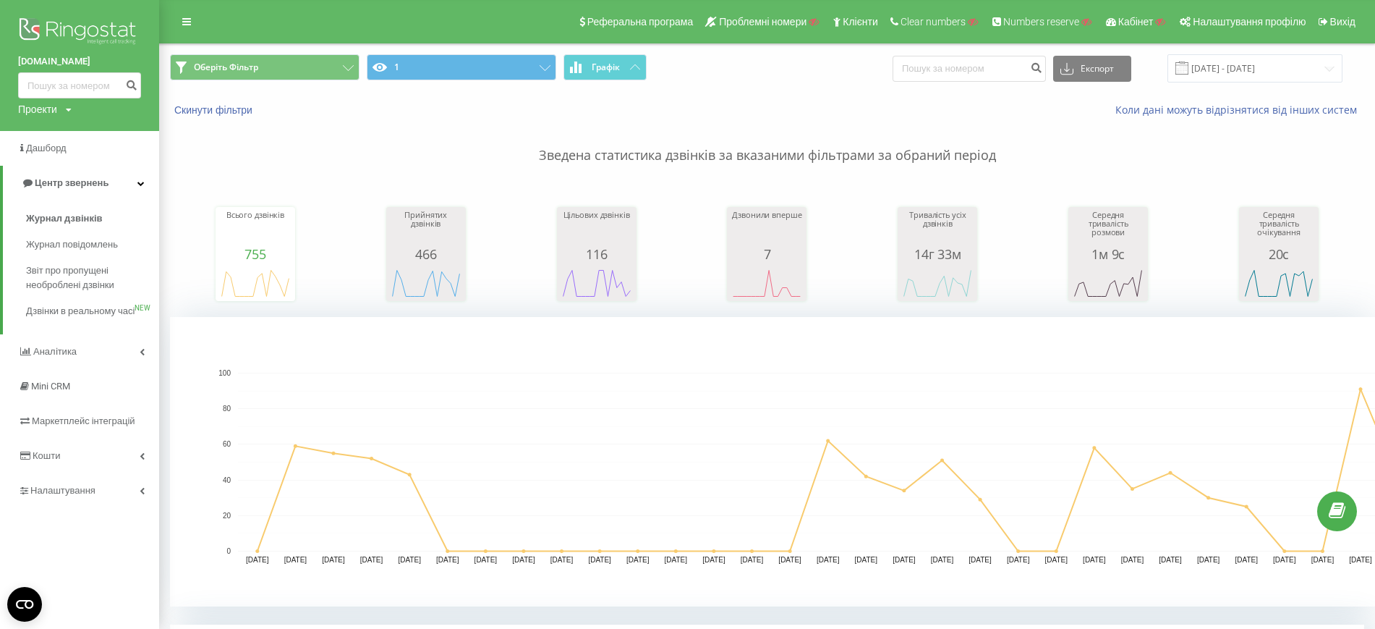
click at [56, 104] on div "Проекти" at bounding box center [37, 109] width 39 height 14
click at [62, 134] on input "text" at bounding box center [58, 131] width 72 height 21
click at [62, 105] on div "Проекти Пошук" at bounding box center [45, 109] width 54 height 14
click at [69, 128] on input "text" at bounding box center [58, 131] width 72 height 21
type input "rozavilla"
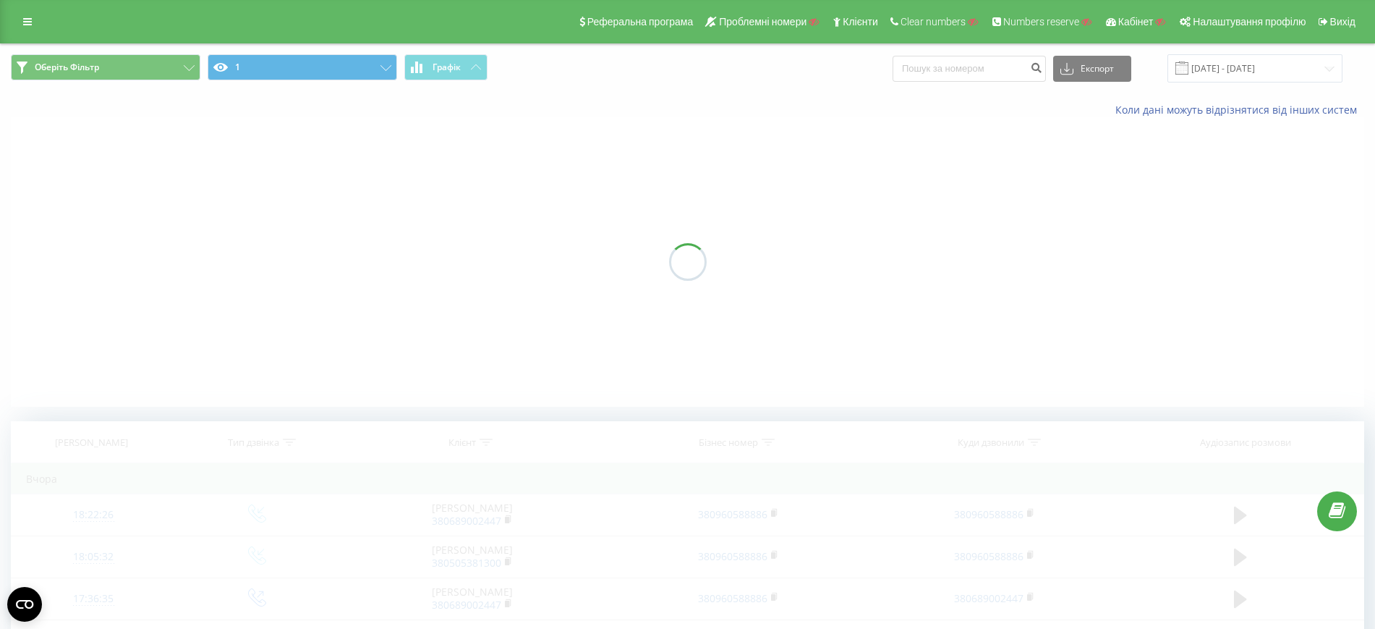
scroll to position [271, 0]
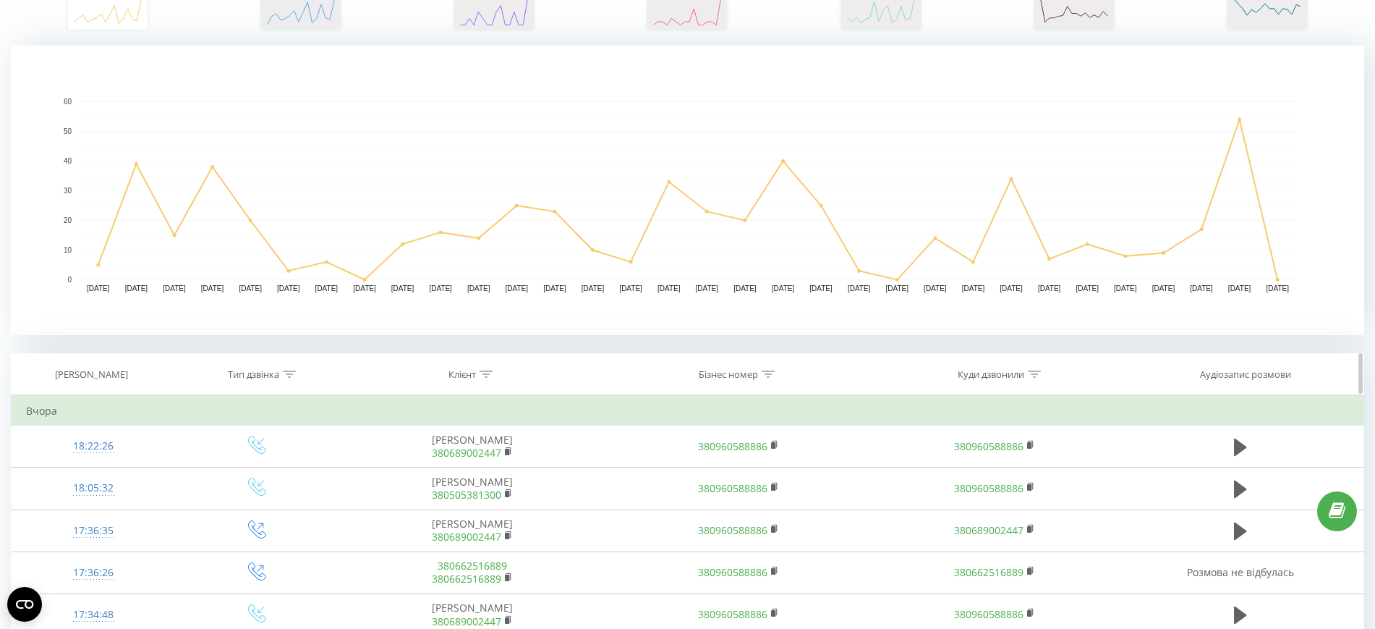
click at [290, 375] on icon at bounding box center [289, 373] width 13 height 7
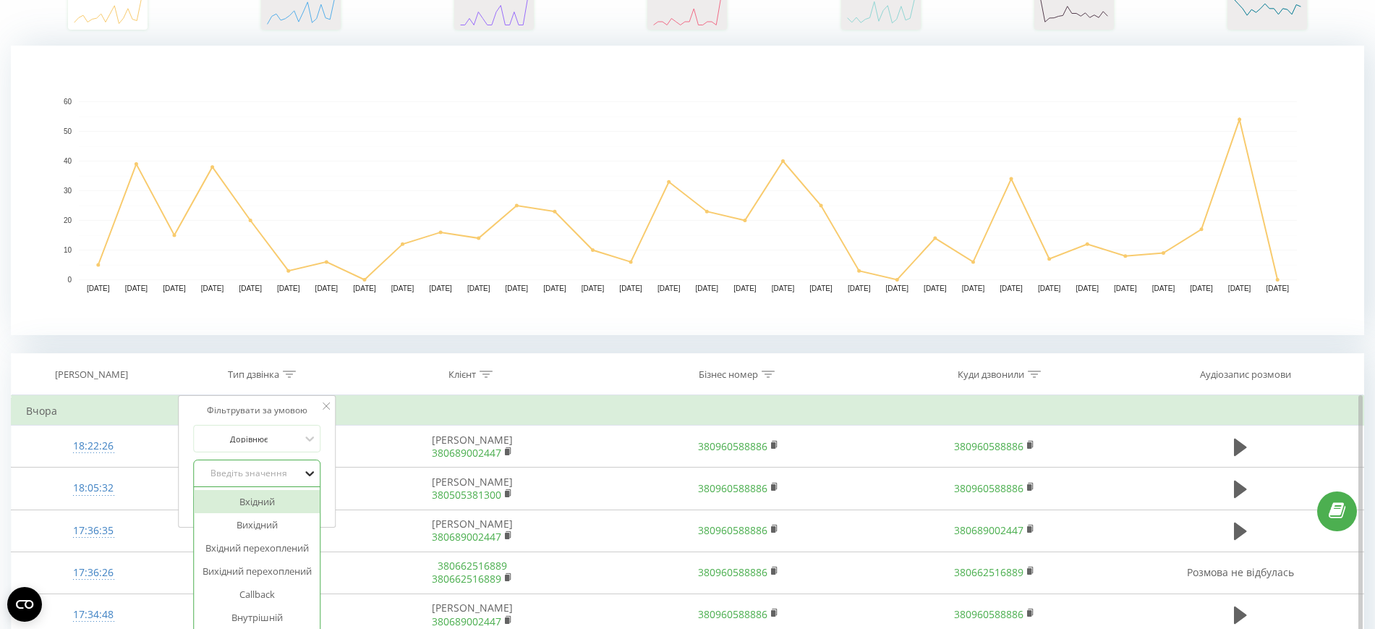
click at [305, 476] on icon at bounding box center [309, 473] width 14 height 14
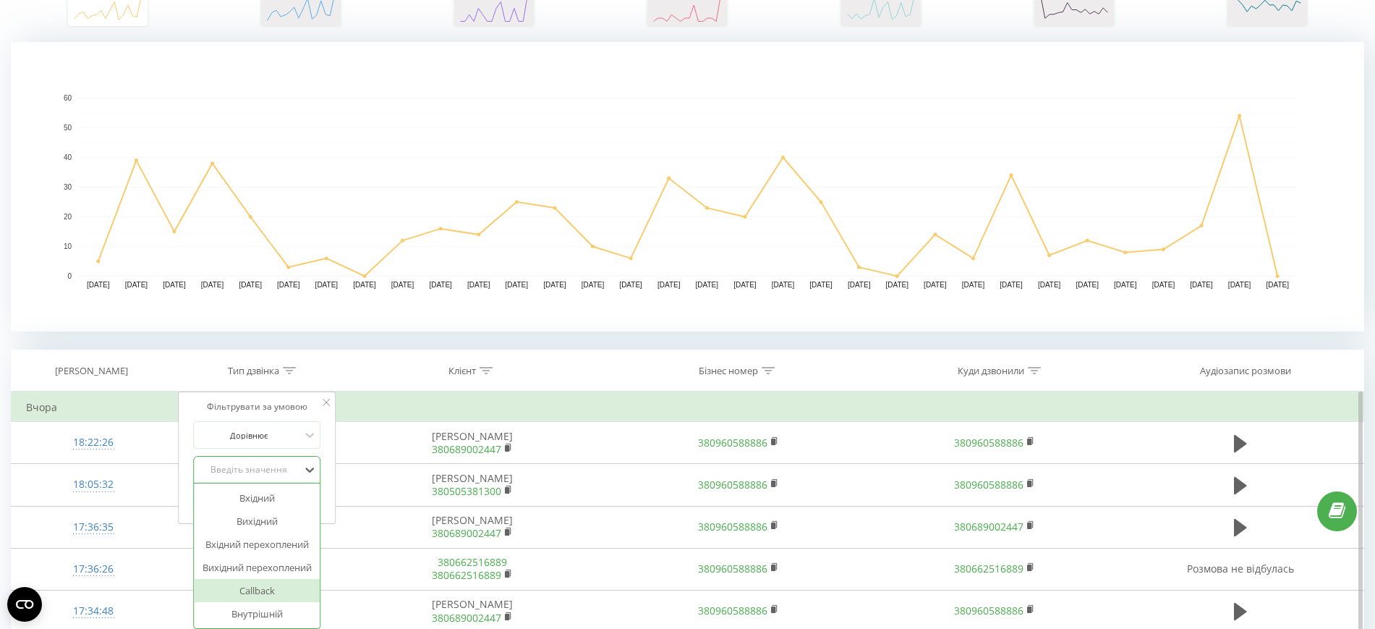
drag, startPoint x: 293, startPoint y: 605, endPoint x: 294, endPoint y: 594, distance: 10.9
click at [294, 594] on div "Вхідний Вихідний Вхідний перехоплений Вихідний перехоплений Callback Внутрішній" at bounding box center [258, 555] width 126 height 145
click at [294, 594] on div "Callback" at bounding box center [258, 590] width 126 height 23
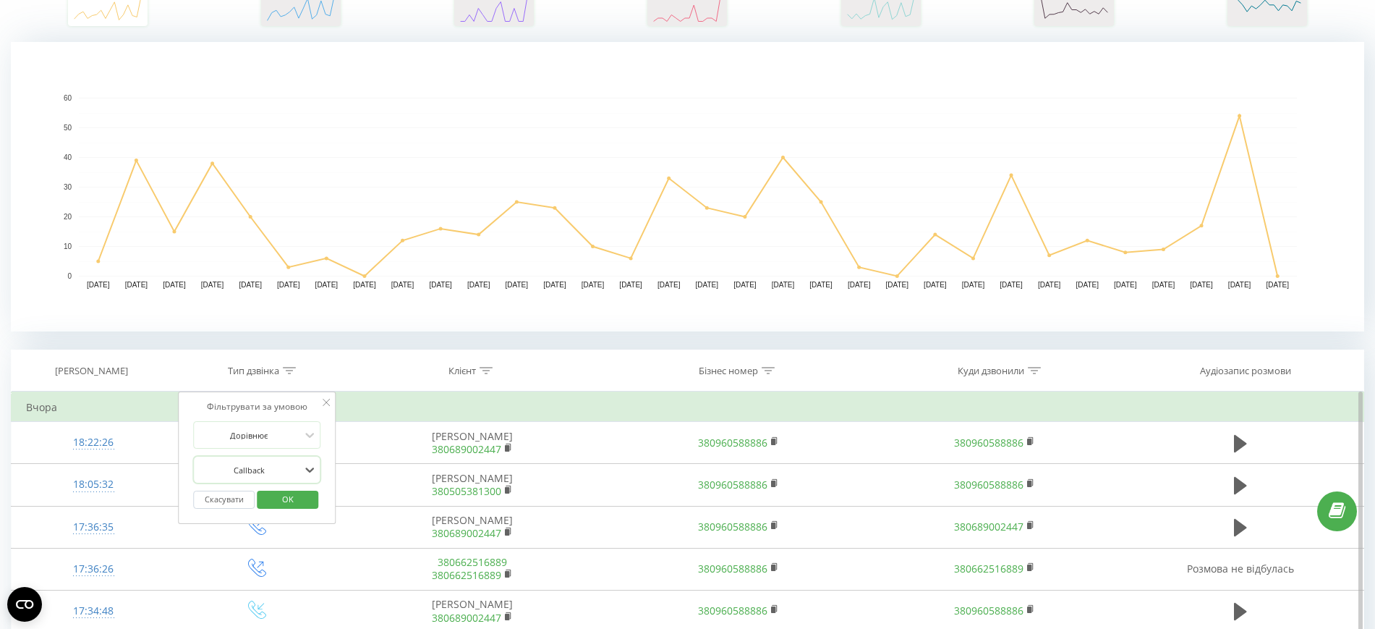
click at [303, 501] on span "OK" at bounding box center [288, 499] width 41 height 22
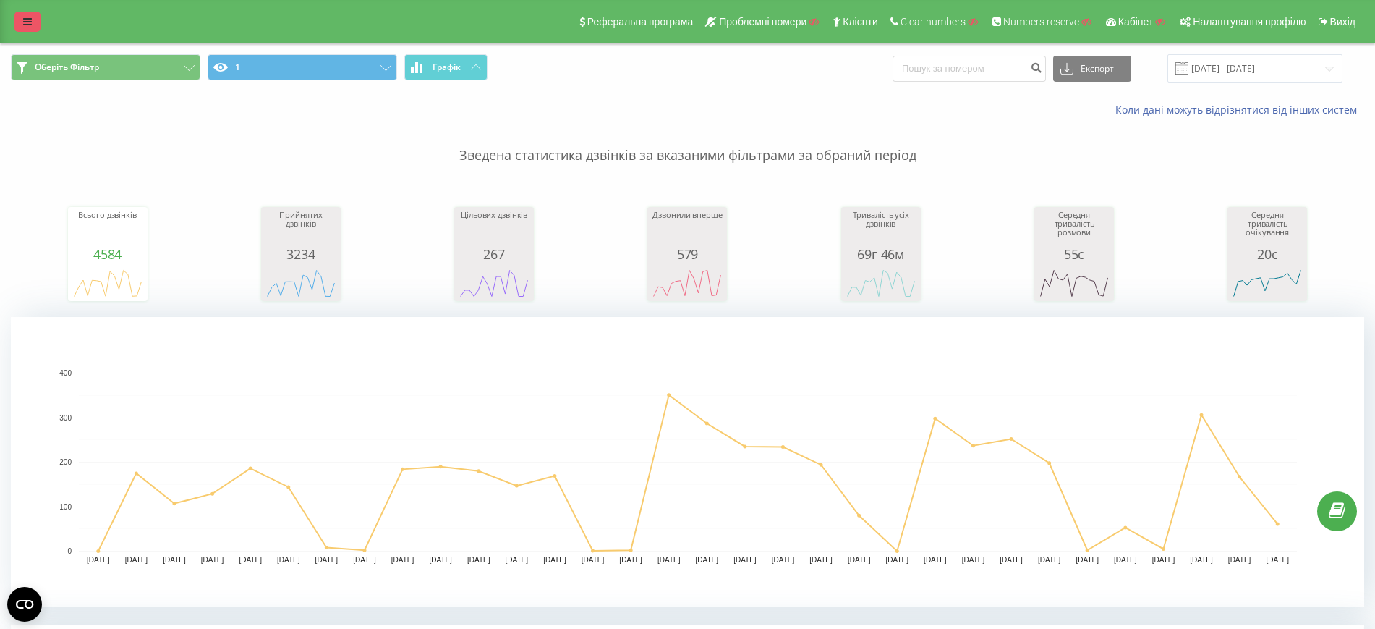
drag, startPoint x: 0, startPoint y: 0, endPoint x: 25, endPoint y: 24, distance: 34.8
click at [22, 21] on link at bounding box center [27, 22] width 26 height 20
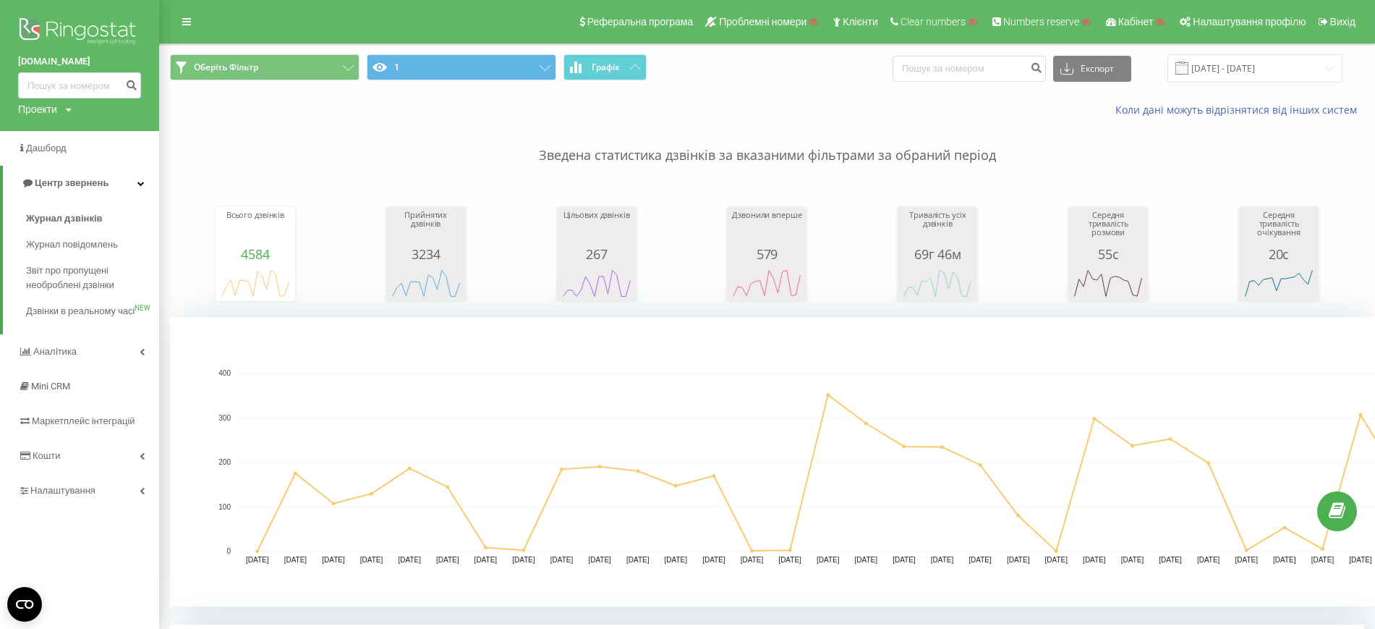
click at [52, 113] on div "Проекти" at bounding box center [37, 109] width 39 height 14
click at [56, 130] on input "text" at bounding box center [58, 131] width 72 height 21
type input "agmertaxi.pl"
click at [128, 139] on link "Пошук" at bounding box center [116, 131] width 43 height 21
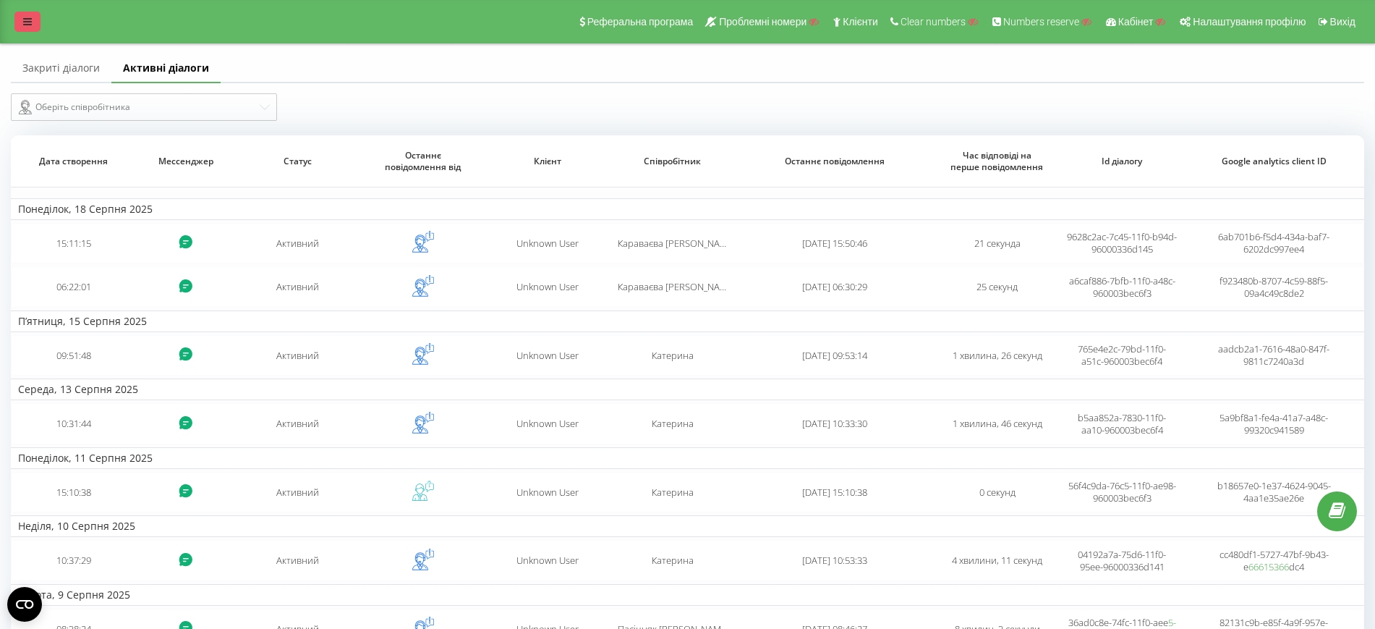
click at [21, 16] on link at bounding box center [27, 22] width 26 height 20
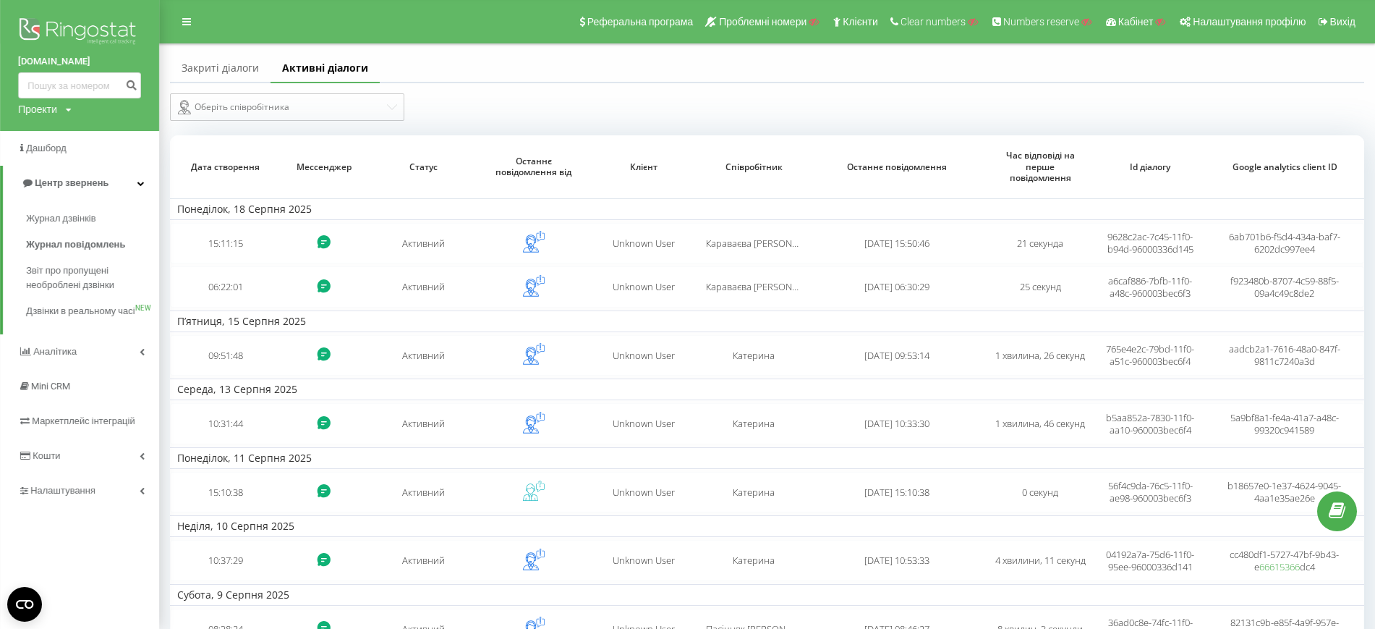
click at [42, 114] on div "Проекти" at bounding box center [37, 109] width 39 height 14
click at [51, 130] on input "text" at bounding box center [58, 131] width 72 height 21
paste input "[DOMAIN_NAME]"
type input "[DOMAIN_NAME]"
click at [122, 127] on link "Пошук" at bounding box center [116, 131] width 43 height 21
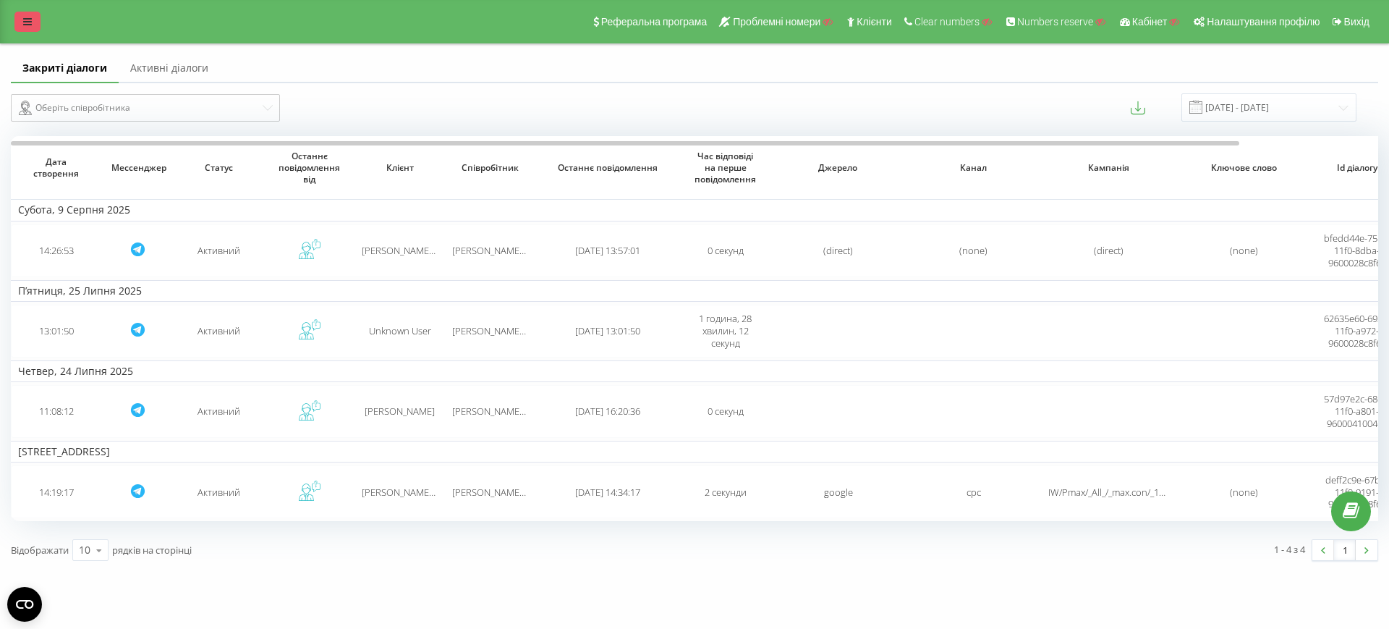
click at [21, 25] on link at bounding box center [27, 22] width 26 height 20
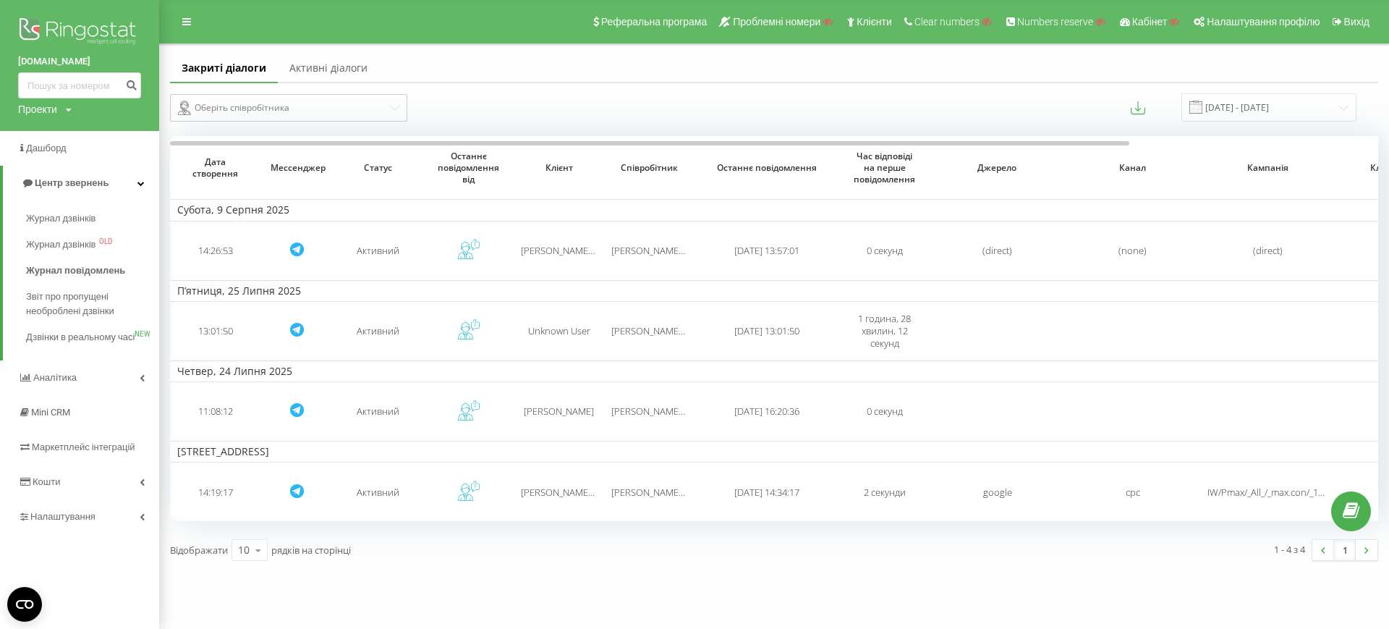
click at [313, 67] on link "Активні діалоги" at bounding box center [328, 68] width 101 height 29
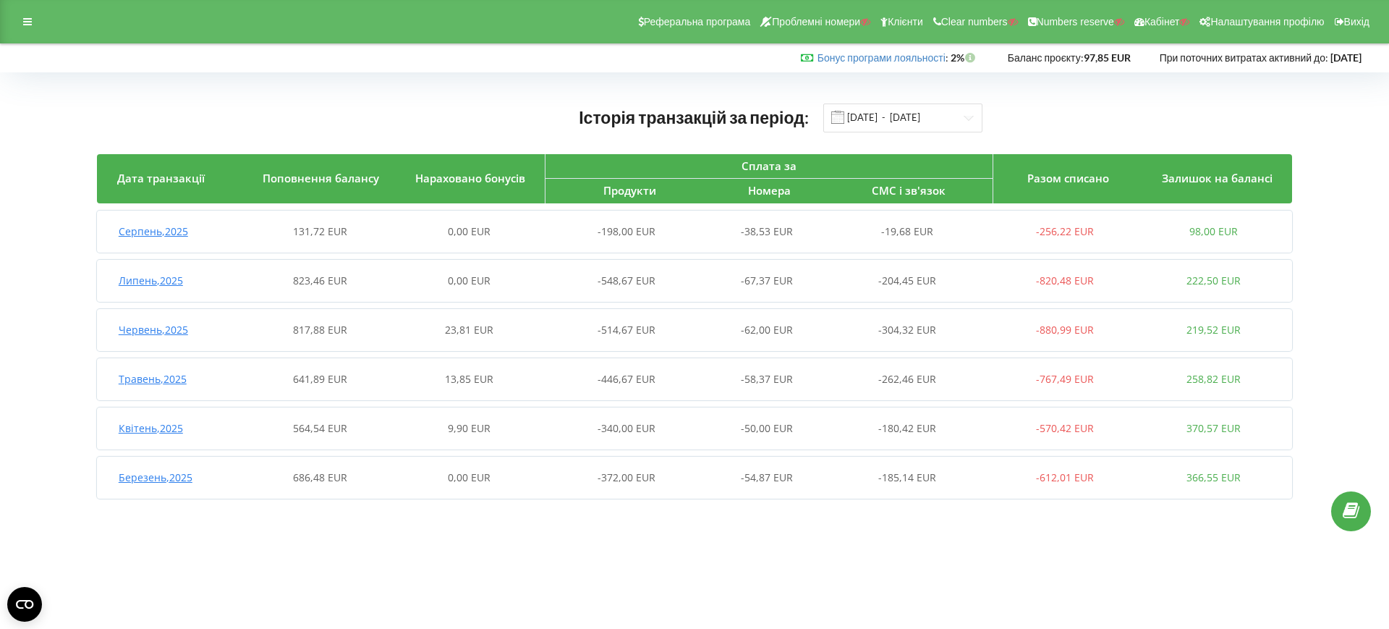
click at [546, 242] on div "Серпень , 2025 131,72 EUR 0,00 EUR -198,00 EUR -38,53 EUR -19,68 EUR -256,22 EU…" at bounding box center [693, 231] width 1192 height 35
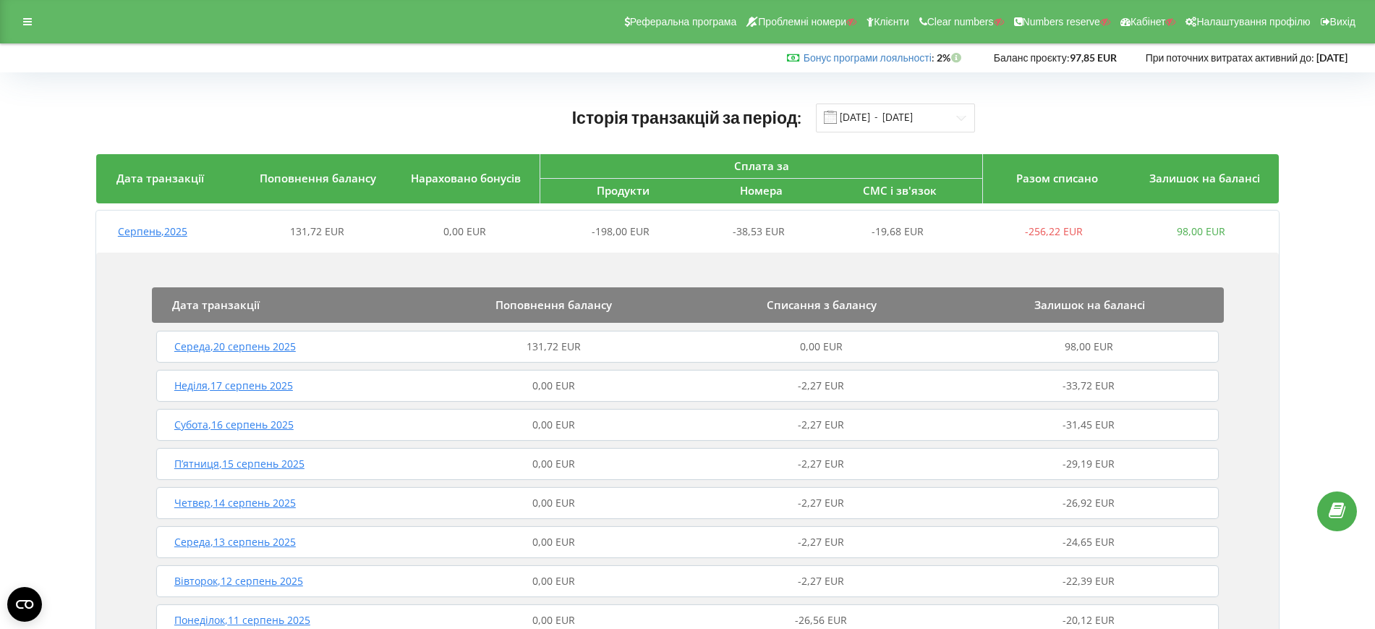
click at [546, 352] on span "131,72 EUR" at bounding box center [554, 346] width 54 height 14
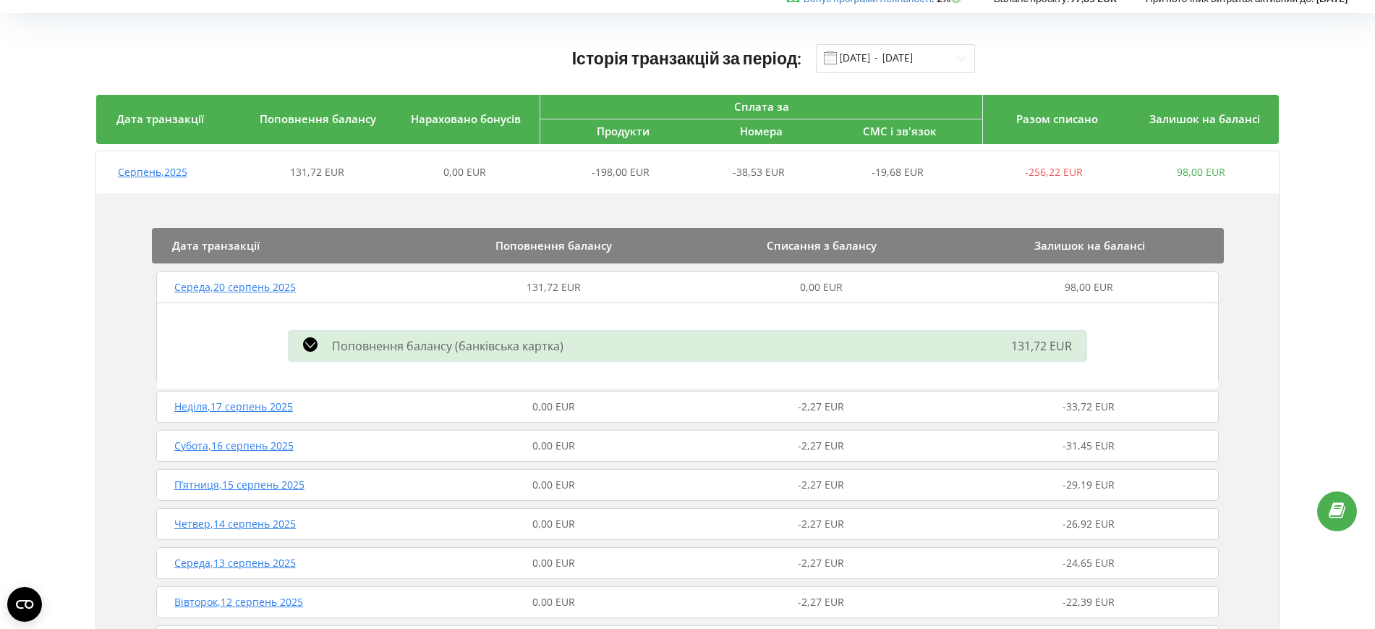
scroll to position [90, 0]
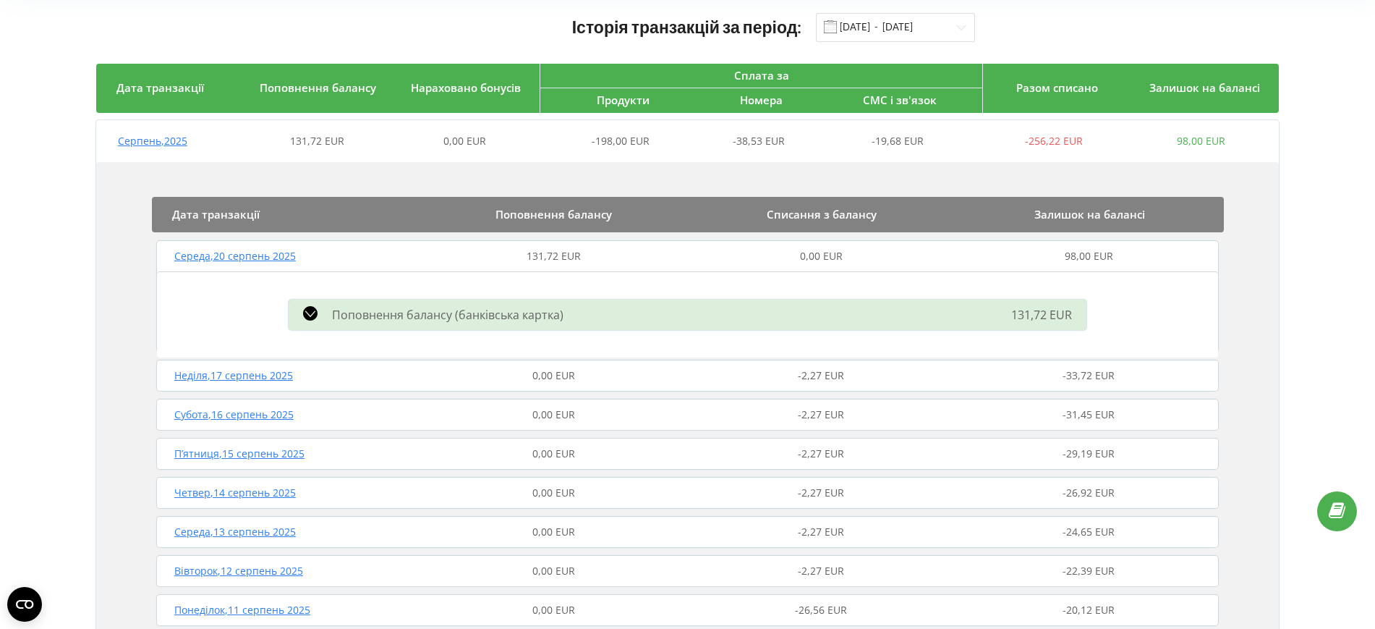
click at [569, 325] on div "Поповнення балансу (банківська картка) 131,72 EUR" at bounding box center [687, 315] width 815 height 38
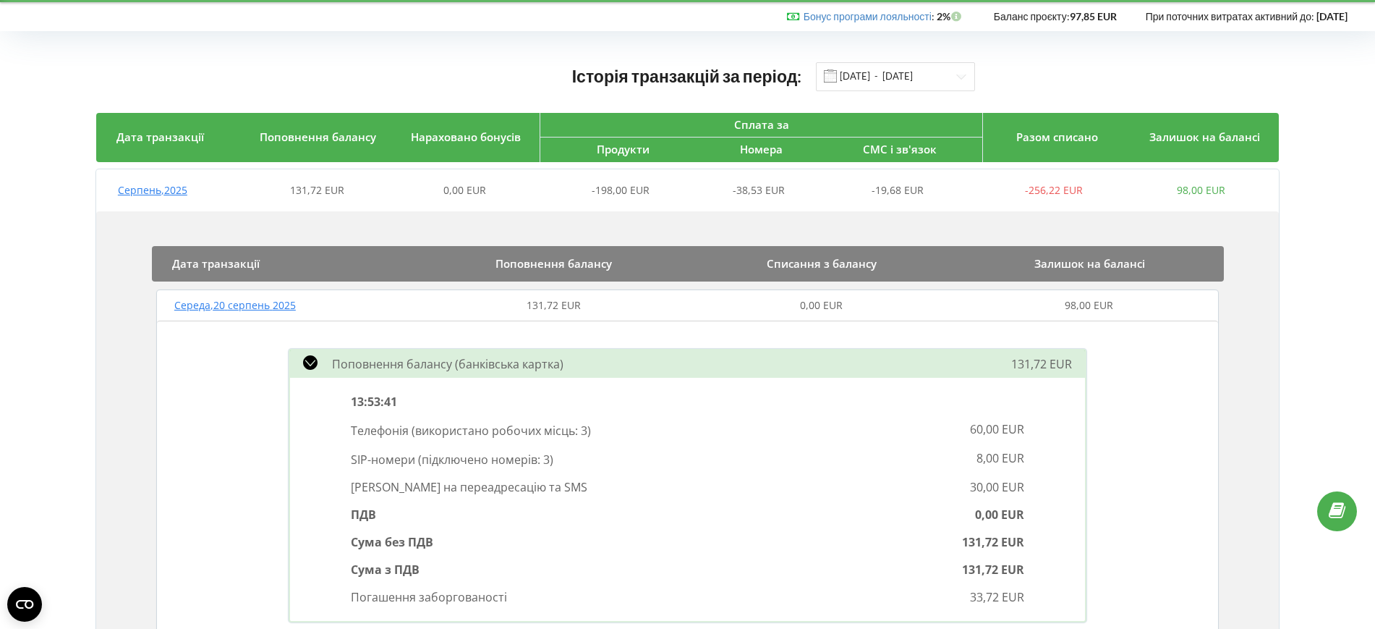
scroll to position [0, 0]
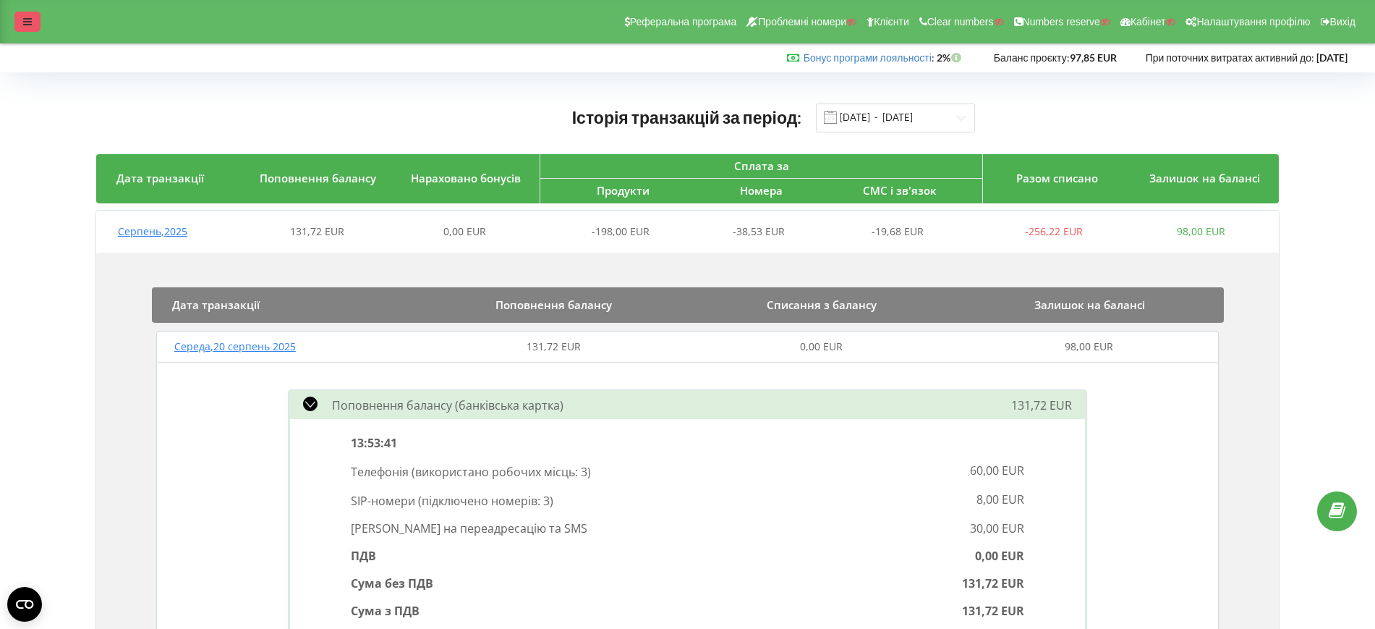
click at [38, 27] on div at bounding box center [27, 22] width 26 height 20
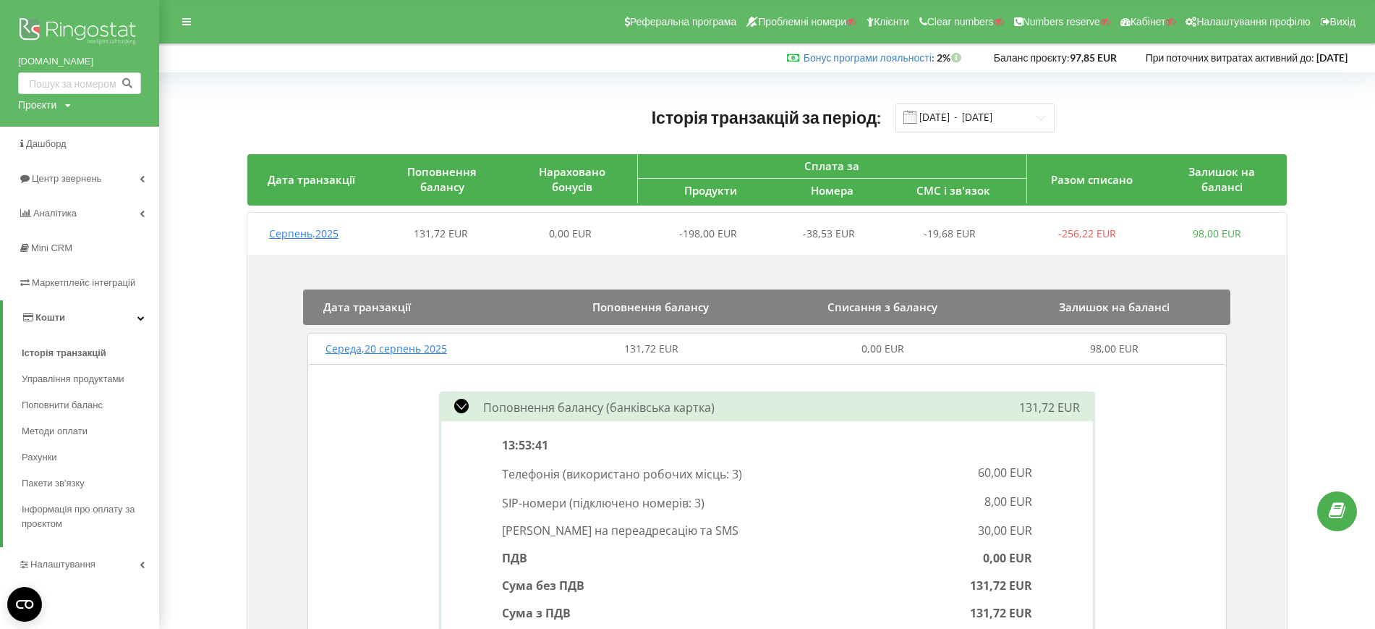
click at [58, 108] on div "Проєкти Пошук" at bounding box center [44, 105] width 53 height 14
click at [68, 143] on input "text" at bounding box center [63, 134] width 72 height 21
type input "peldigitus.com.ua"
click at [109, 137] on span "Пошук" at bounding box center [119, 135] width 26 height 13
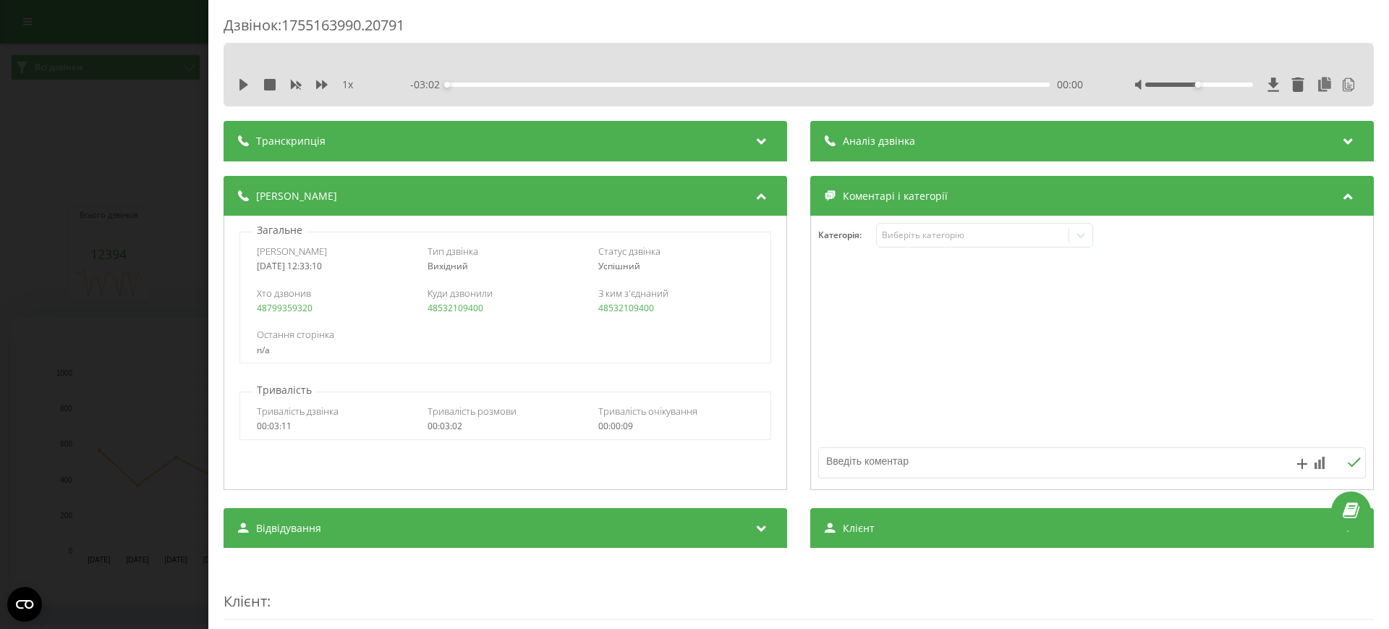
click at [7, 202] on div "Дзвінок : 1755163990.20791 1 x - 03:02 00:00 00:00 Транскрипція 00:00 Доброго д…" at bounding box center [694, 314] width 1389 height 629
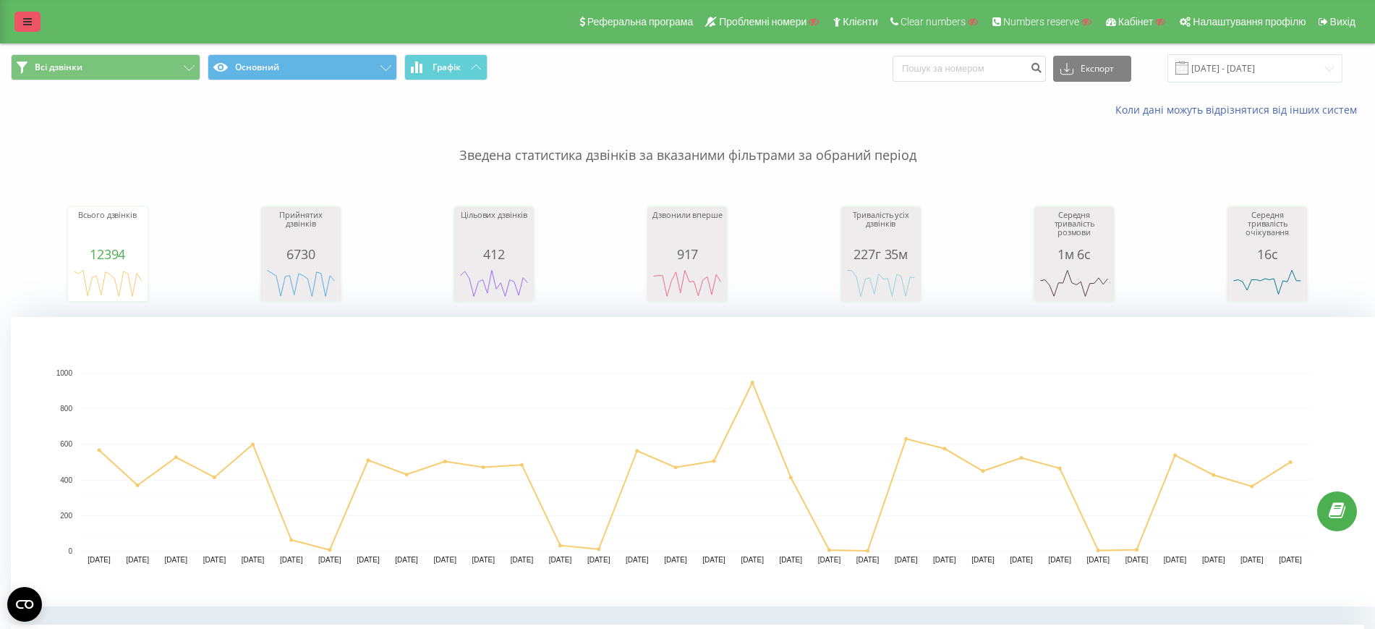
click at [19, 13] on link at bounding box center [27, 22] width 26 height 20
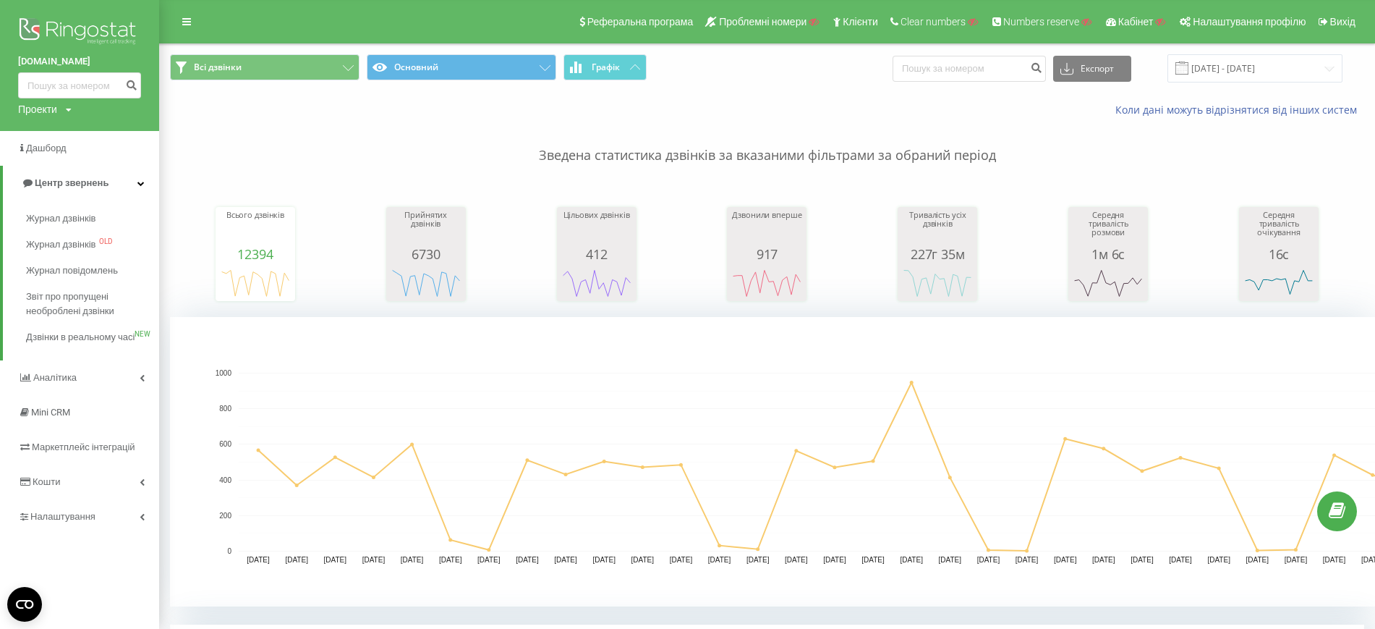
click at [56, 104] on div "Проекти" at bounding box center [37, 109] width 39 height 14
click at [64, 141] on input "text" at bounding box center [58, 131] width 72 height 21
paste input "[DOMAIN_NAME]"
type input "[DOMAIN_NAME]"
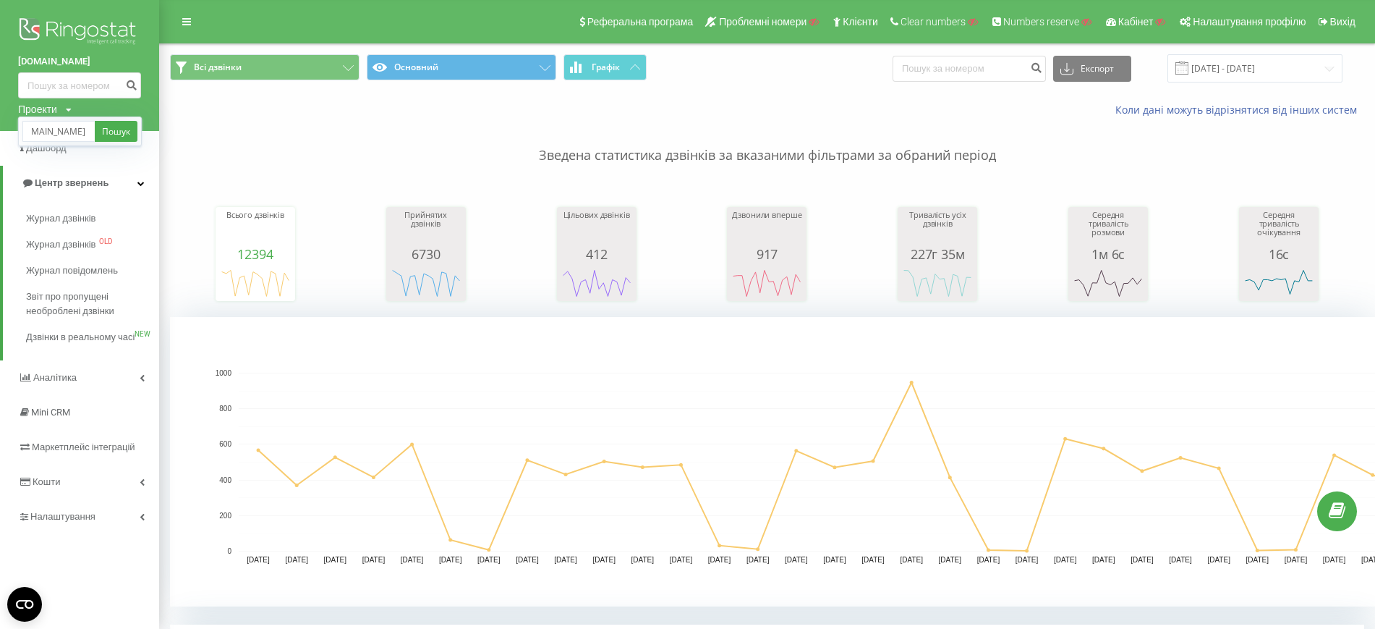
scroll to position [0, 0]
click at [109, 120] on div "hurtownia-drewna.com Пошук" at bounding box center [80, 131] width 124 height 30
click at [113, 128] on link "Пошук" at bounding box center [116, 131] width 43 height 21
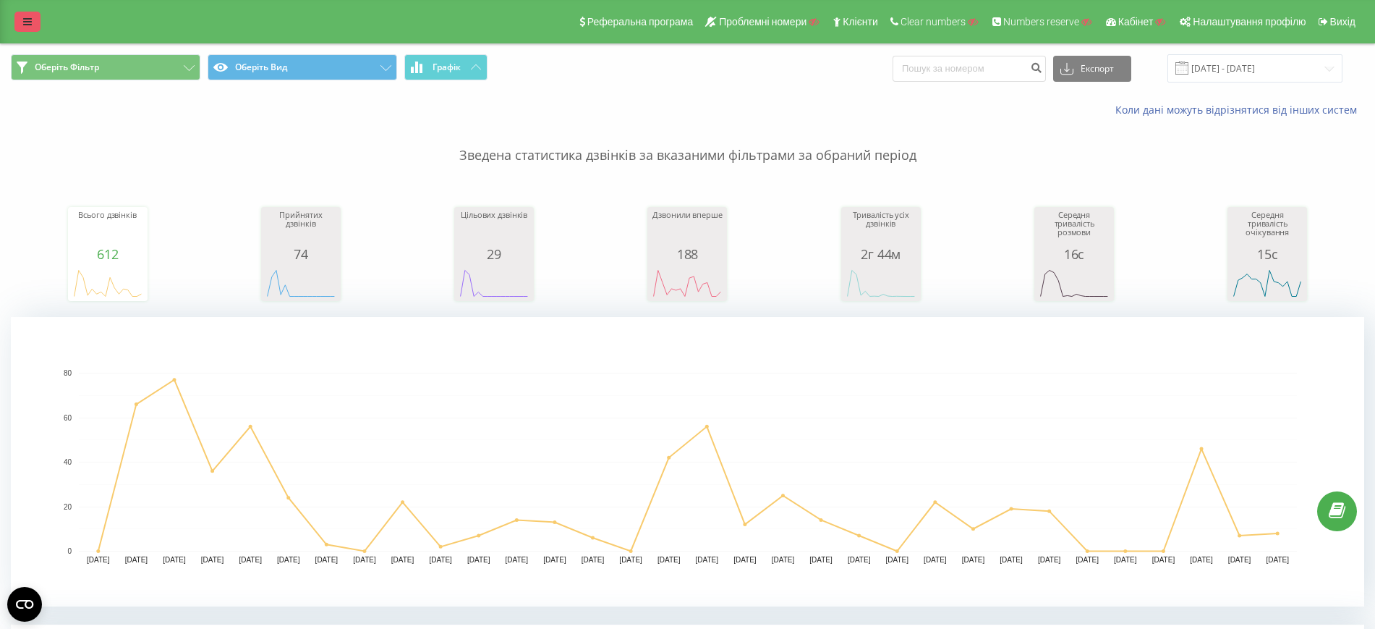
click at [15, 21] on link at bounding box center [27, 22] width 26 height 20
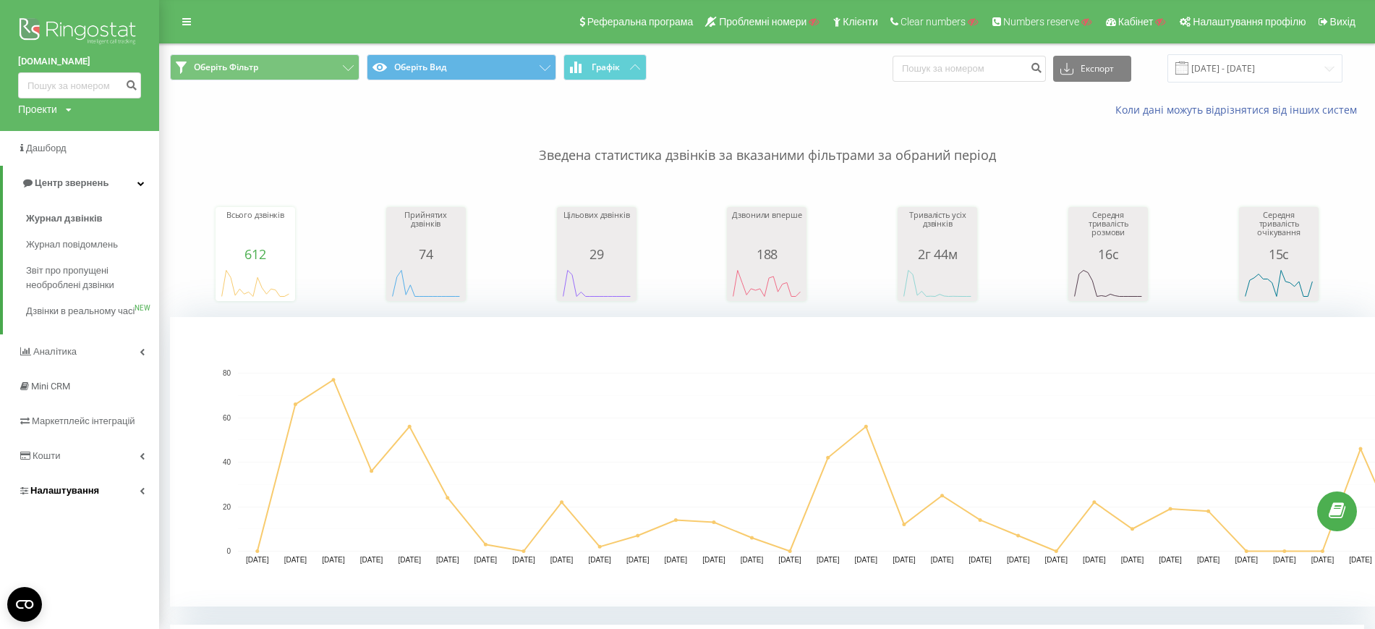
click at [132, 499] on link "Налаштування" at bounding box center [79, 490] width 159 height 35
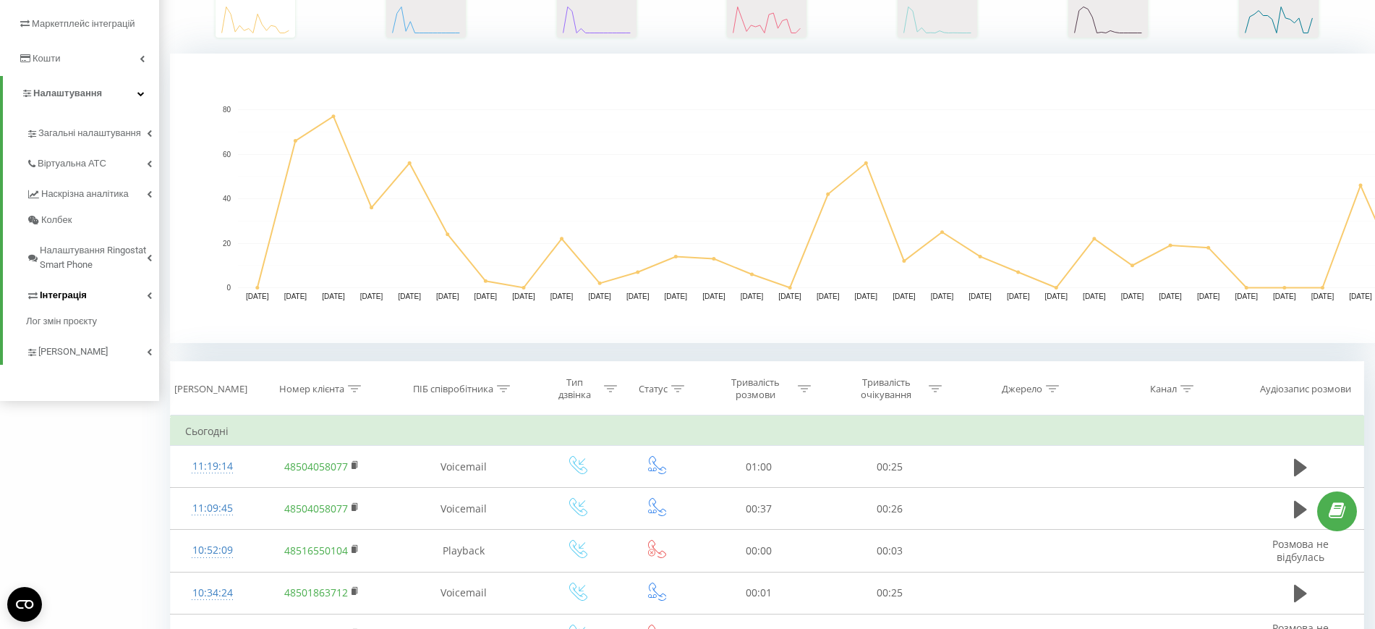
scroll to position [271, 0]
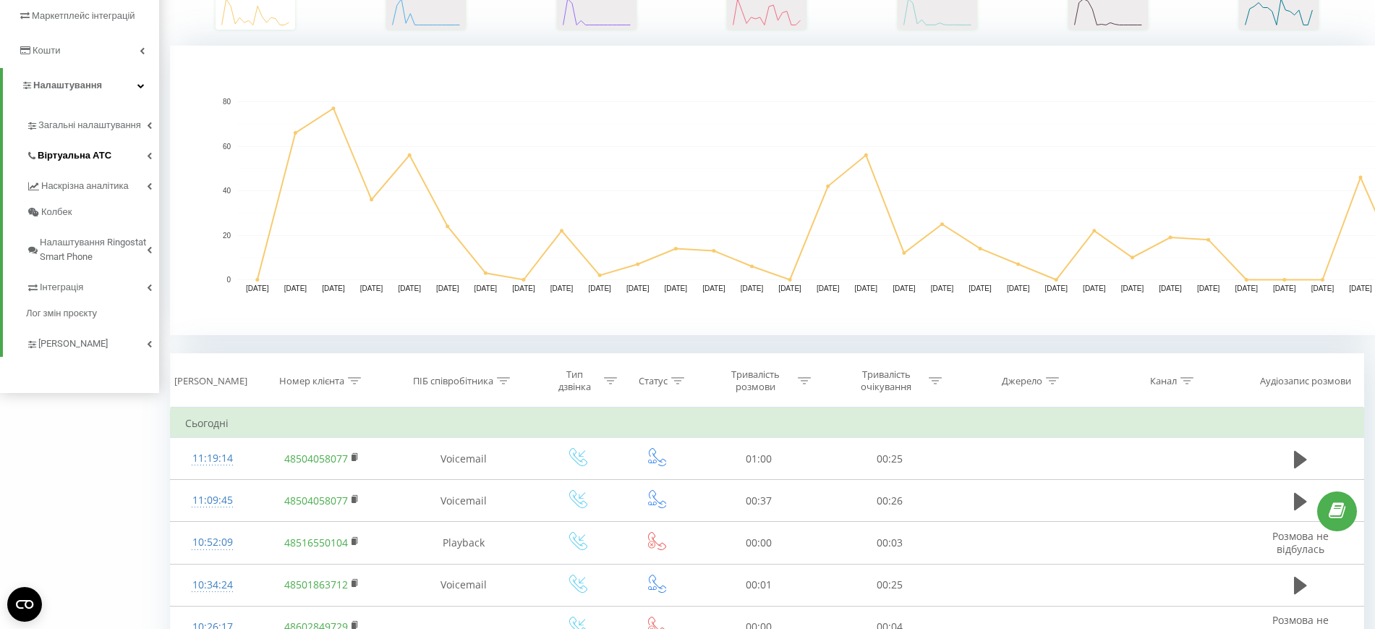
click at [101, 166] on link "Віртуальна АТС" at bounding box center [92, 153] width 133 height 30
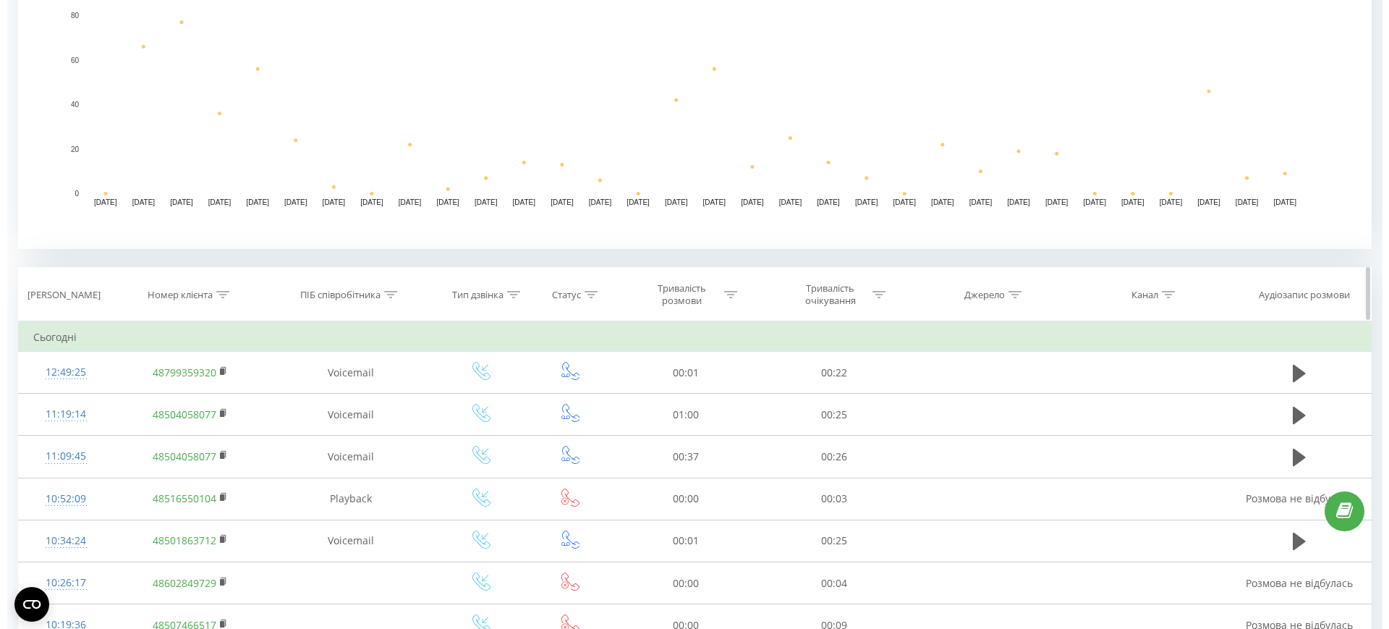
scroll to position [362, 0]
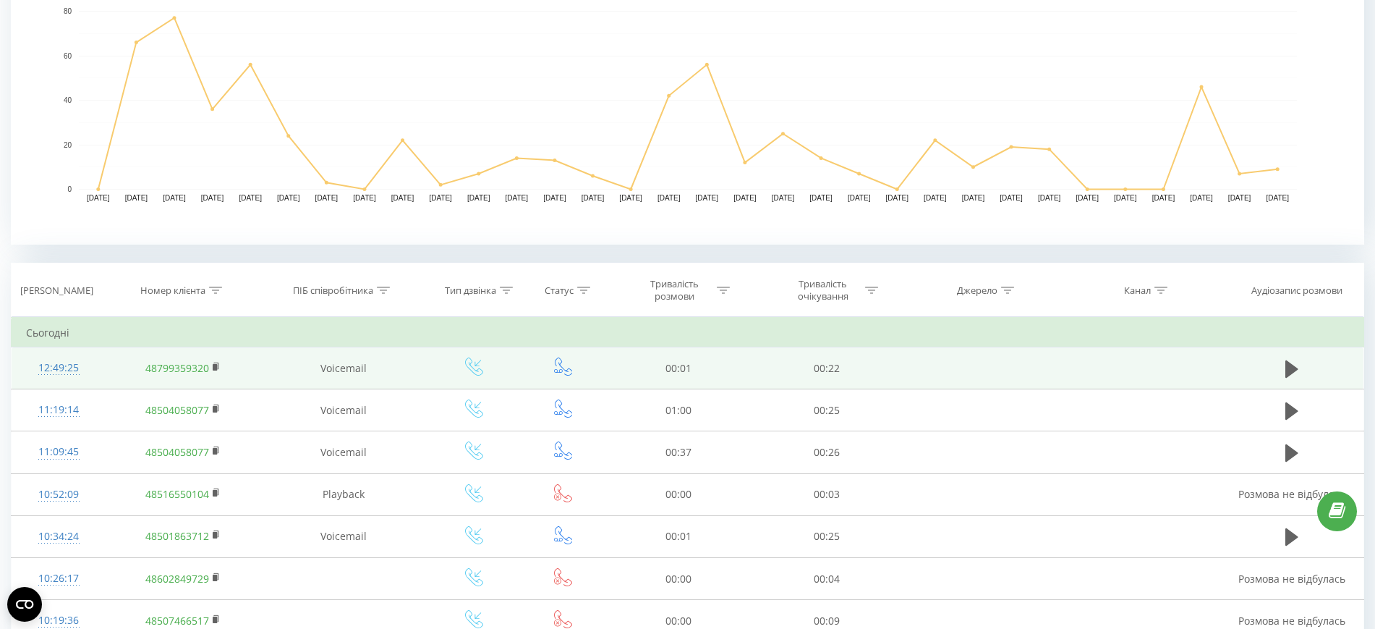
click at [72, 362] on div "12:49:25" at bounding box center [59, 368] width 66 height 28
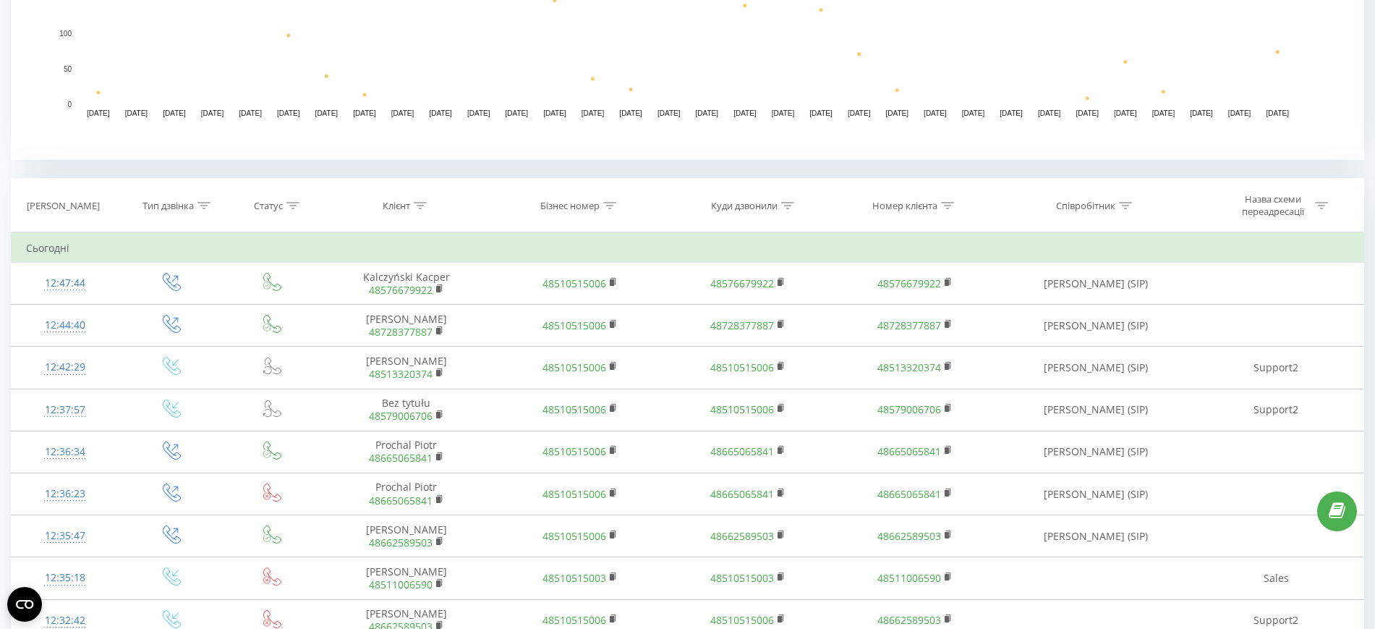
scroll to position [452, 0]
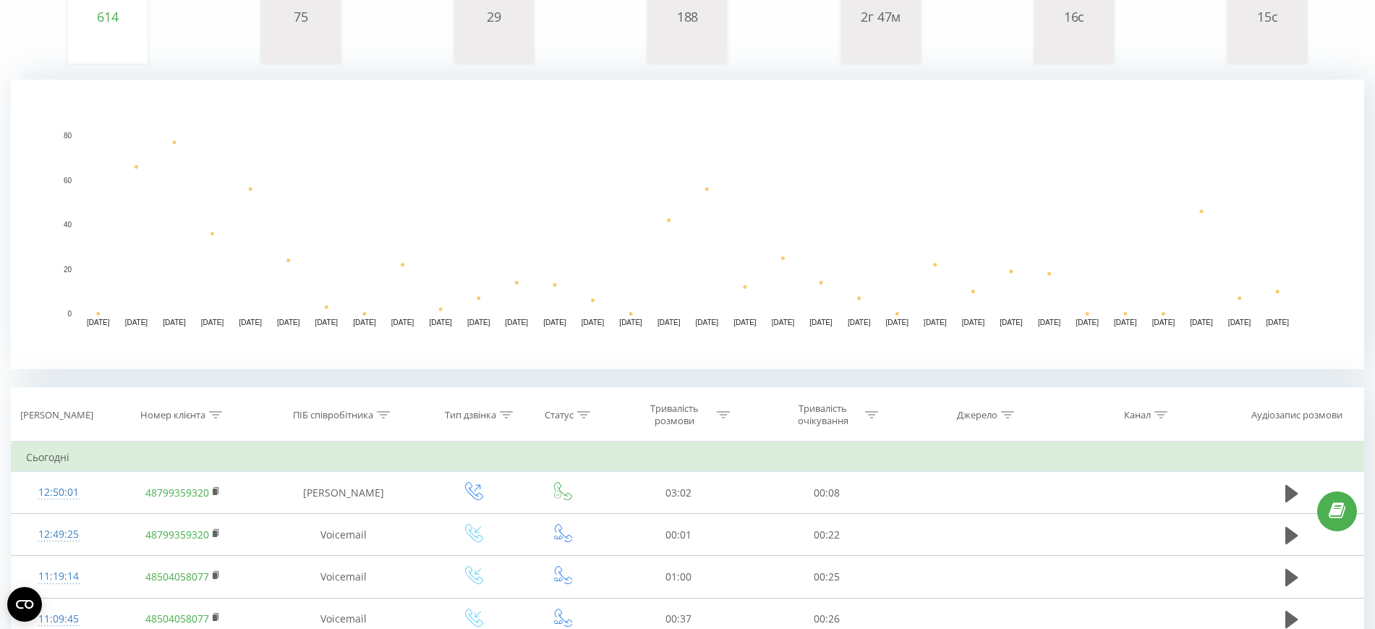
scroll to position [362, 0]
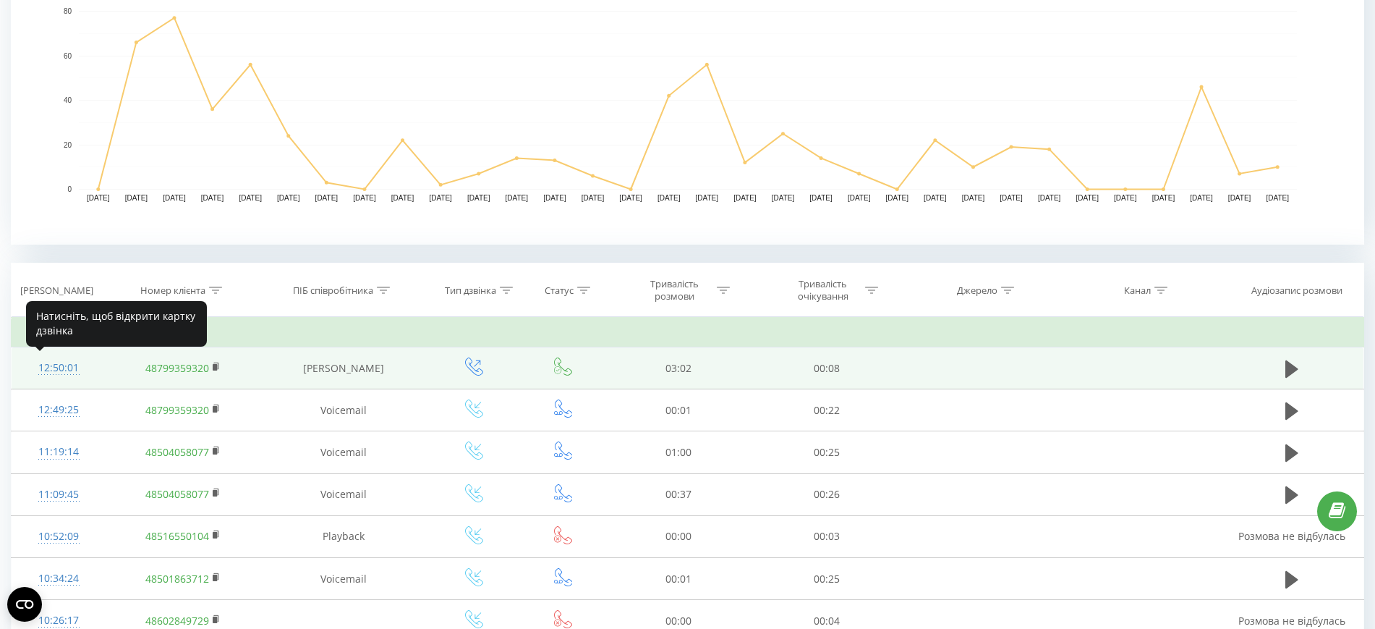
click at [70, 365] on div "12:50:01" at bounding box center [59, 368] width 66 height 28
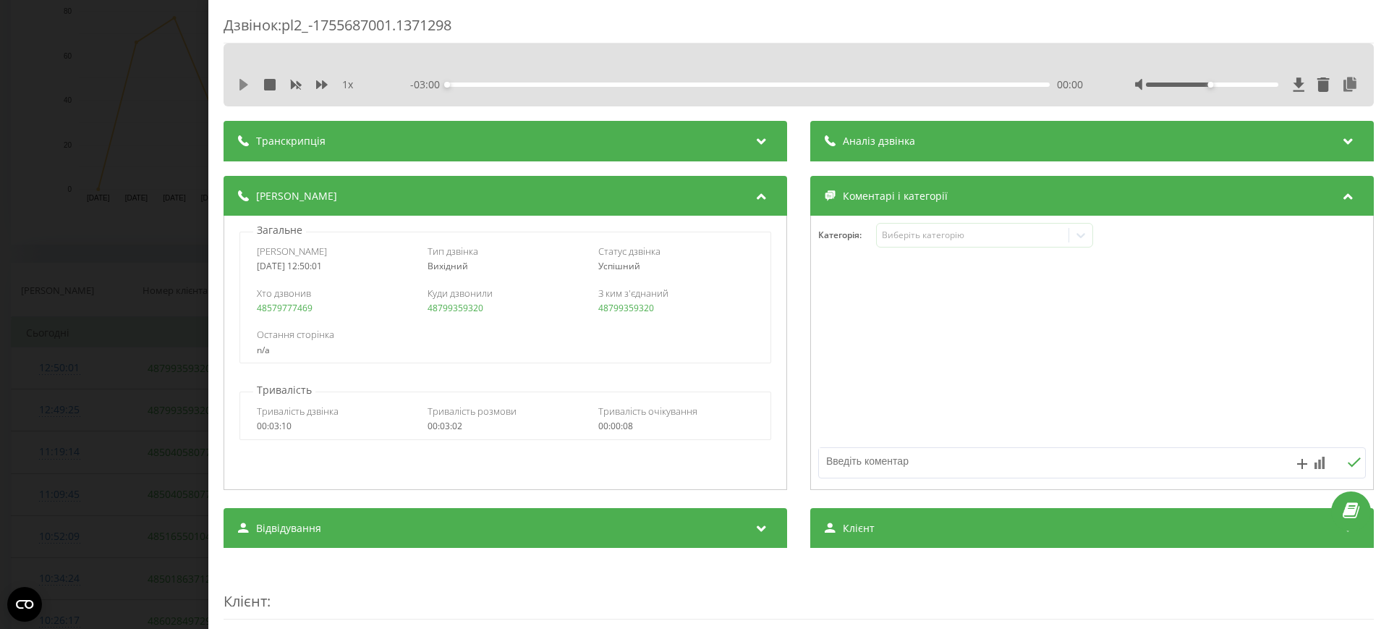
click at [240, 82] on icon at bounding box center [243, 85] width 9 height 12
click at [475, 81] on div "- 02:59 00:00 00:00" at bounding box center [746, 84] width 673 height 14
click at [476, 84] on div "00:00" at bounding box center [748, 84] width 603 height 4
click at [543, 87] on div "- 02:50 00:10 00:10" at bounding box center [746, 84] width 673 height 14
click at [545, 82] on div "00:10" at bounding box center [748, 84] width 603 height 4
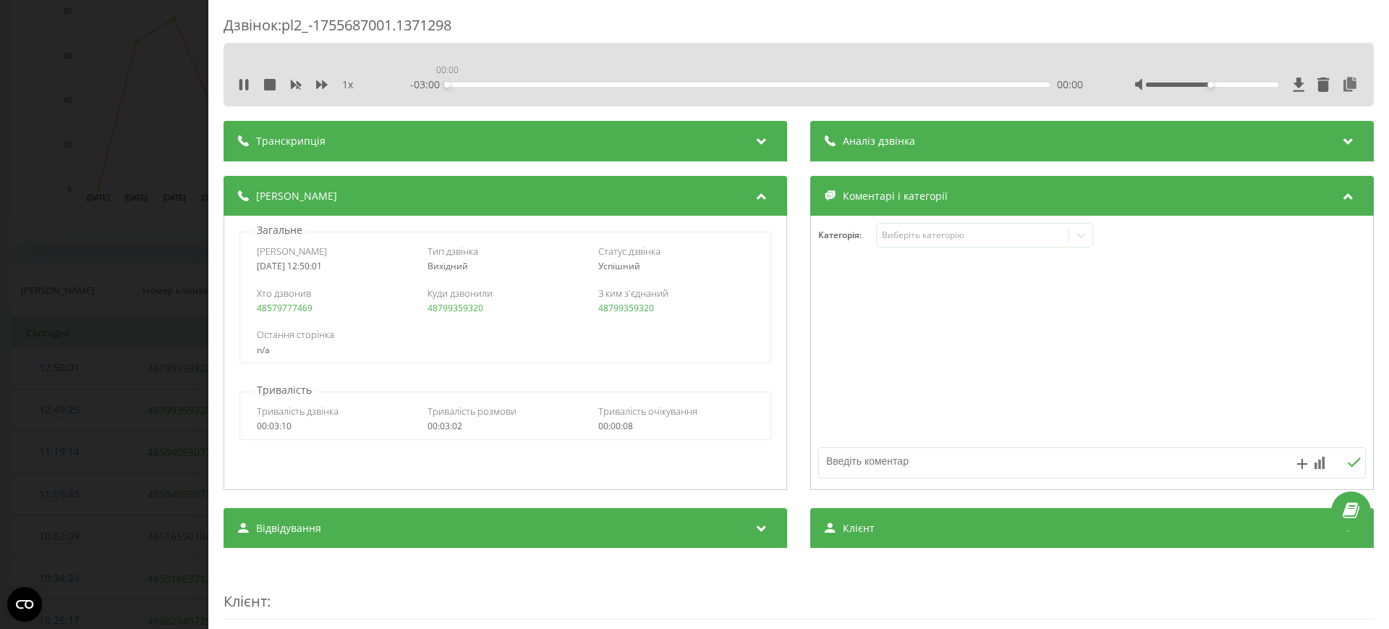
click at [617, 86] on div "00:00" at bounding box center [748, 84] width 603 height 4
click at [859, 88] on div "- 02:06 00:53 00:53" at bounding box center [746, 84] width 673 height 14
click at [859, 85] on div "00:53" at bounding box center [748, 84] width 603 height 4
click at [75, 293] on div "Дзвінок : pl2_-1755687001.1371298 1 x - 00:45 02:14 02:14 Транскрипція Для AI-а…" at bounding box center [694, 314] width 1389 height 629
